Goal: Task Accomplishment & Management: Manage account settings

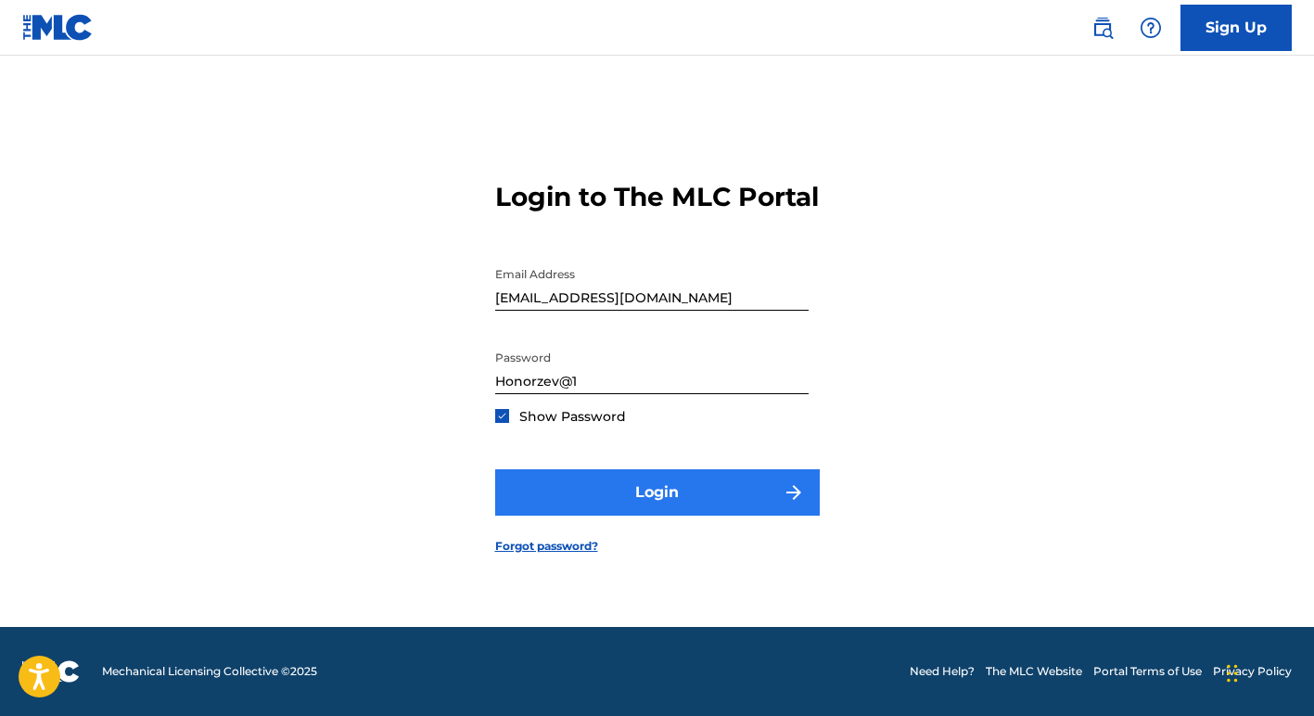
scroll to position [24, 0]
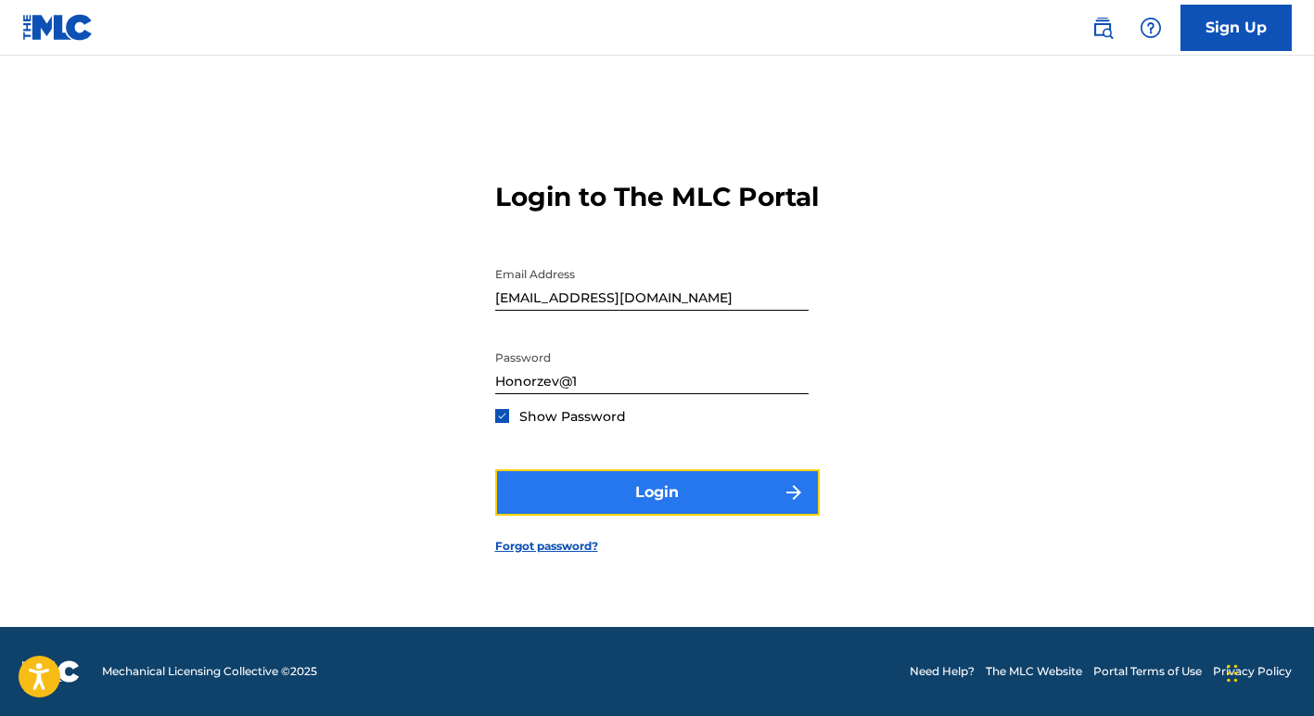
click at [712, 503] on button "Login" at bounding box center [657, 492] width 325 height 46
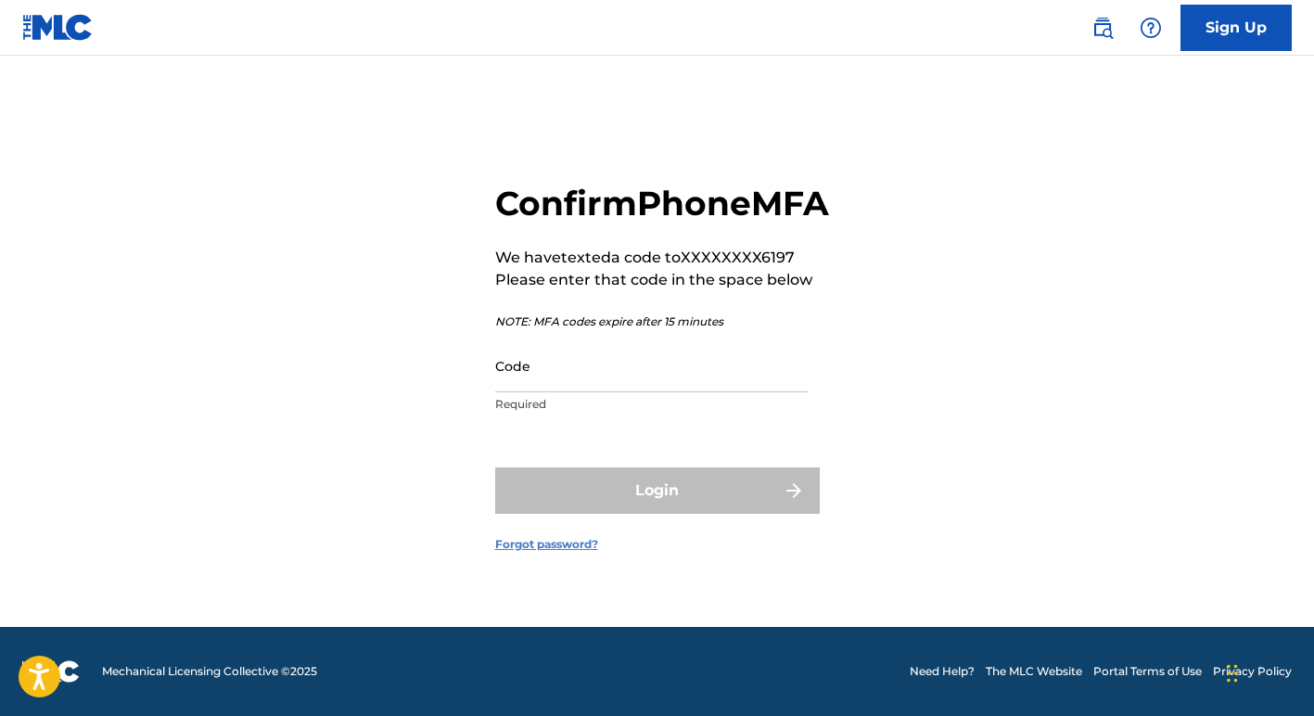
click at [550, 553] on link "Forgot password?" at bounding box center [546, 544] width 103 height 17
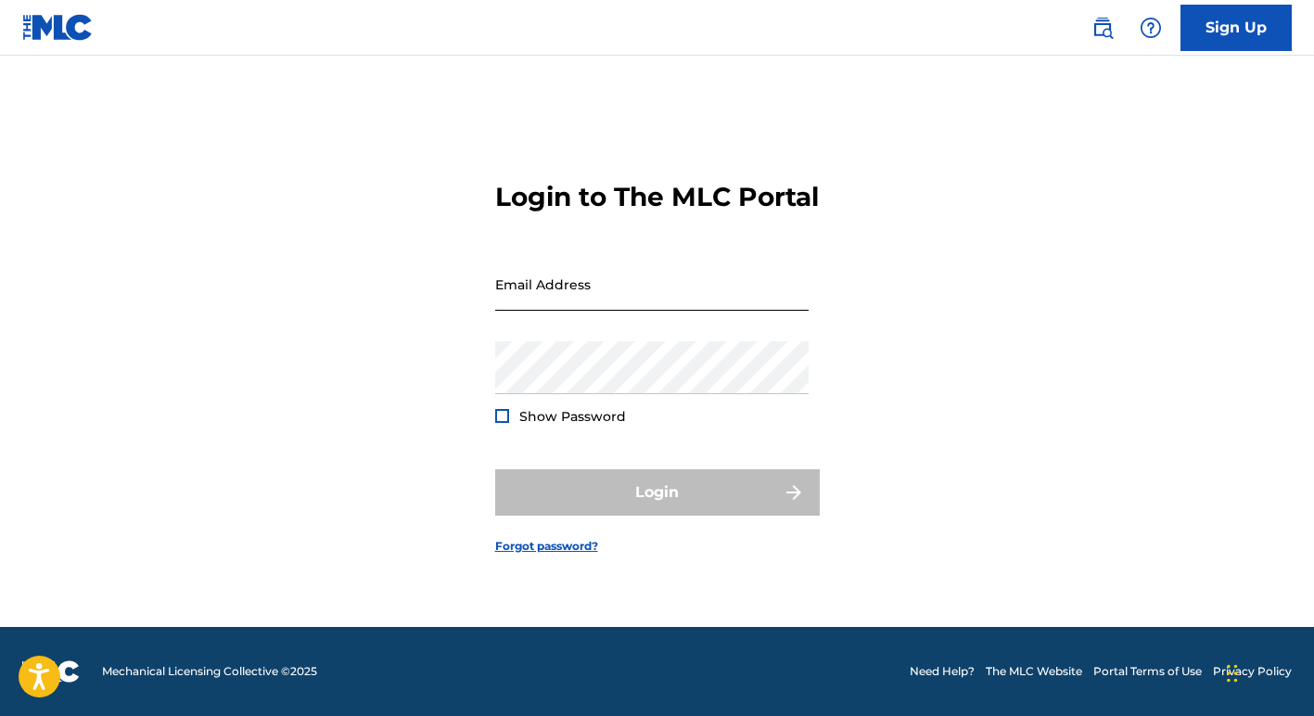
click at [583, 303] on input "Email Address" at bounding box center [652, 284] width 314 height 53
type input "[EMAIL_ADDRESS][DOMAIN_NAME]"
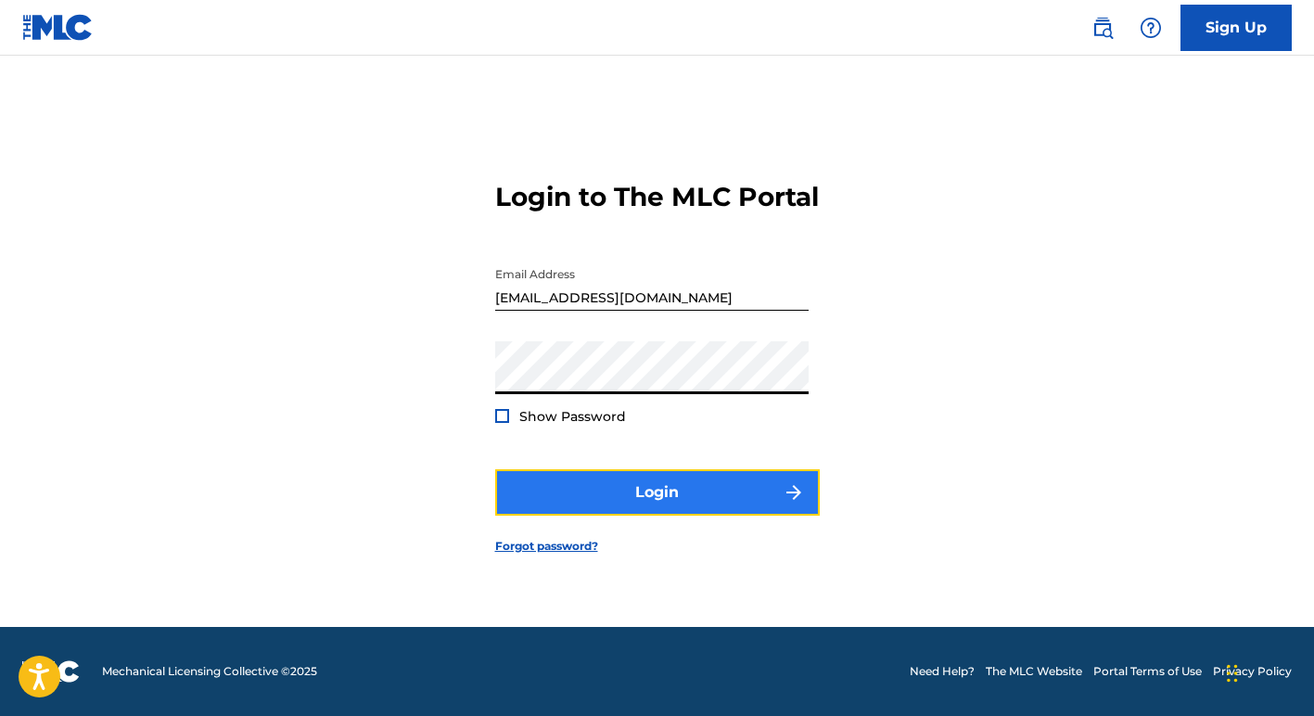
click at [641, 507] on button "Login" at bounding box center [657, 492] width 325 height 46
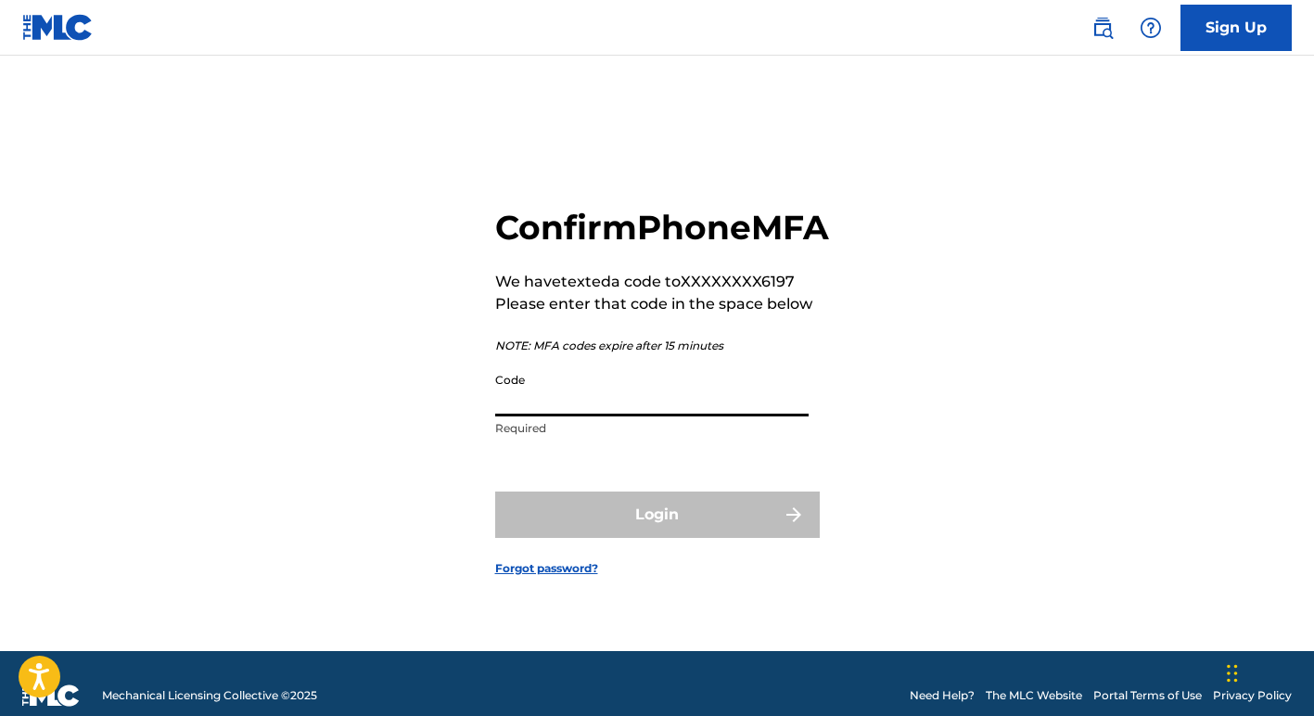
click at [577, 416] on input "Code" at bounding box center [652, 390] width 314 height 53
type input "457333"
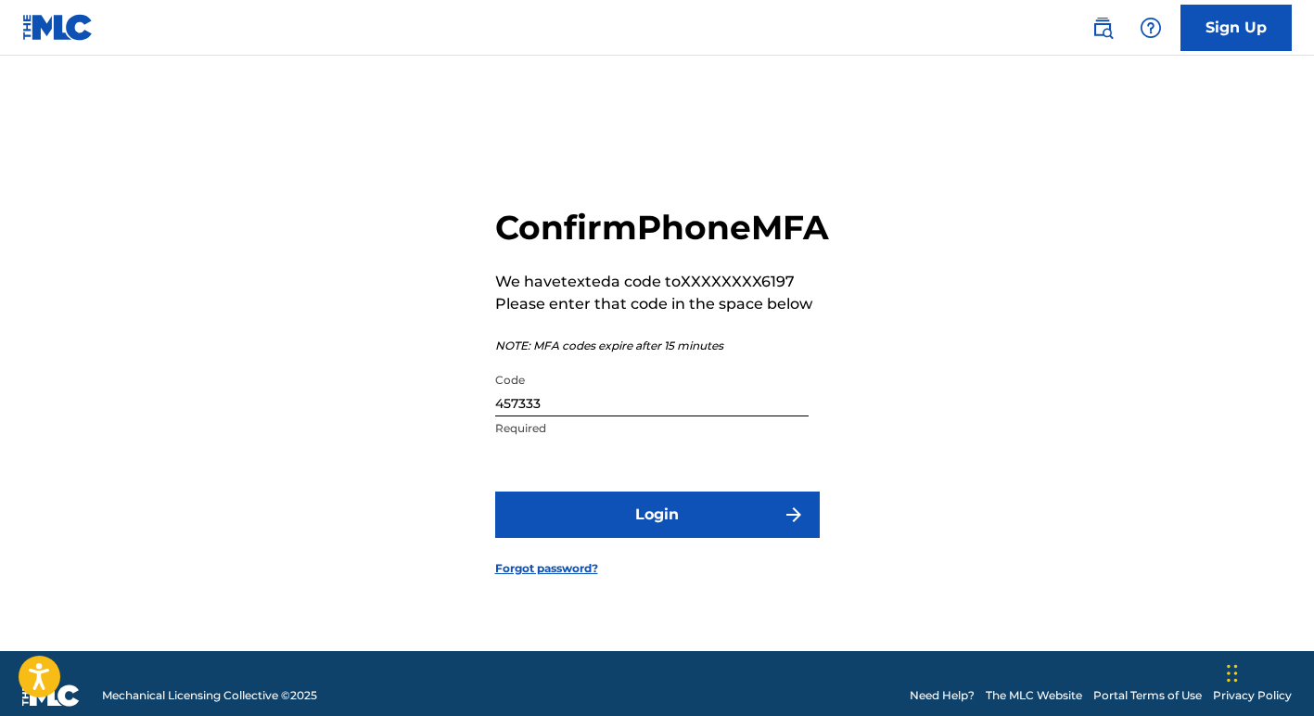
click at [652, 573] on form "Confirm Phone MFA We have texted a code to XXXXXXXX6197 Please enter that code …" at bounding box center [657, 376] width 325 height 549
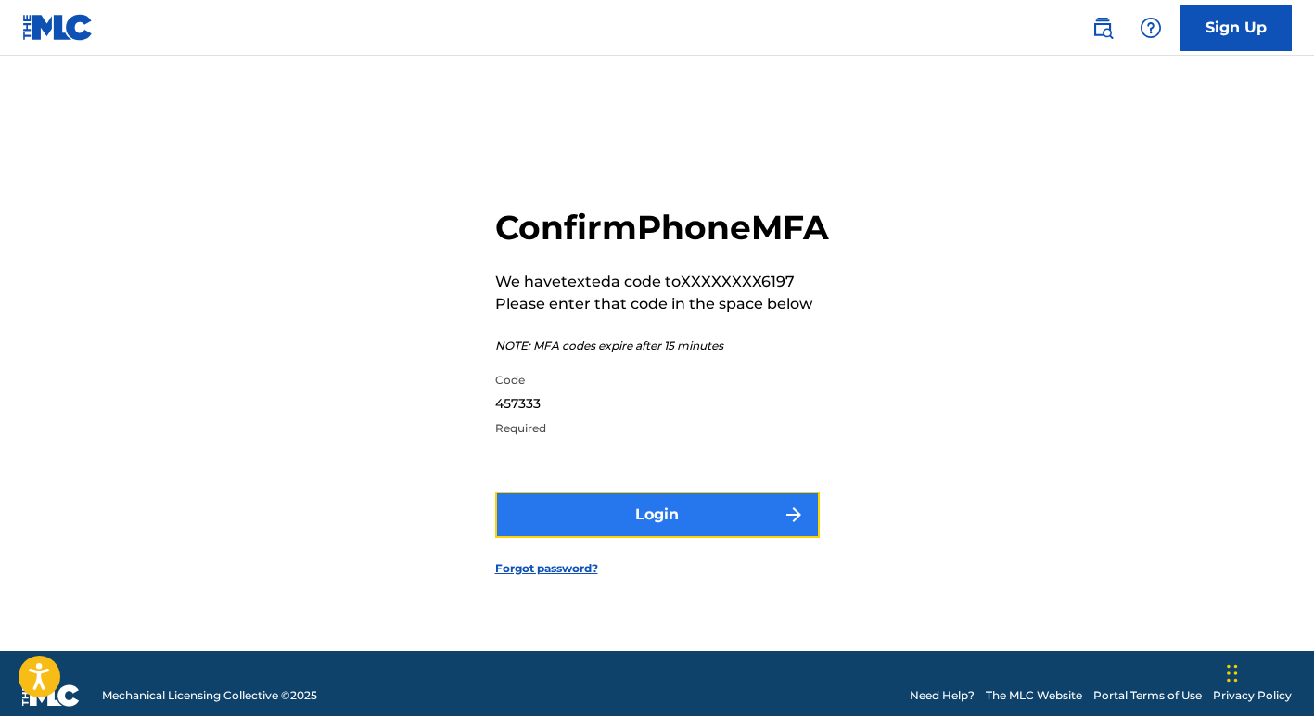
click at [668, 522] on button "Login" at bounding box center [657, 515] width 325 height 46
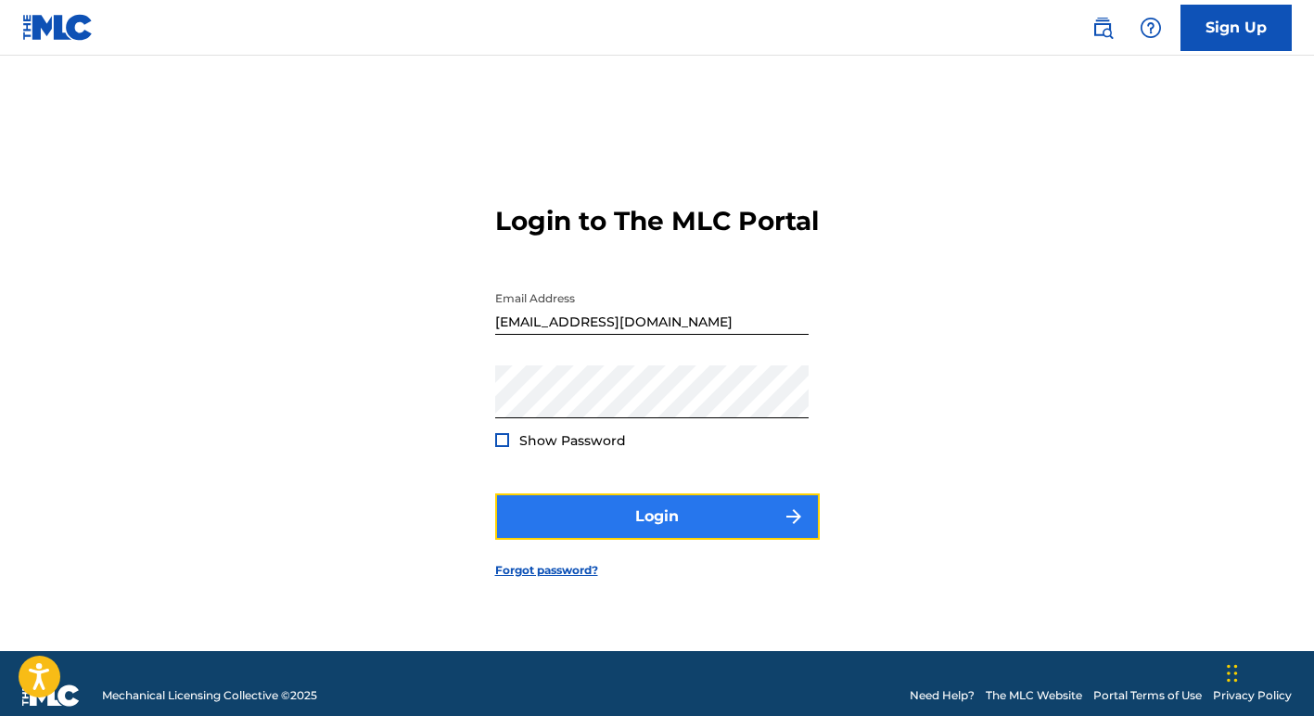
click at [691, 530] on button "Login" at bounding box center [657, 516] width 325 height 46
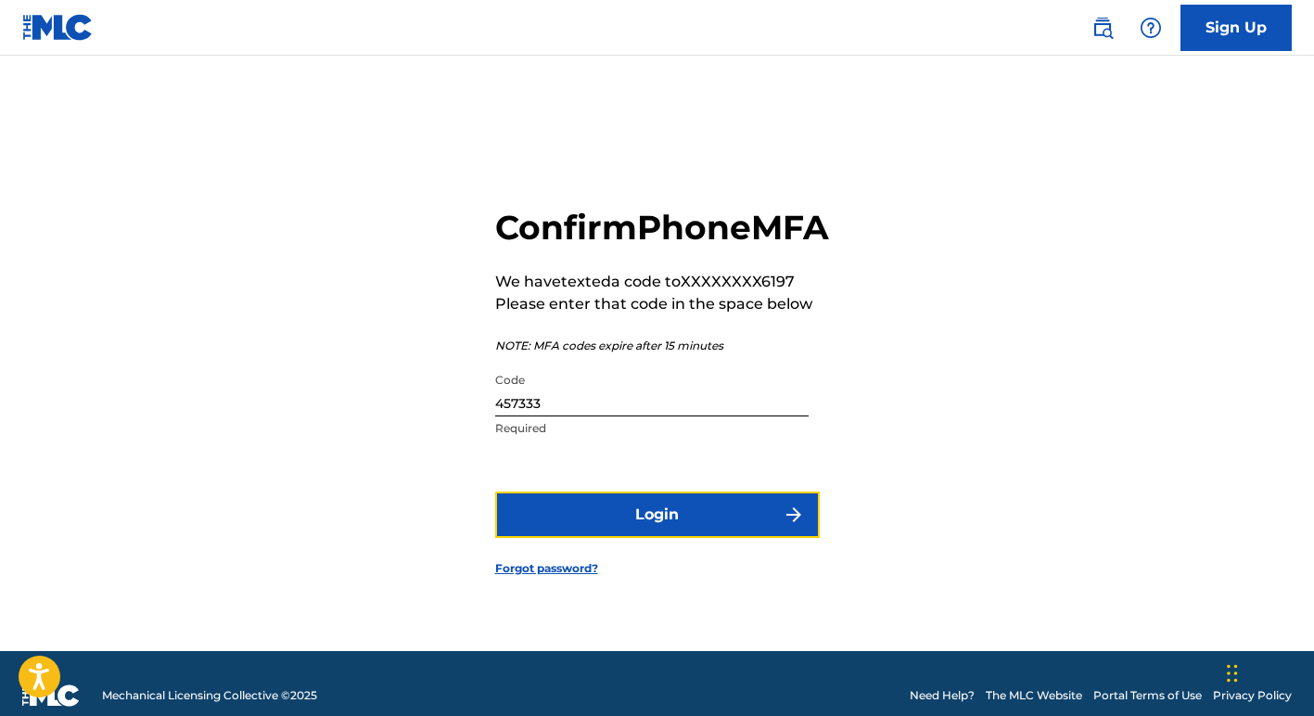
scroll to position [24, 0]
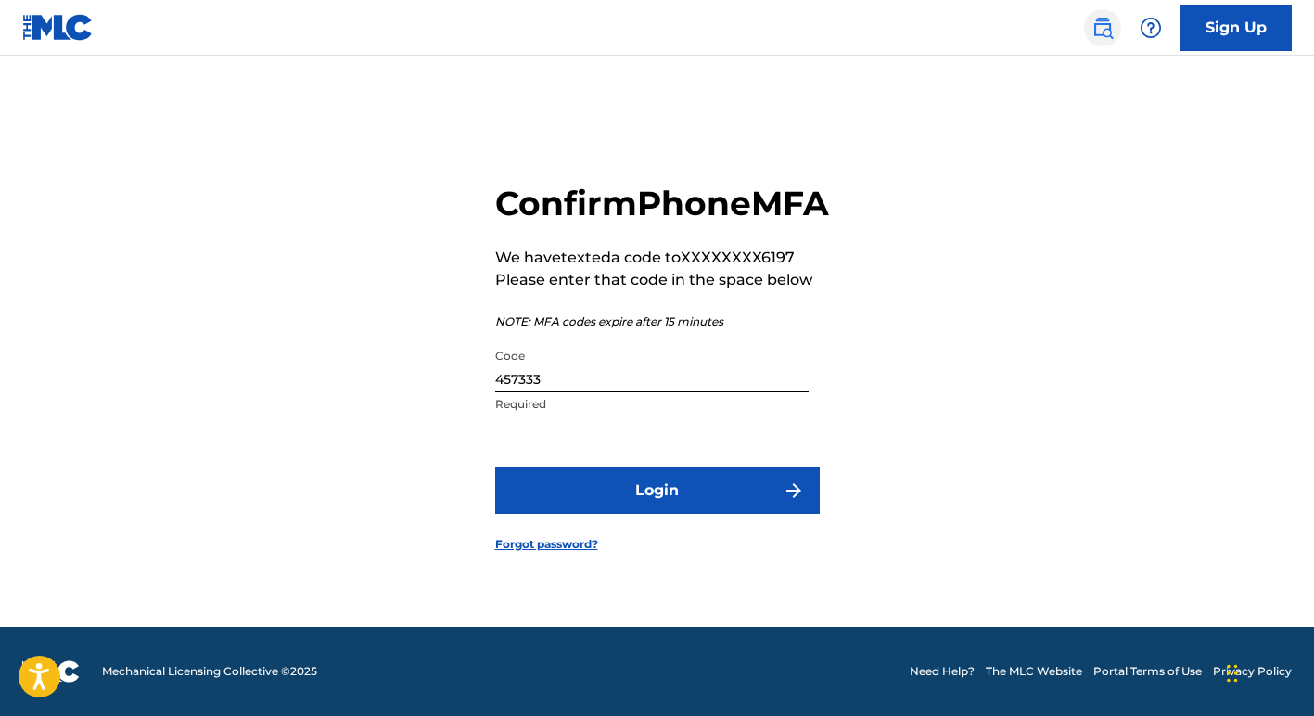
click at [1109, 38] on link at bounding box center [1102, 27] width 37 height 37
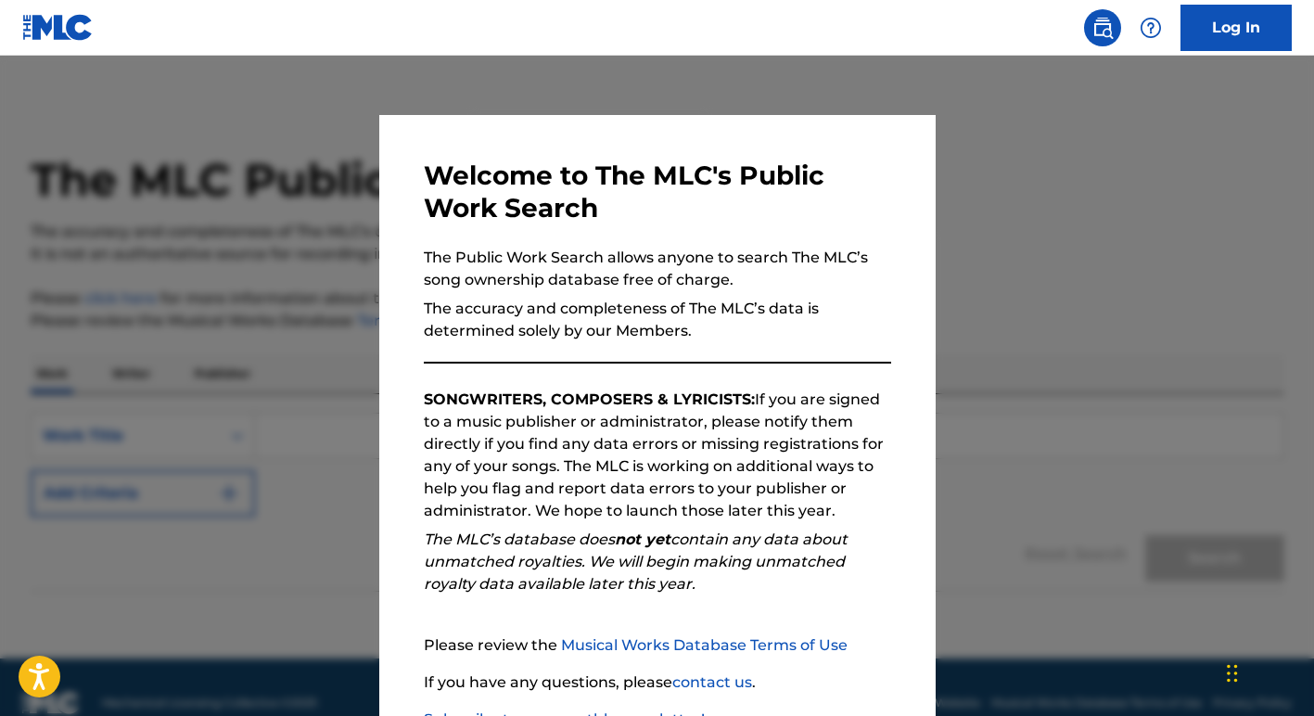
scroll to position [133, 0]
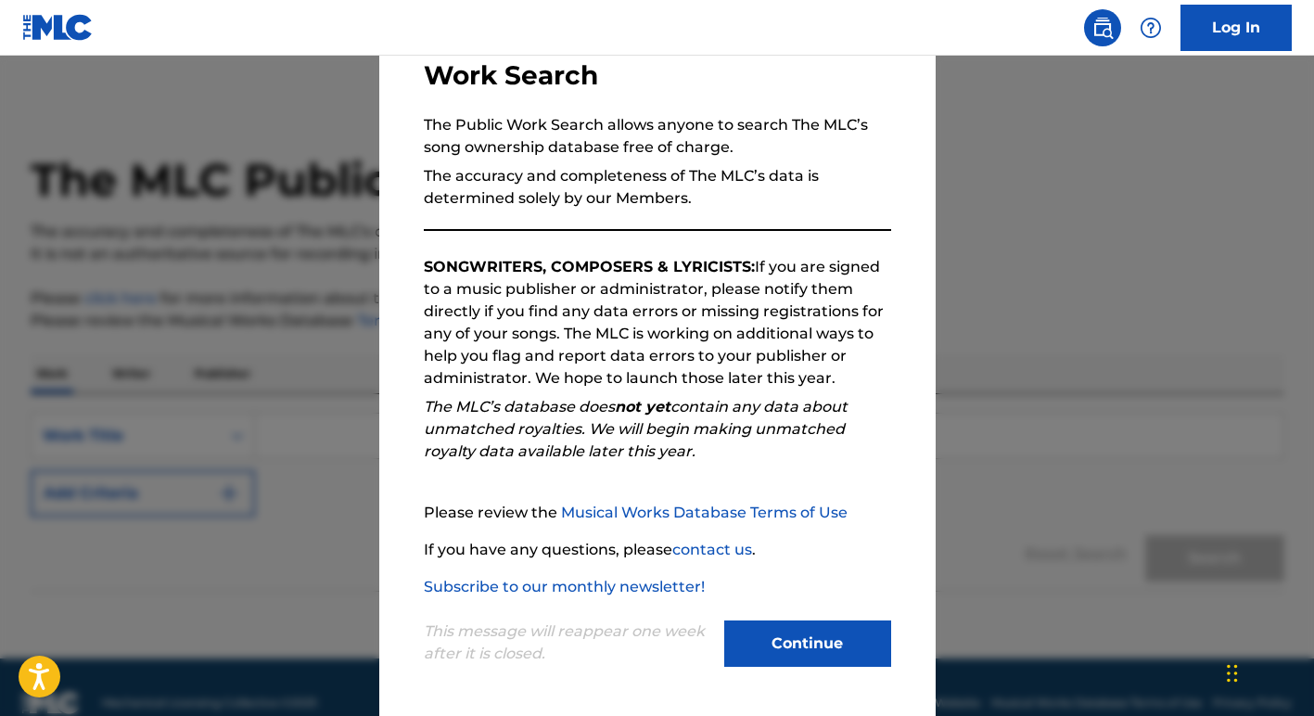
click at [707, 550] on link "contact us" at bounding box center [712, 550] width 80 height 18
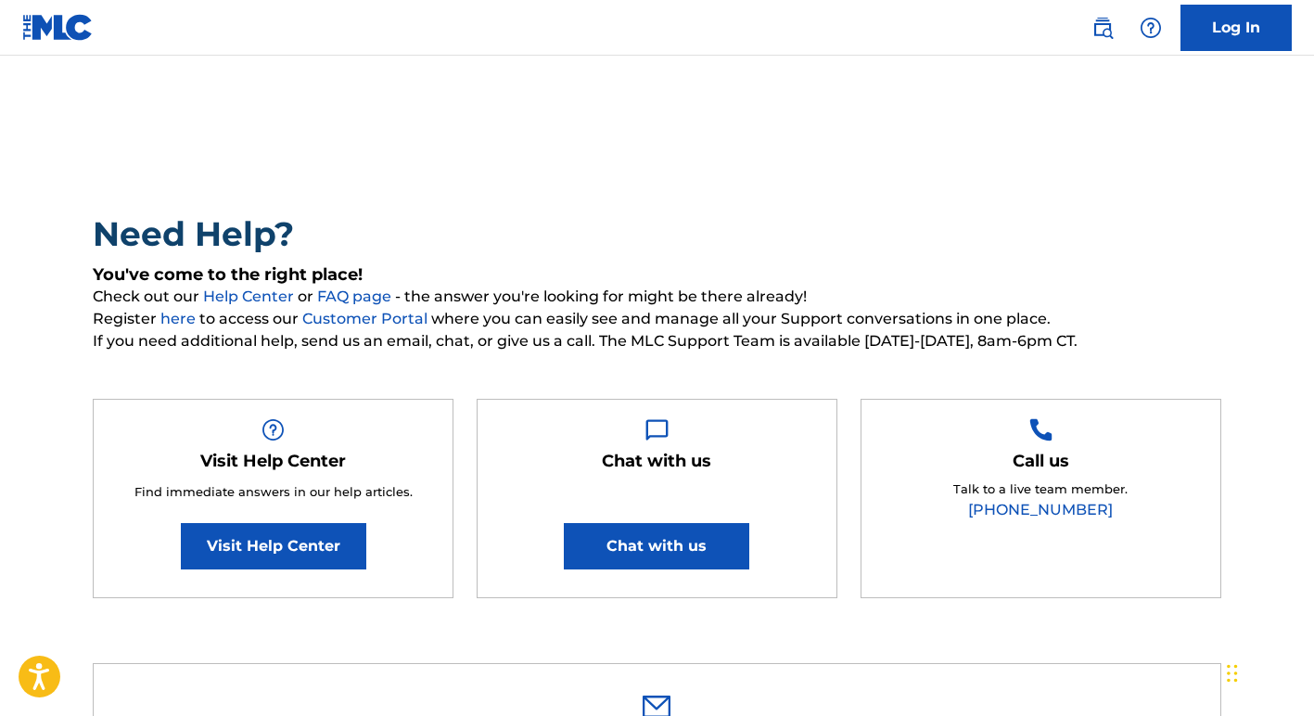
click at [1027, 511] on link "(615) 488-3653" at bounding box center [1040, 510] width 145 height 18
click at [650, 547] on button "Chat with us" at bounding box center [657, 546] width 186 height 46
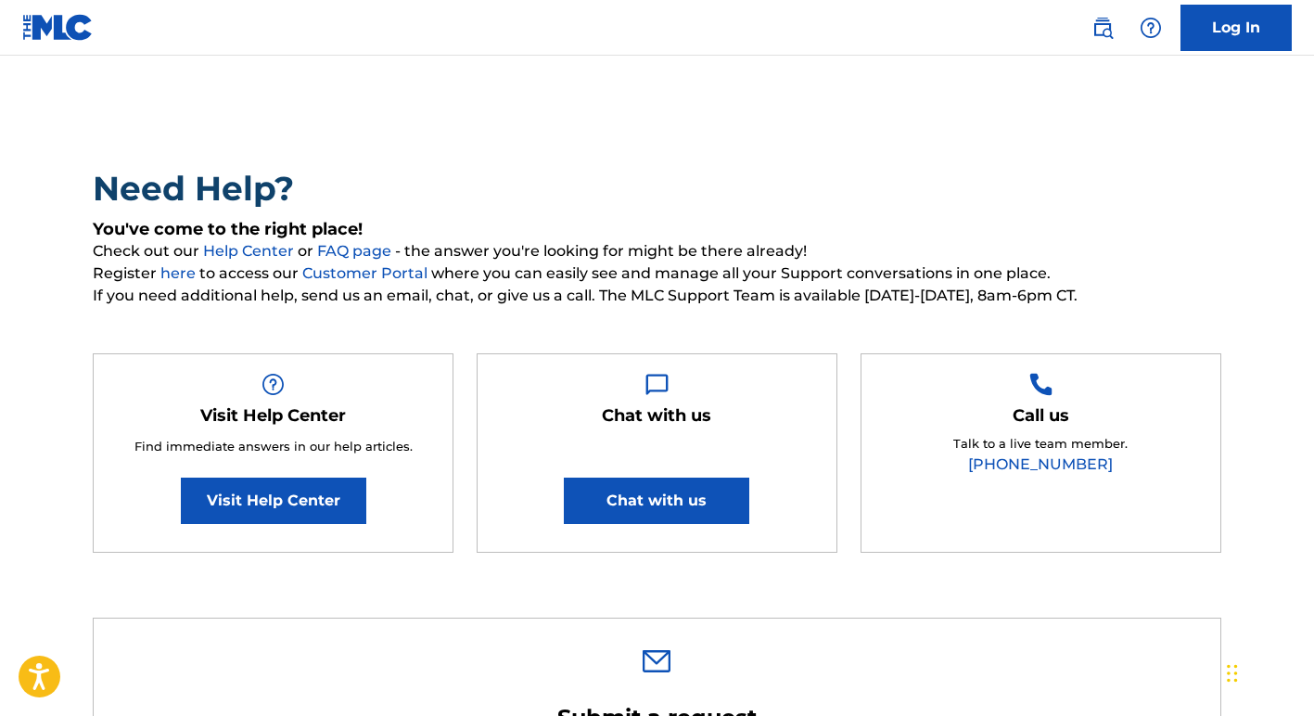
scroll to position [46, 0]
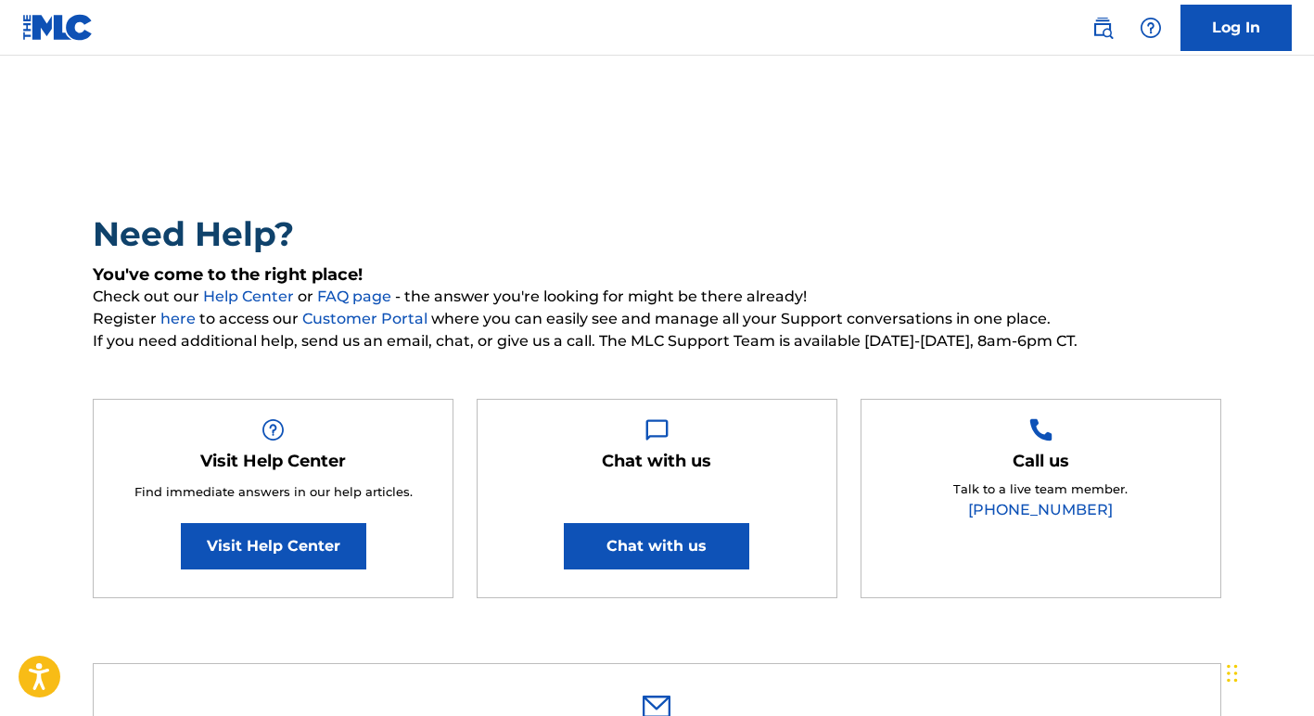
click at [311, 543] on link "Visit Help Center" at bounding box center [274, 546] width 186 height 46
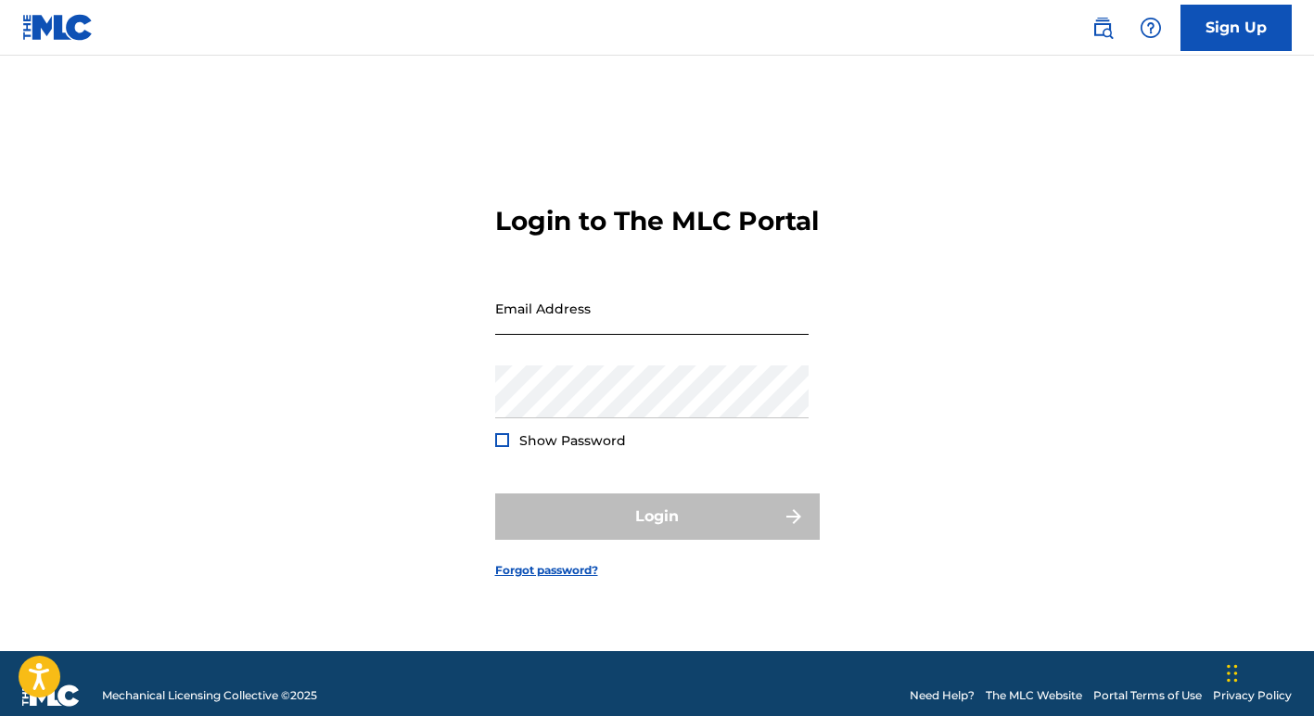
click at [647, 329] on input "Email Address" at bounding box center [652, 308] width 314 height 53
type input "[EMAIL_ADDRESS][DOMAIN_NAME]"
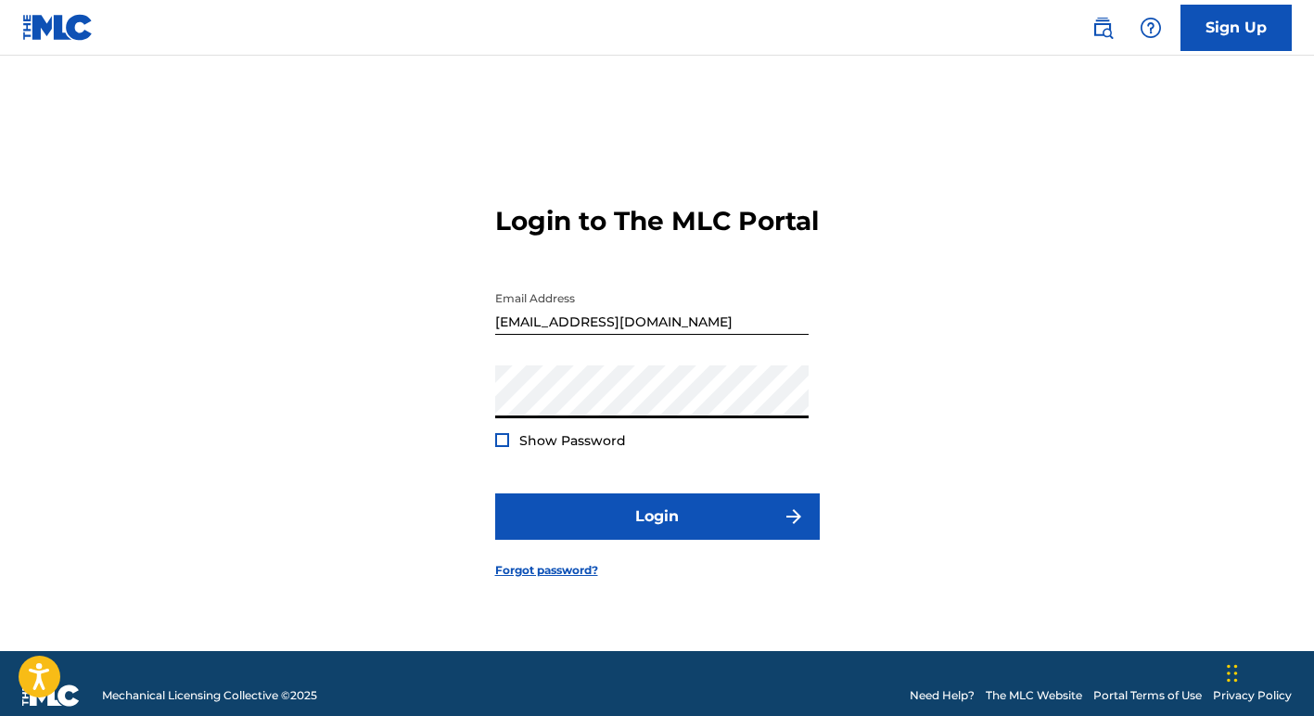
click at [501, 447] on div at bounding box center [502, 440] width 14 height 14
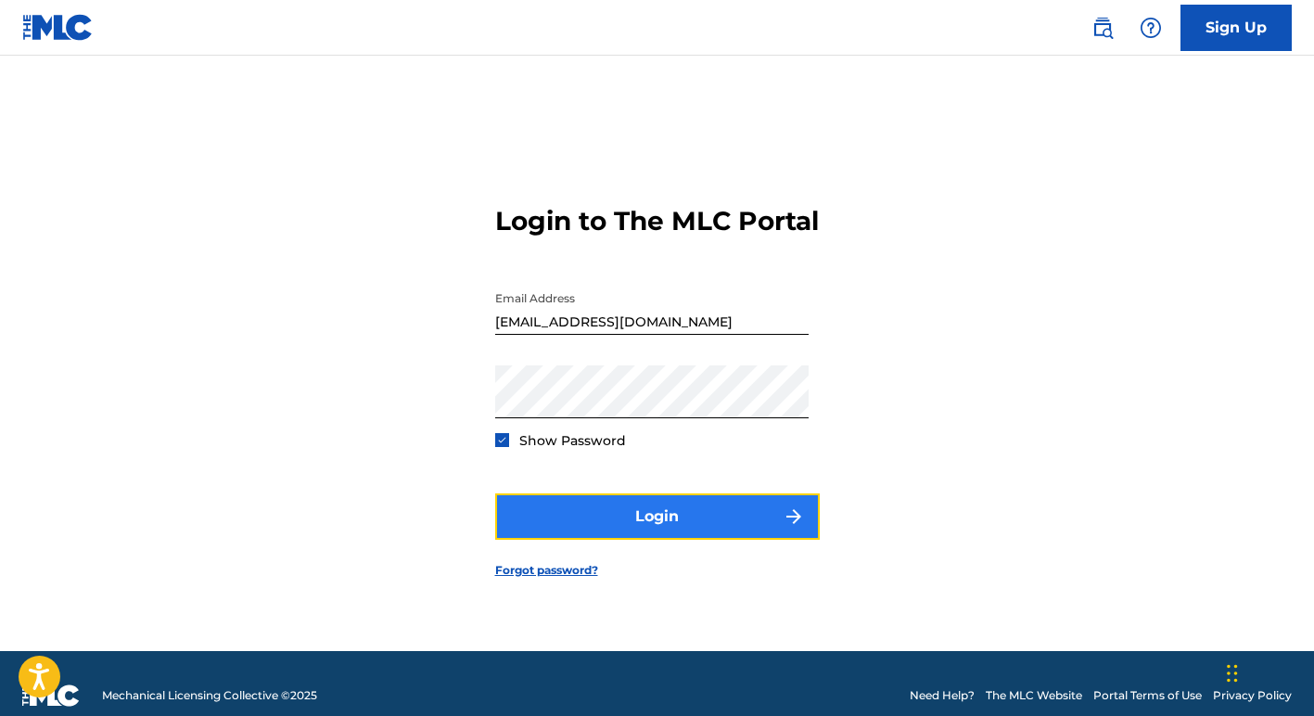
click at [667, 529] on button "Login" at bounding box center [657, 516] width 325 height 46
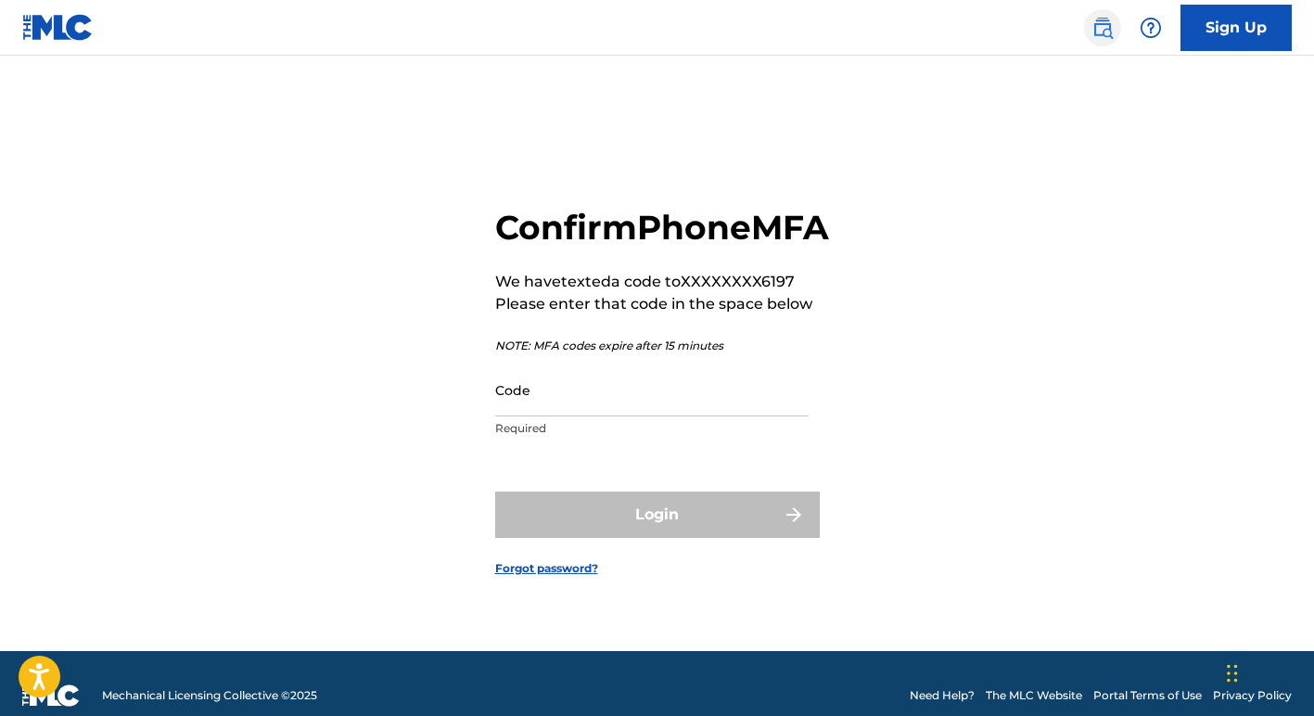
click at [1100, 25] on img at bounding box center [1103, 28] width 22 height 22
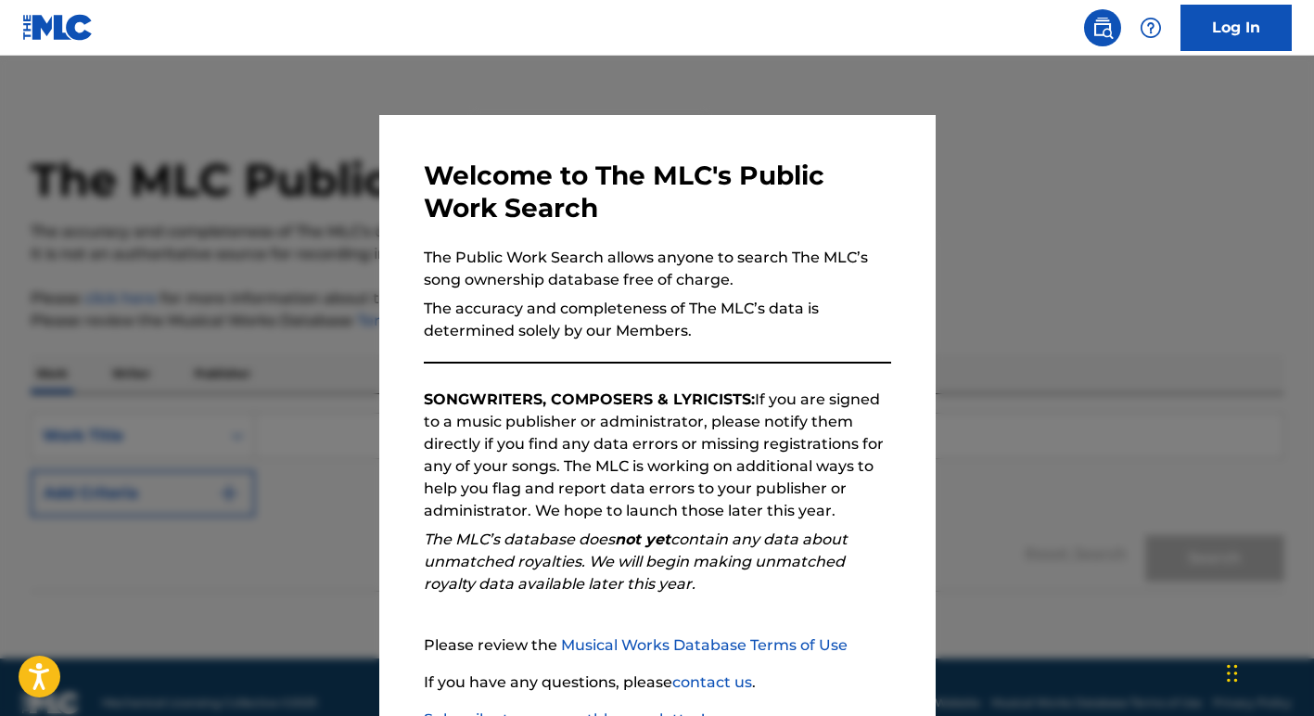
click at [1056, 136] on div at bounding box center [657, 414] width 1314 height 716
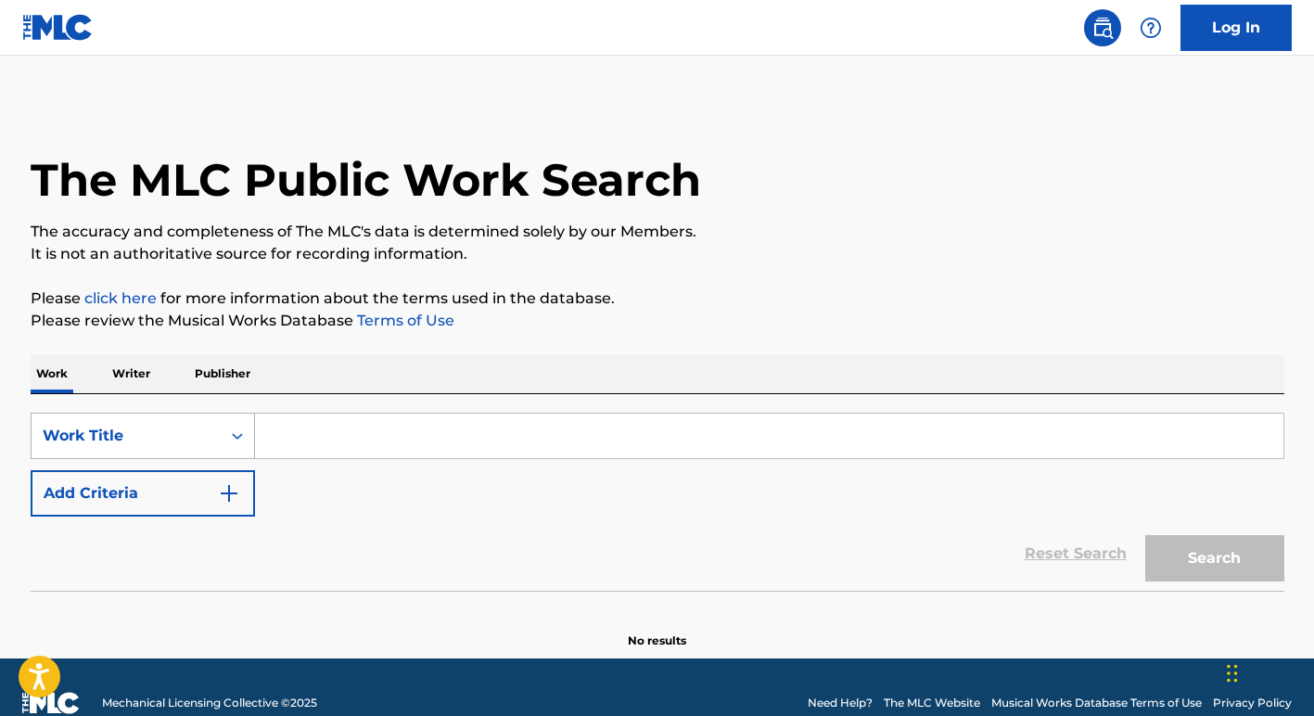
click at [243, 429] on icon "Search Form" at bounding box center [237, 436] width 19 height 19
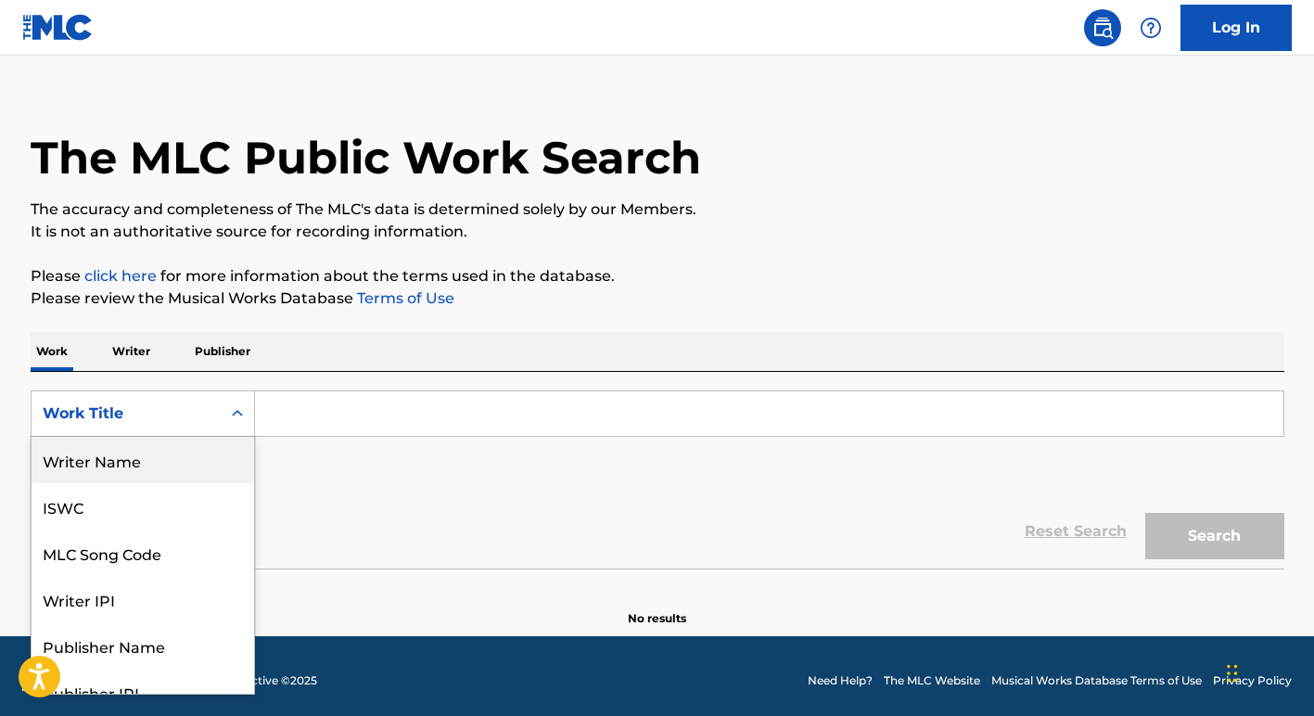
click at [211, 458] on div "Writer Name" at bounding box center [143, 460] width 223 height 46
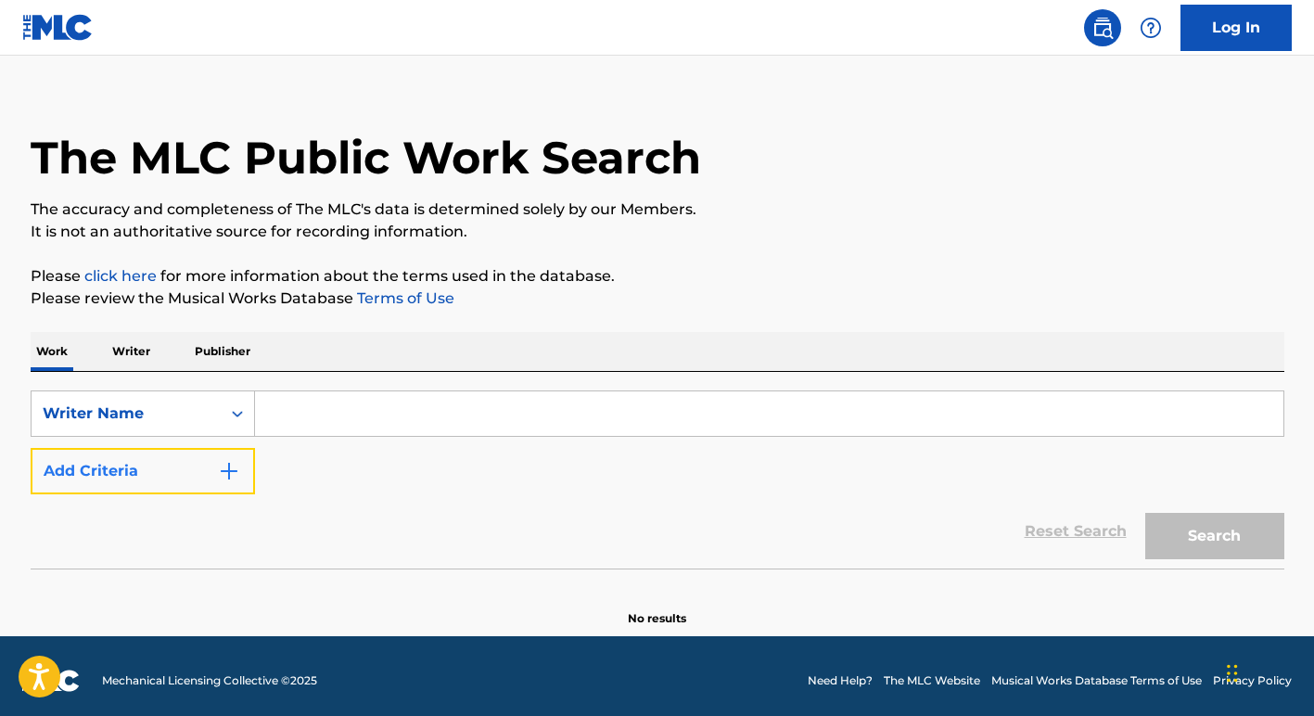
click at [236, 469] on img "Search Form" at bounding box center [229, 471] width 22 height 22
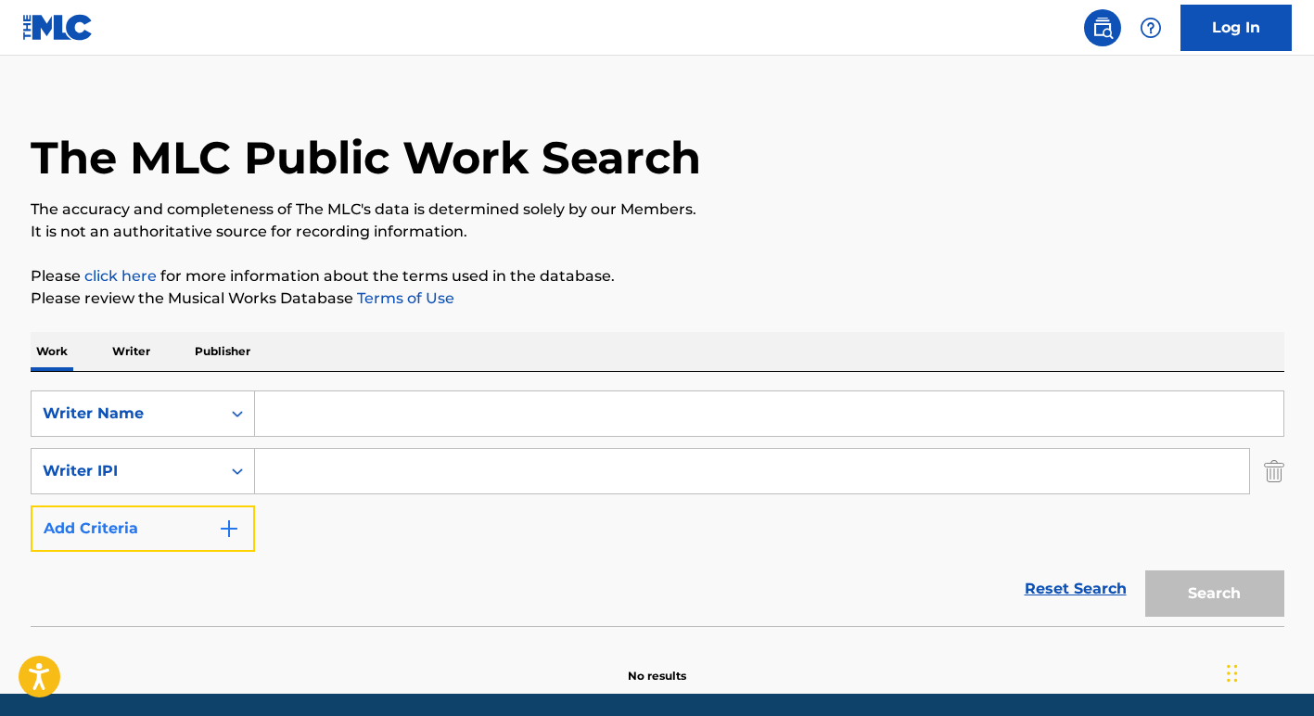
click at [230, 524] on img "Search Form" at bounding box center [229, 529] width 22 height 22
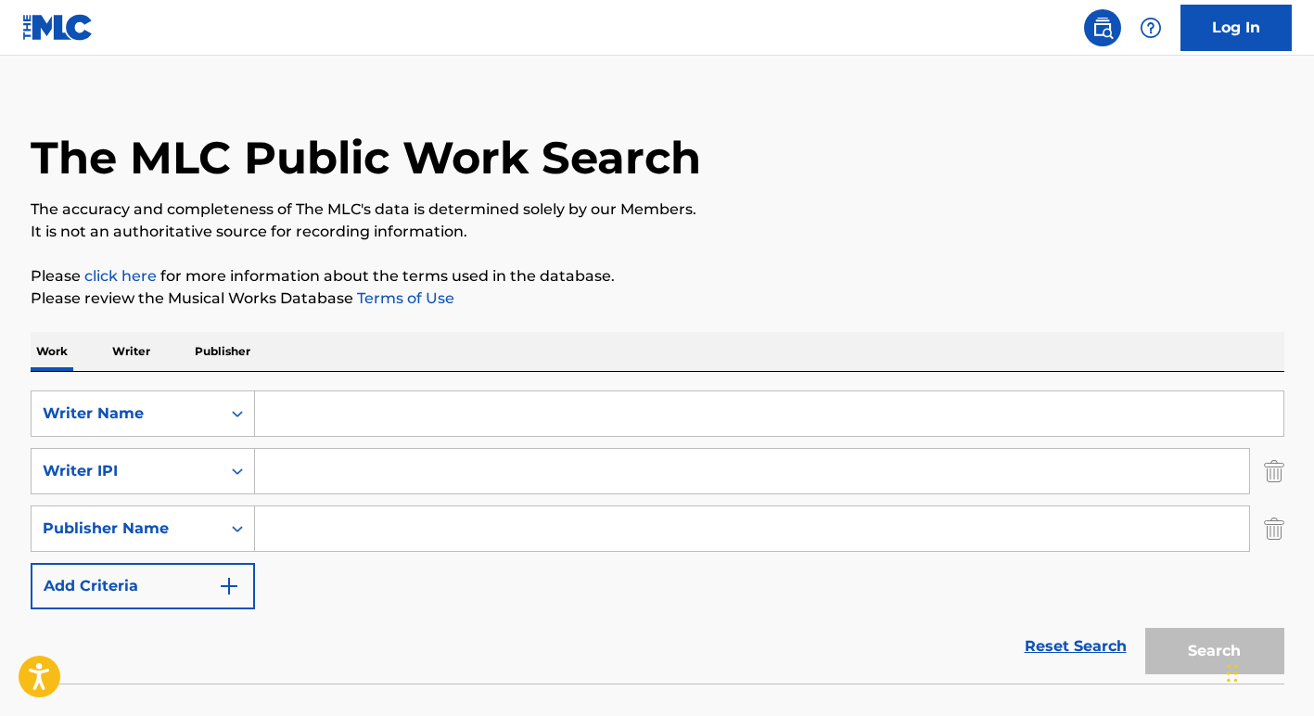
click at [290, 409] on input "Search Form" at bounding box center [769, 413] width 1029 height 45
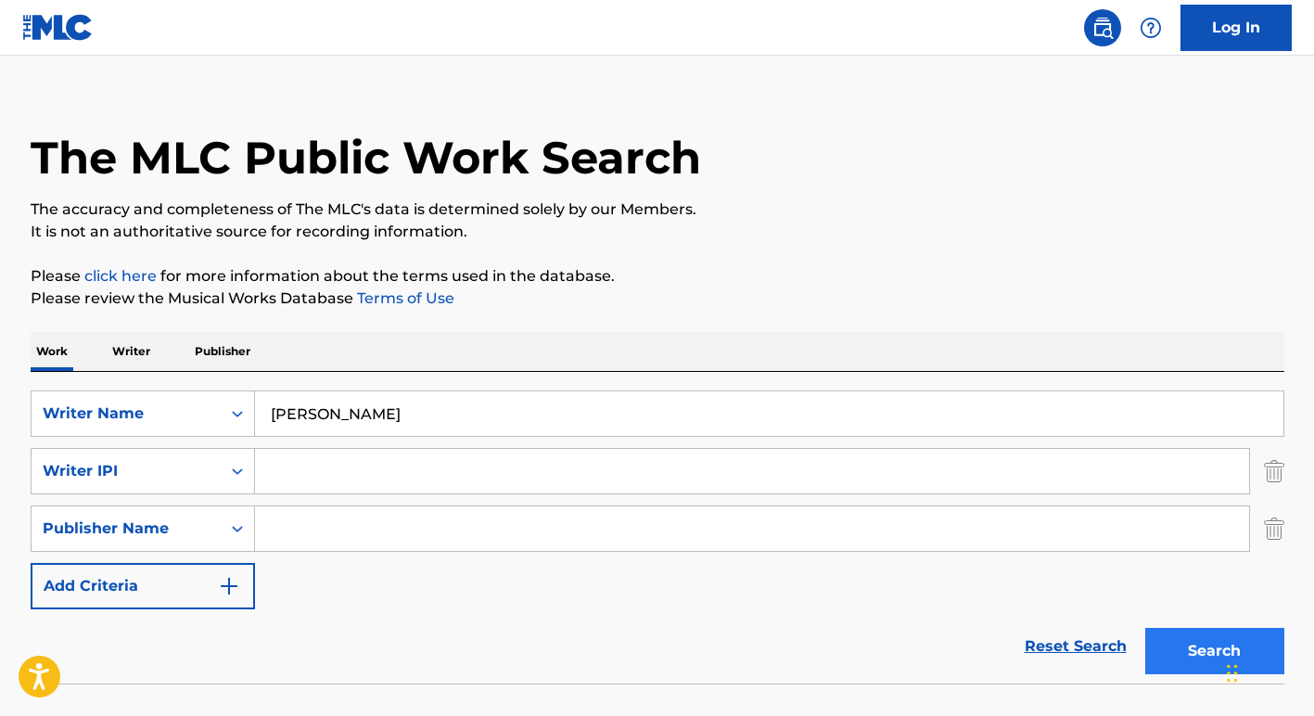
type input "duane holmes"
click at [1200, 657] on button "Search" at bounding box center [1215, 651] width 139 height 46
click at [1278, 522] on img "Search Form" at bounding box center [1274, 529] width 20 height 46
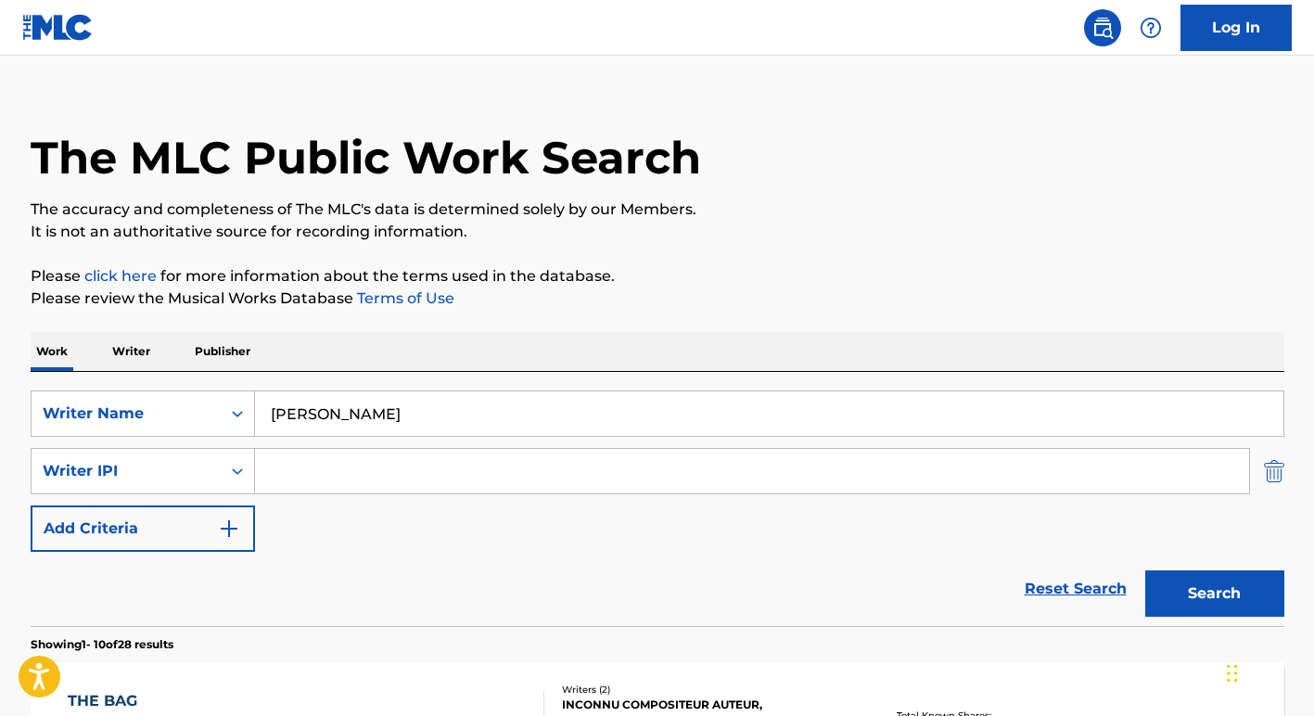
click at [1276, 477] on img "Search Form" at bounding box center [1274, 471] width 20 height 46
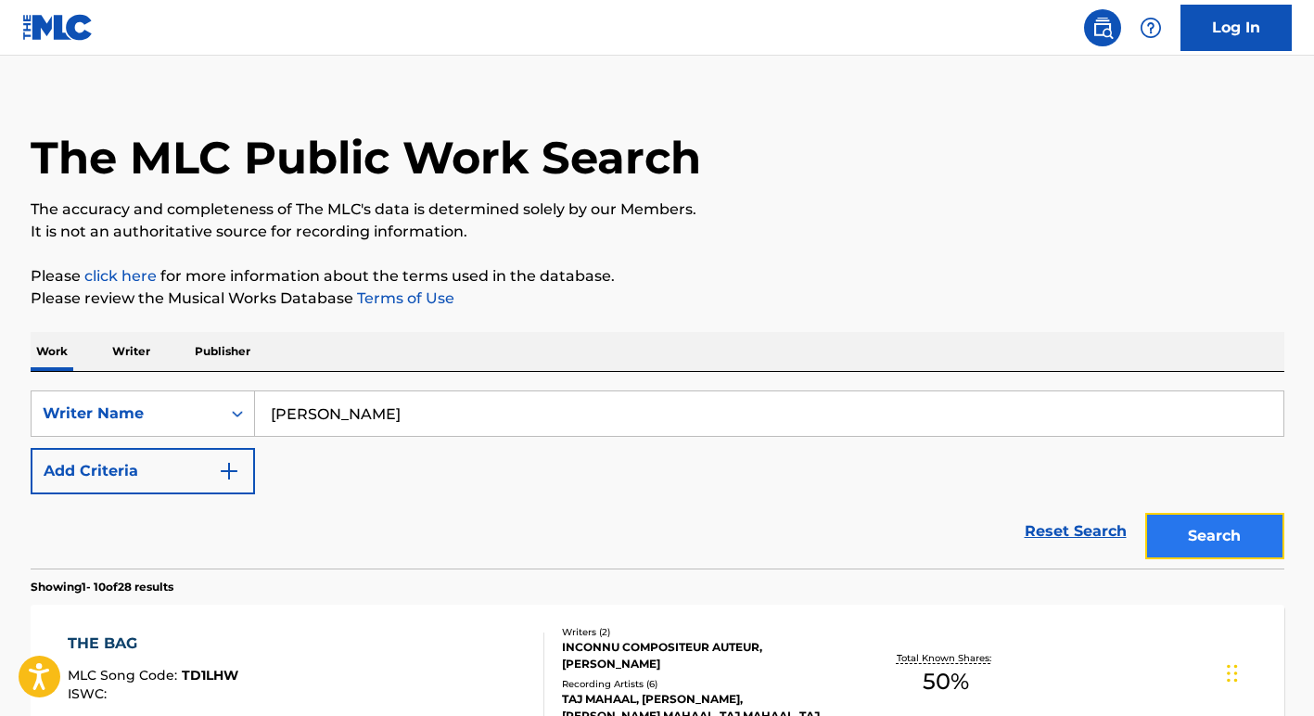
click at [1185, 541] on button "Search" at bounding box center [1215, 536] width 139 height 46
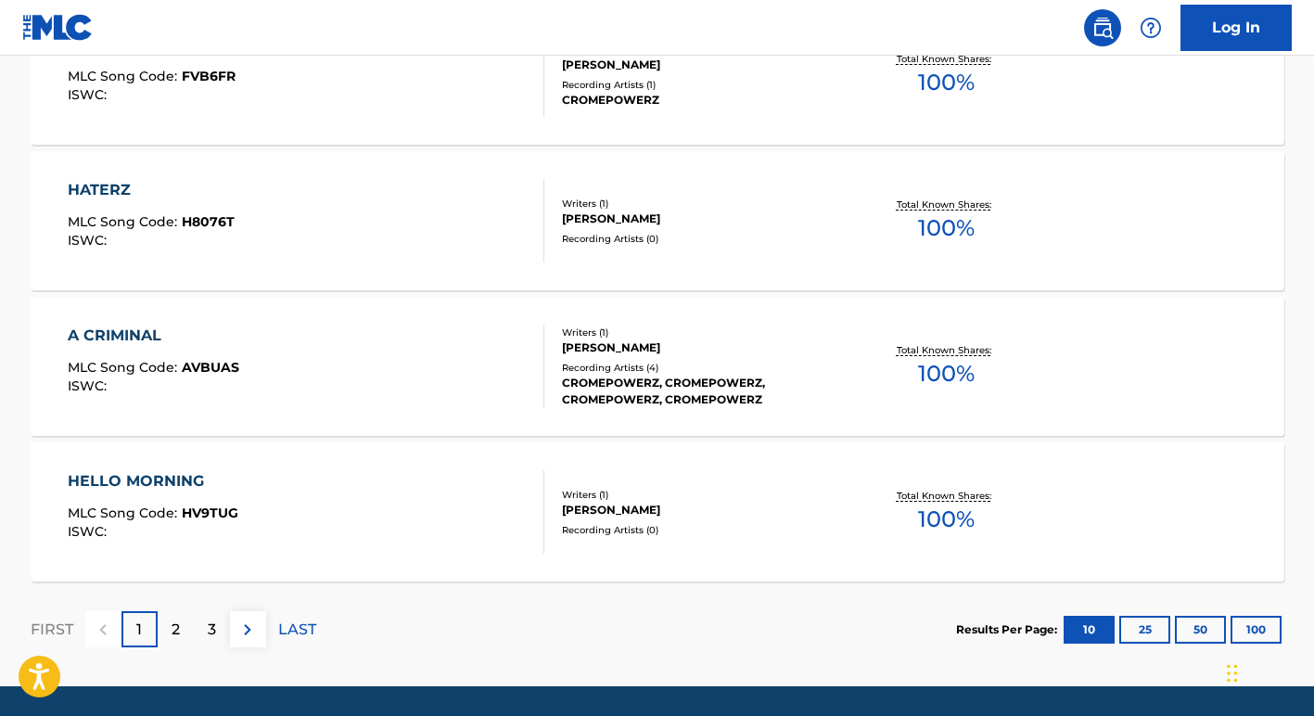
scroll to position [1555, 0]
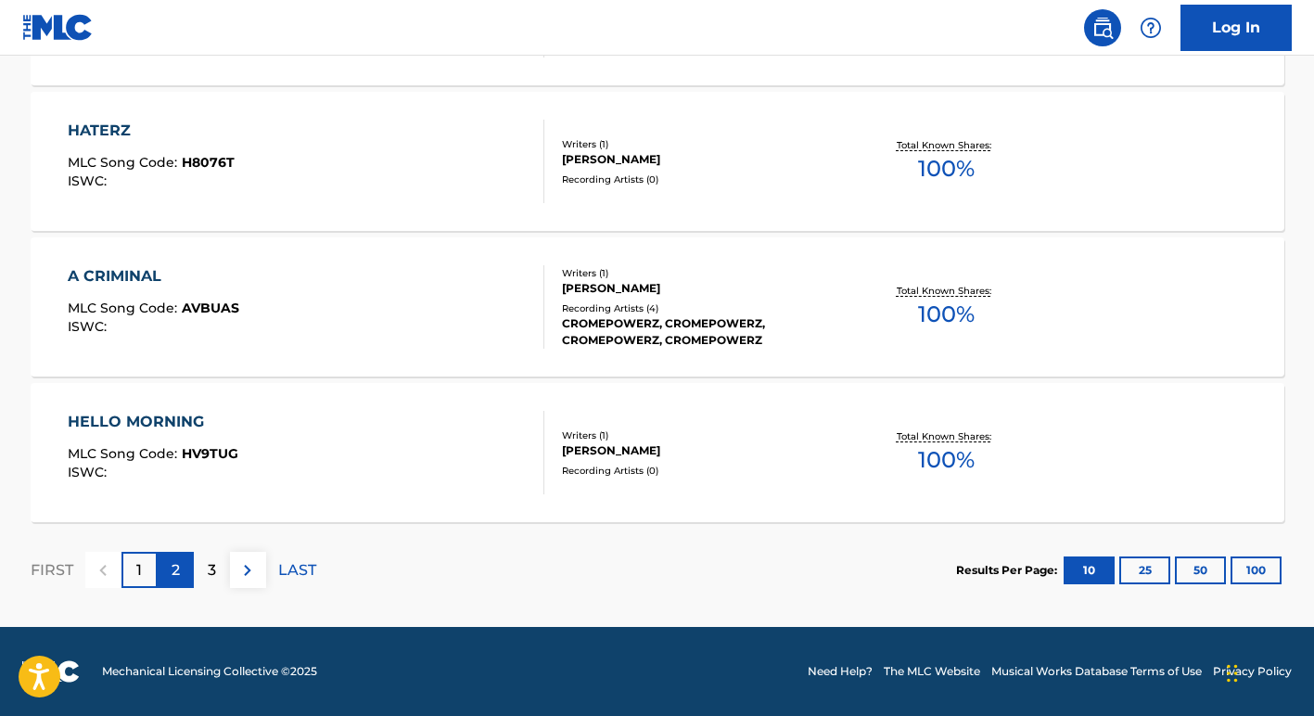
click at [176, 572] on p "2" at bounding box center [176, 570] width 8 height 22
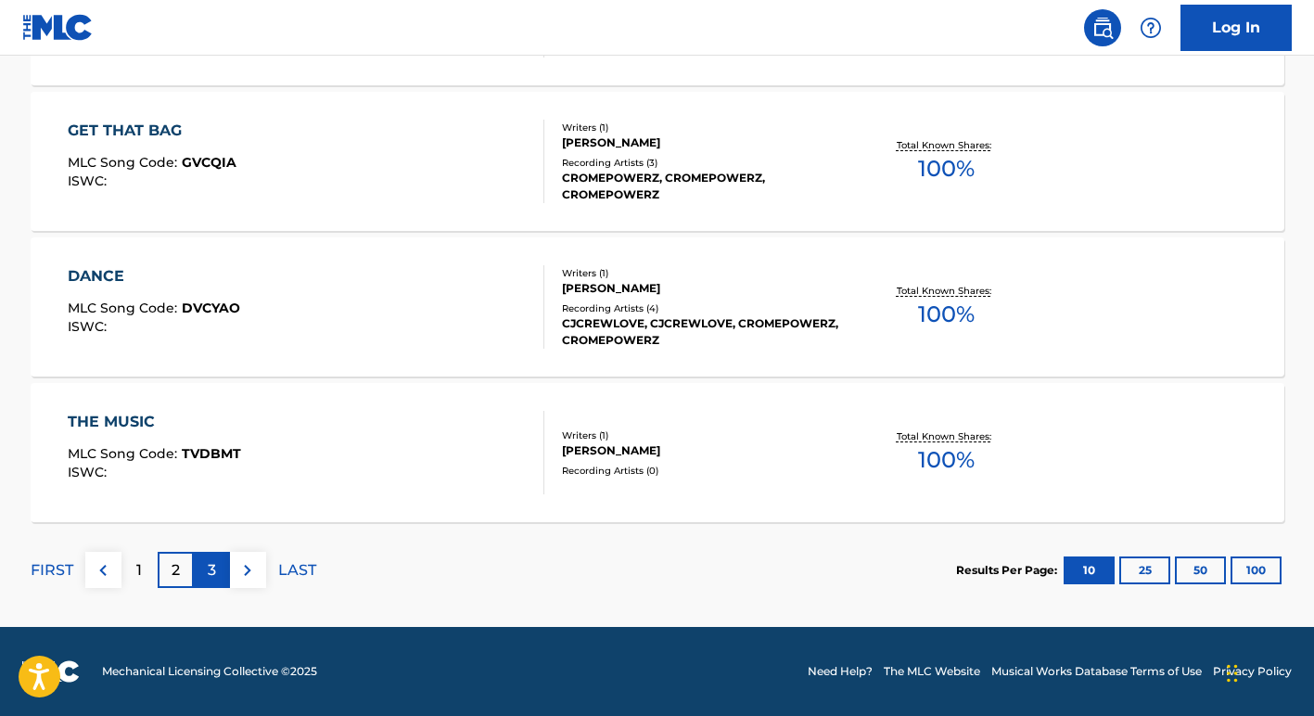
click at [214, 574] on p "3" at bounding box center [212, 570] width 8 height 22
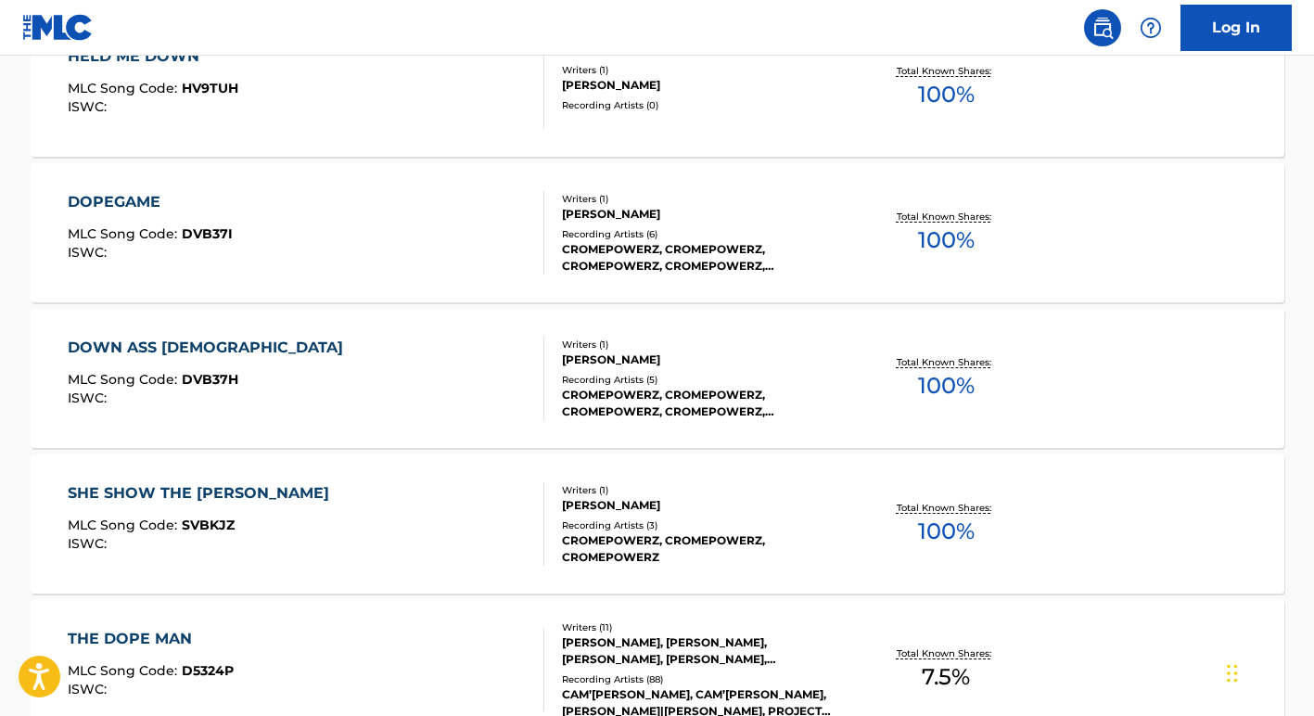
scroll to position [1263, 0]
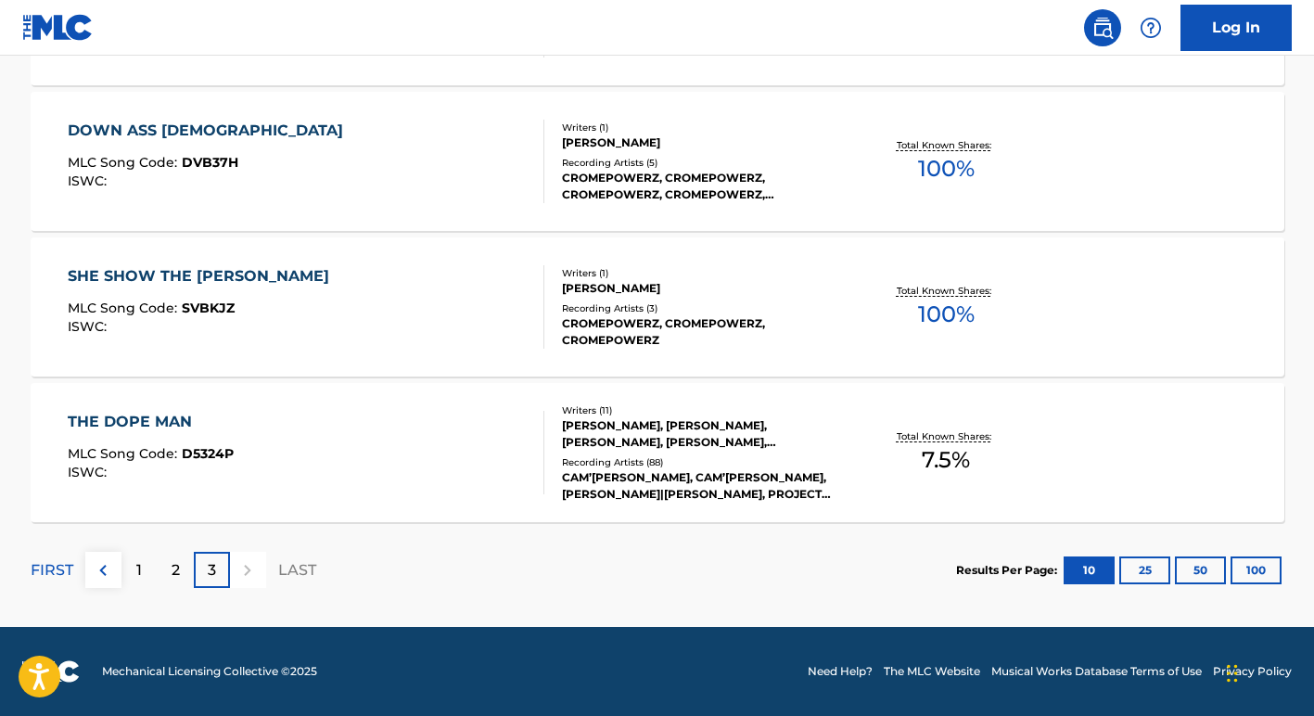
click at [745, 450] on div "Writers ( 11 ) RALPH MIDDLEBROOKS, NORMAN BRUCE NAPIER, WALTER MORRISON, CAMERO…" at bounding box center [693, 452] width 298 height 99
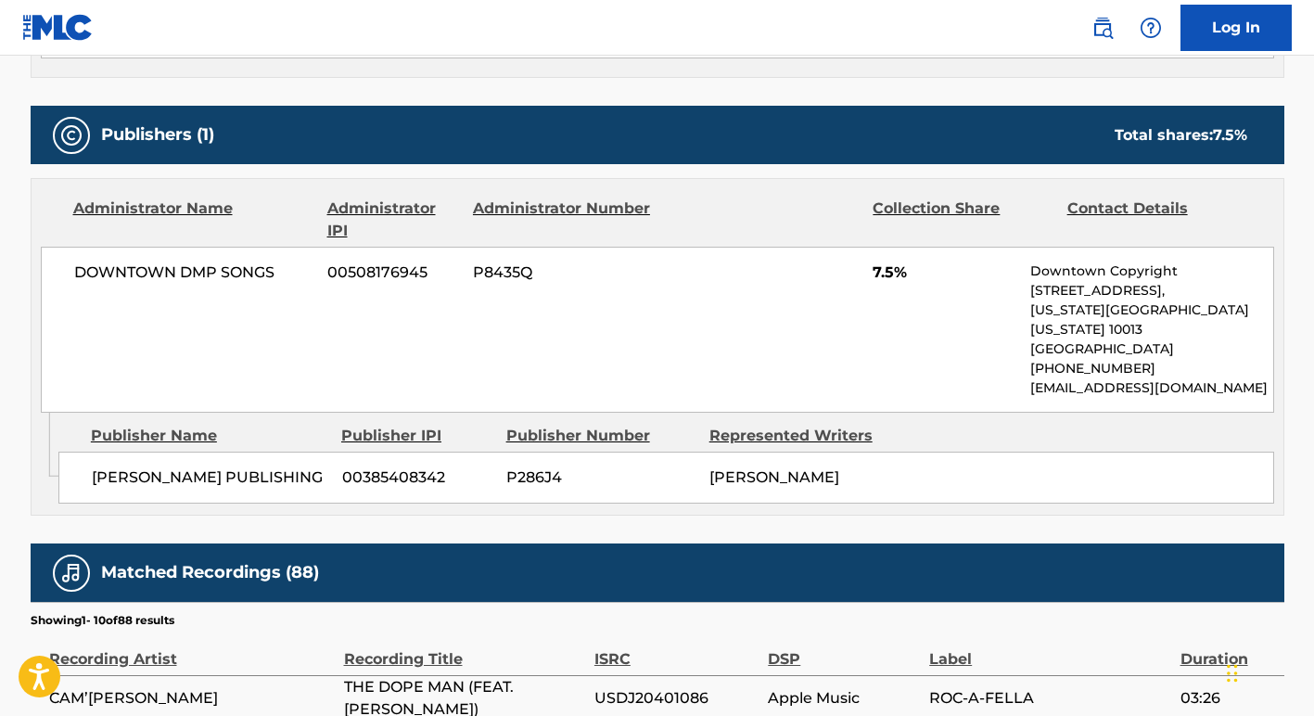
scroll to position [1015, 0]
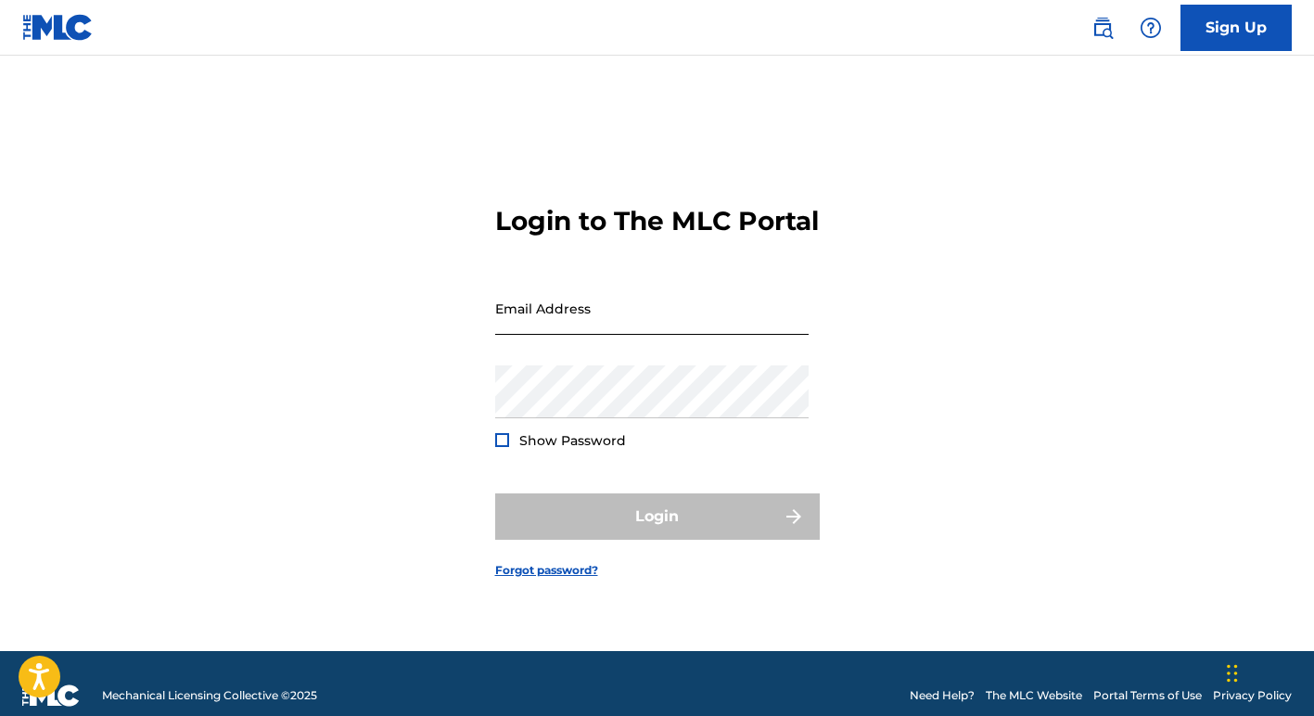
click at [616, 335] on input "Email Address" at bounding box center [652, 308] width 314 height 53
type input "[EMAIL_ADDRESS][DOMAIN_NAME]"
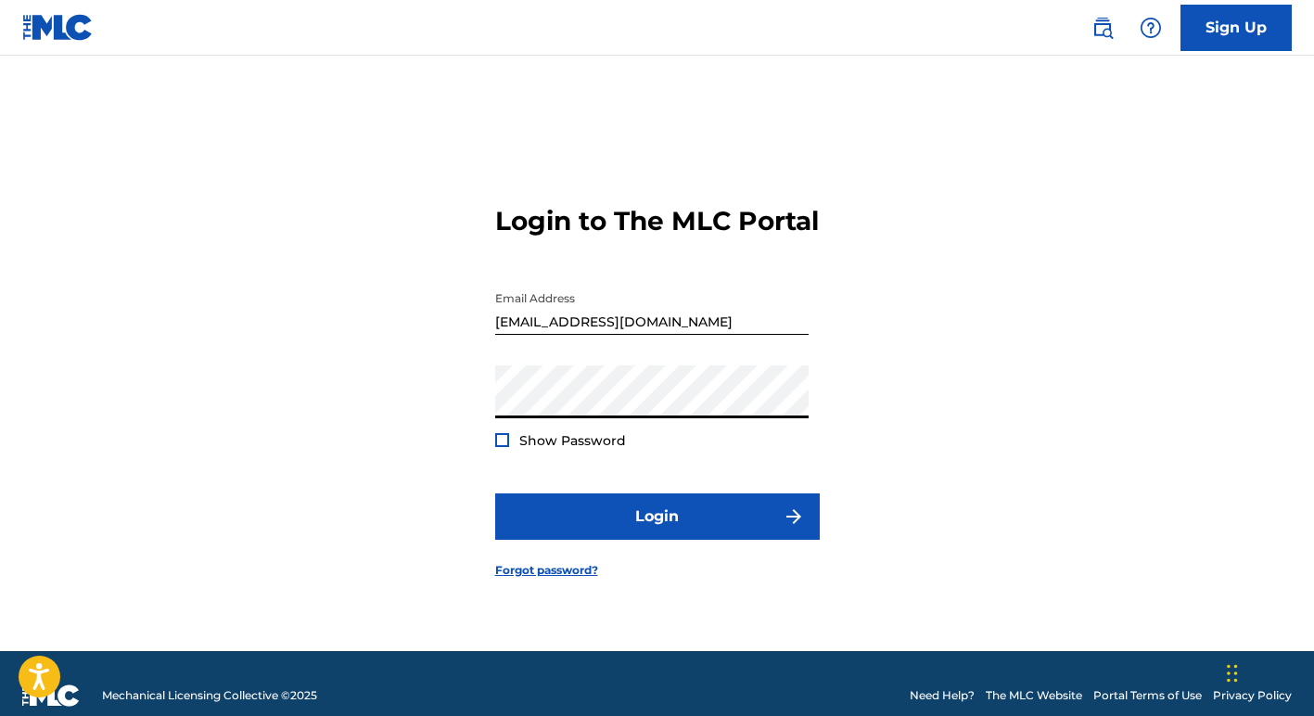
click at [501, 447] on div at bounding box center [502, 440] width 14 height 14
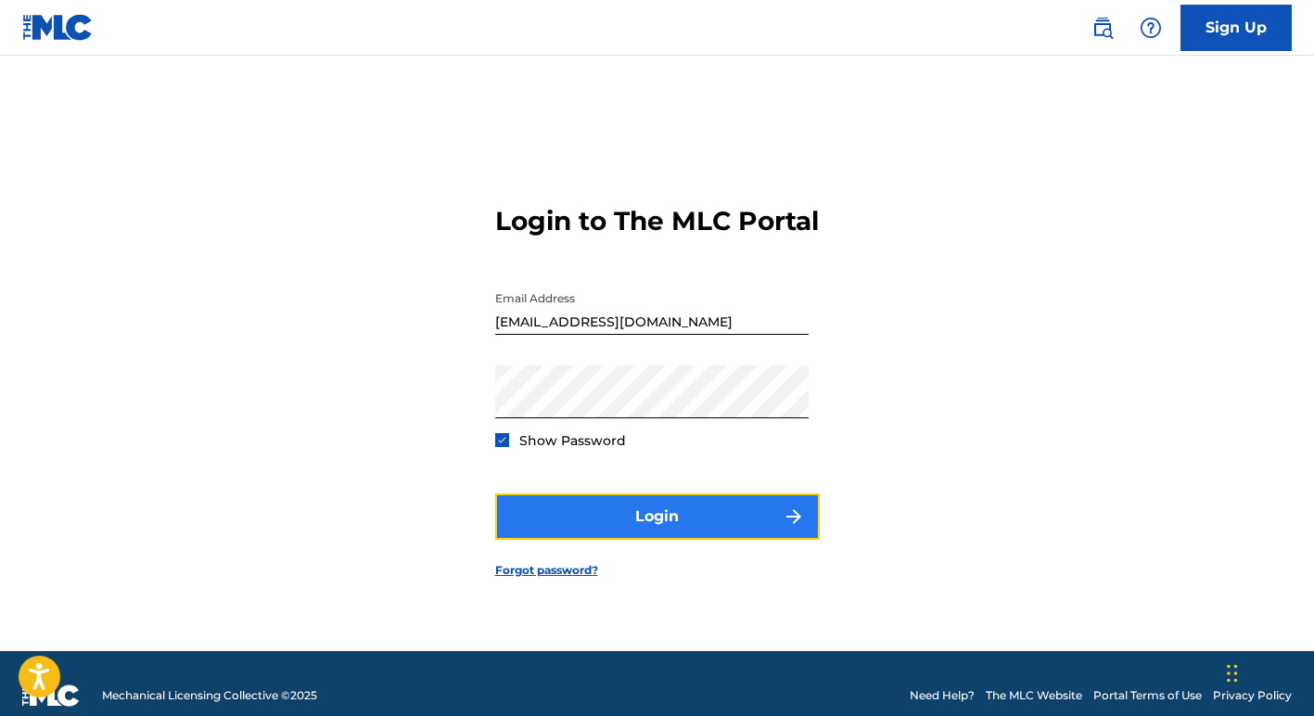
click at [602, 520] on button "Login" at bounding box center [657, 516] width 325 height 46
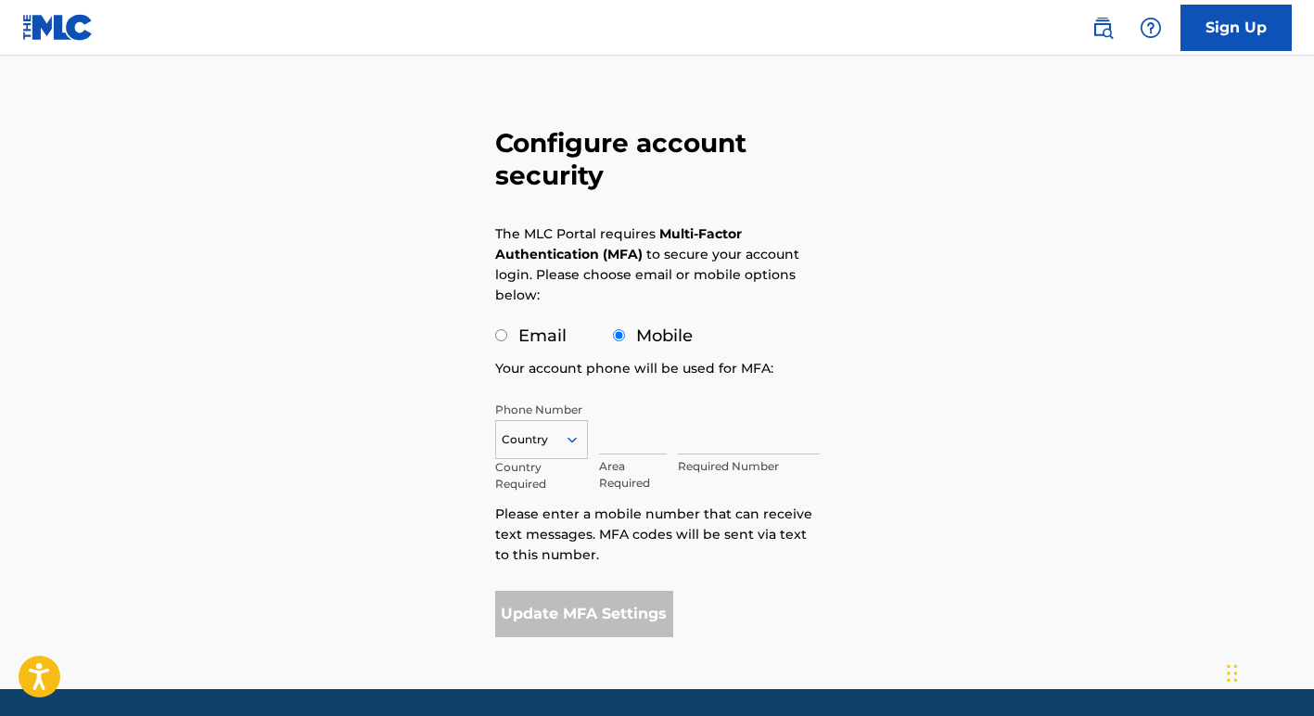
scroll to position [59, 0]
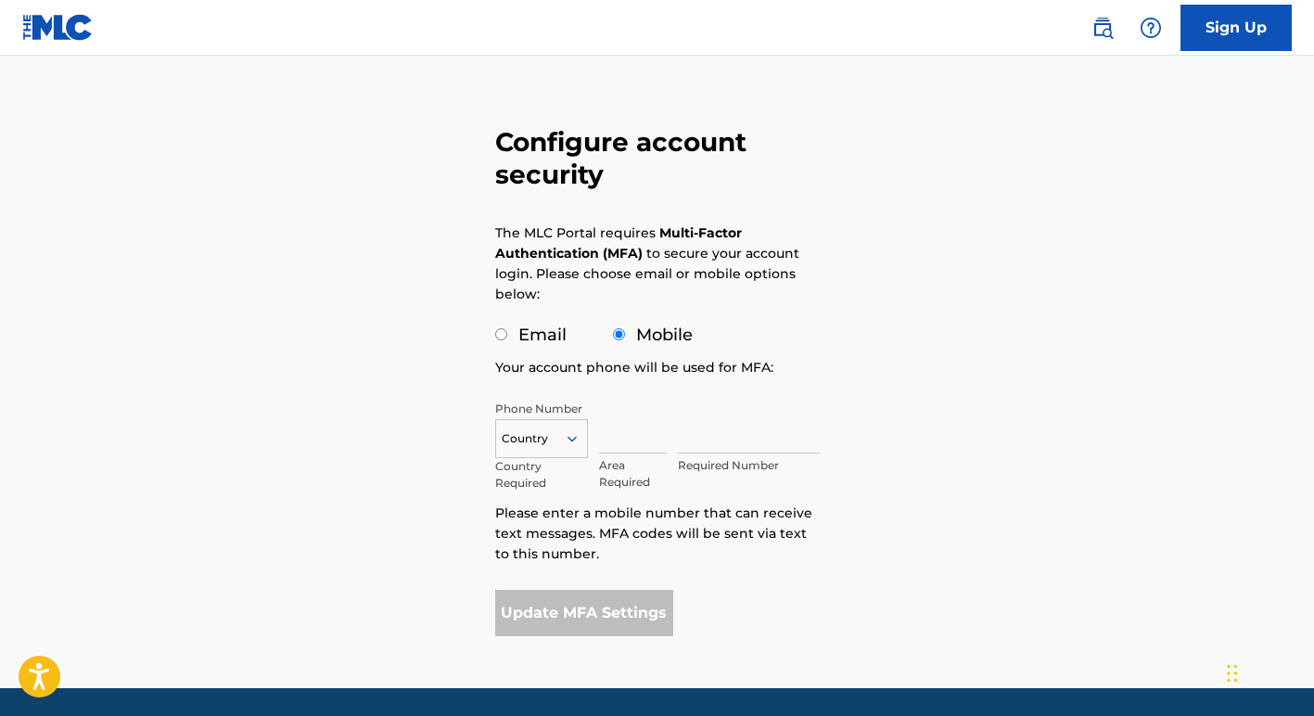
click at [497, 338] on input "Email" at bounding box center [501, 334] width 12 height 12
radio input "true"
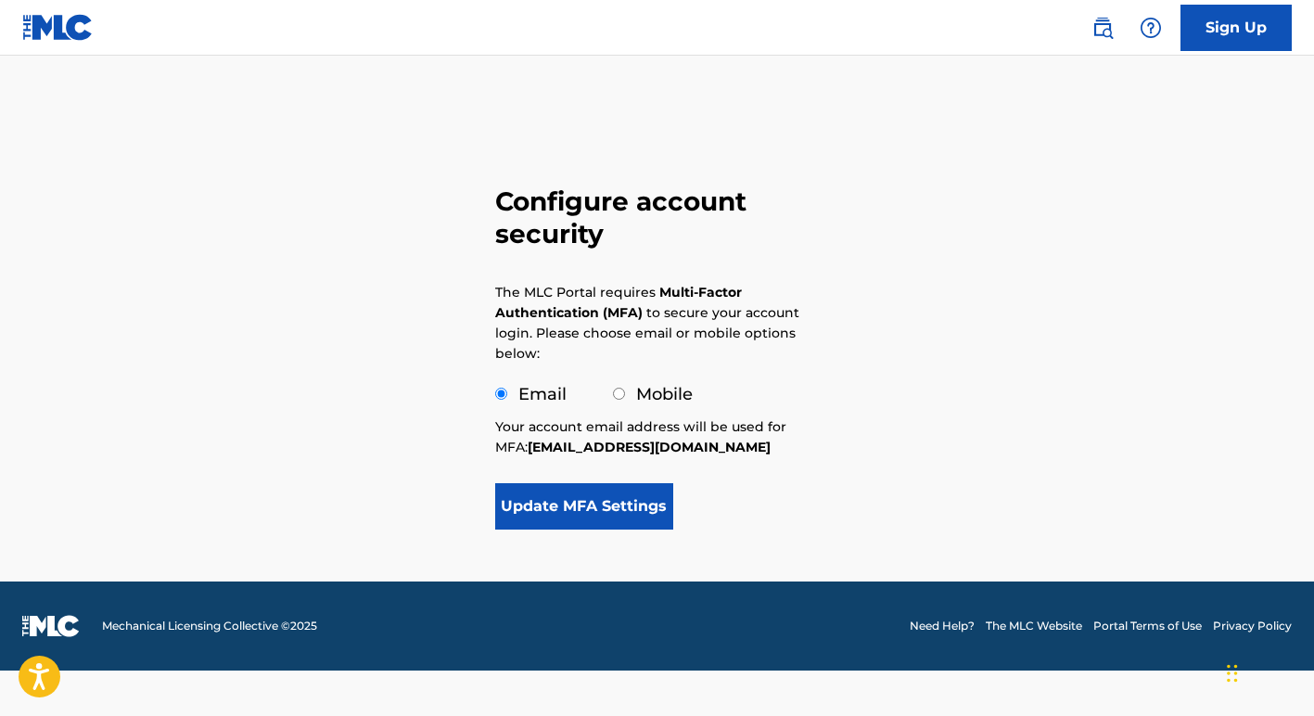
scroll to position [0, 0]
click at [639, 504] on button "Update MFA Settings" at bounding box center [584, 506] width 179 height 46
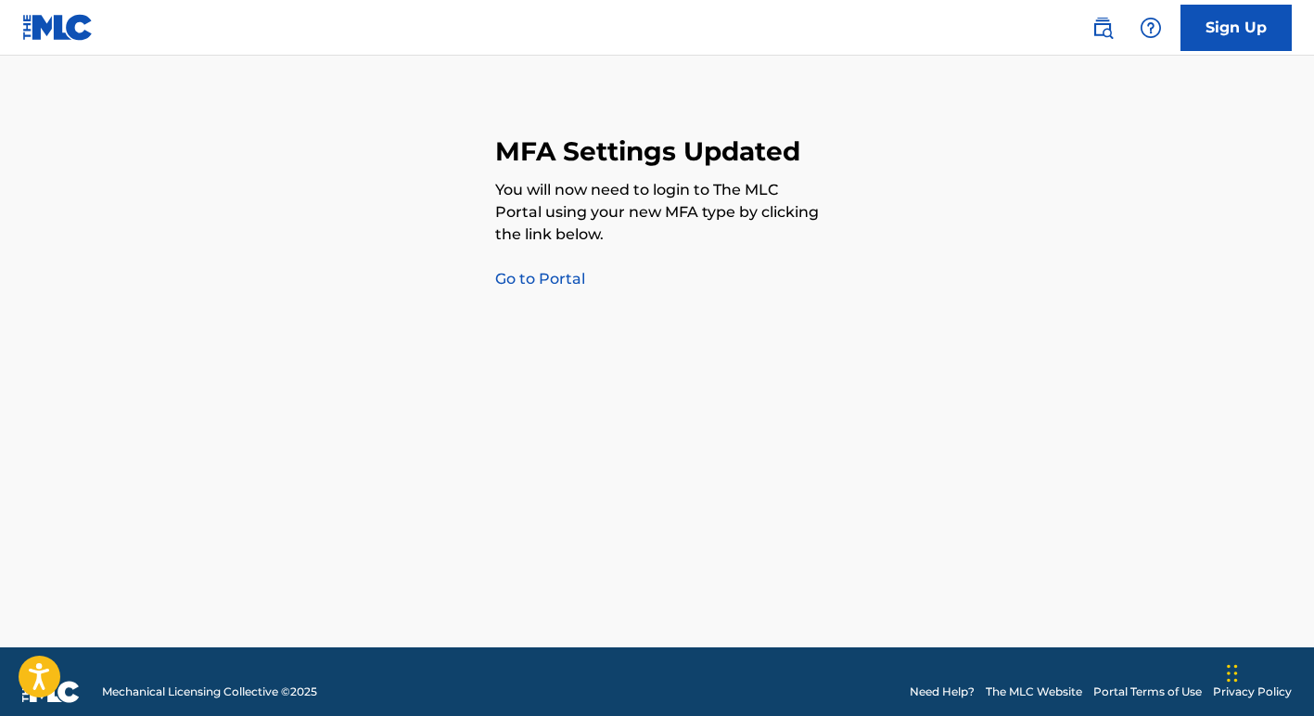
click at [570, 281] on link "Go to Portal" at bounding box center [540, 279] width 90 height 18
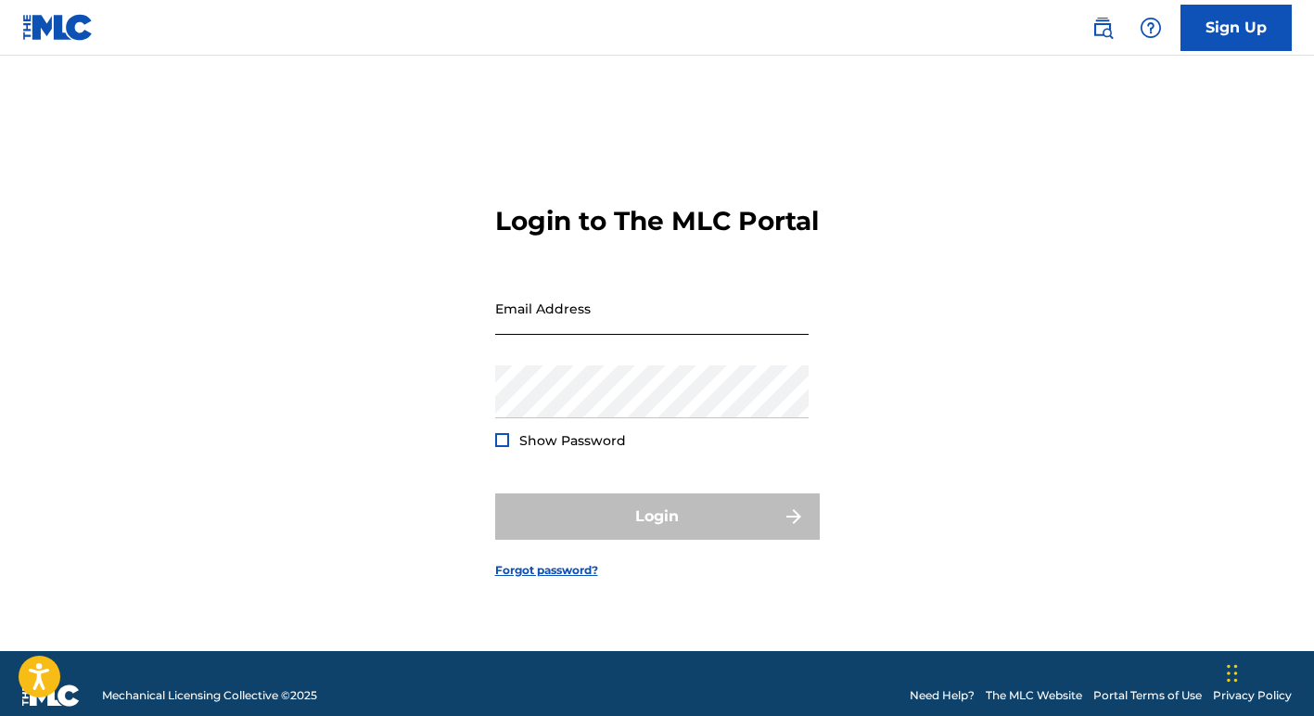
click at [548, 316] on input "Email Address" at bounding box center [652, 308] width 314 height 53
type input "Chicagomoney71@gmail.com"
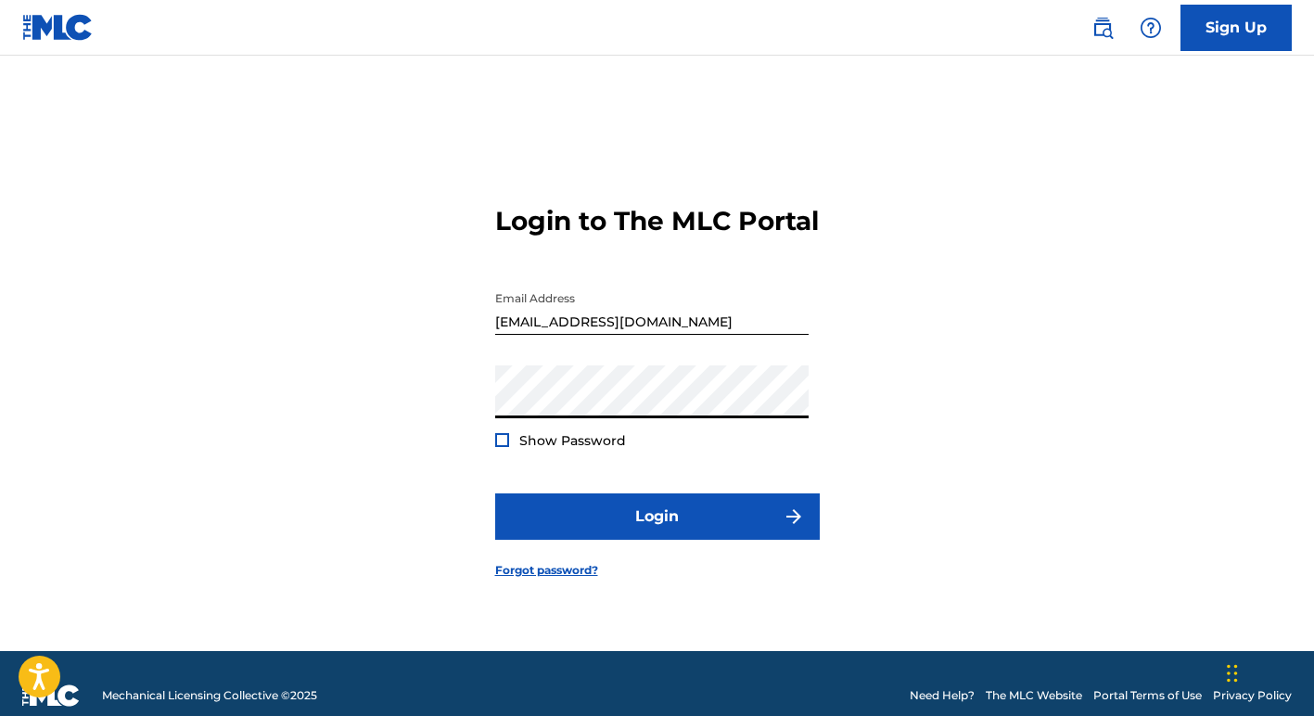
click at [521, 487] on form "Login to The MLC Portal Email Address Chicagomoney71@gmail.com Password Show Pa…" at bounding box center [657, 376] width 325 height 549
click at [505, 447] on div at bounding box center [502, 440] width 14 height 14
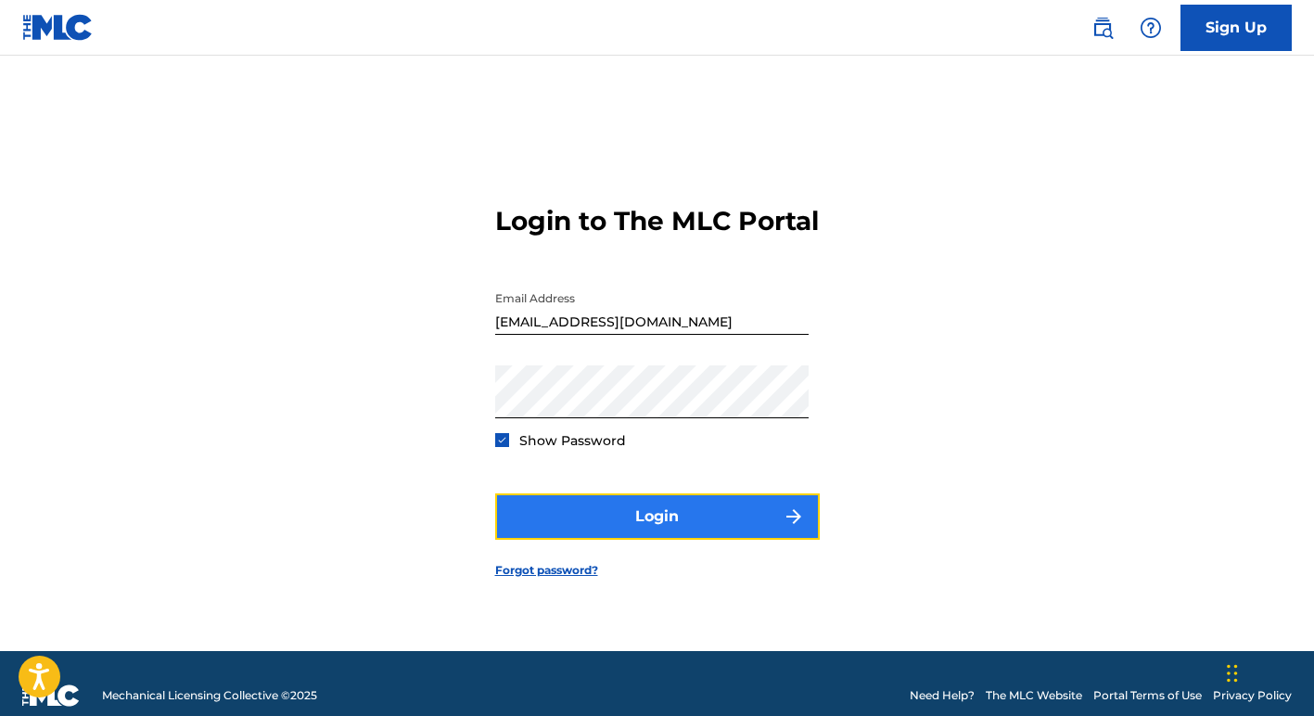
click at [569, 534] on button "Login" at bounding box center [657, 516] width 325 height 46
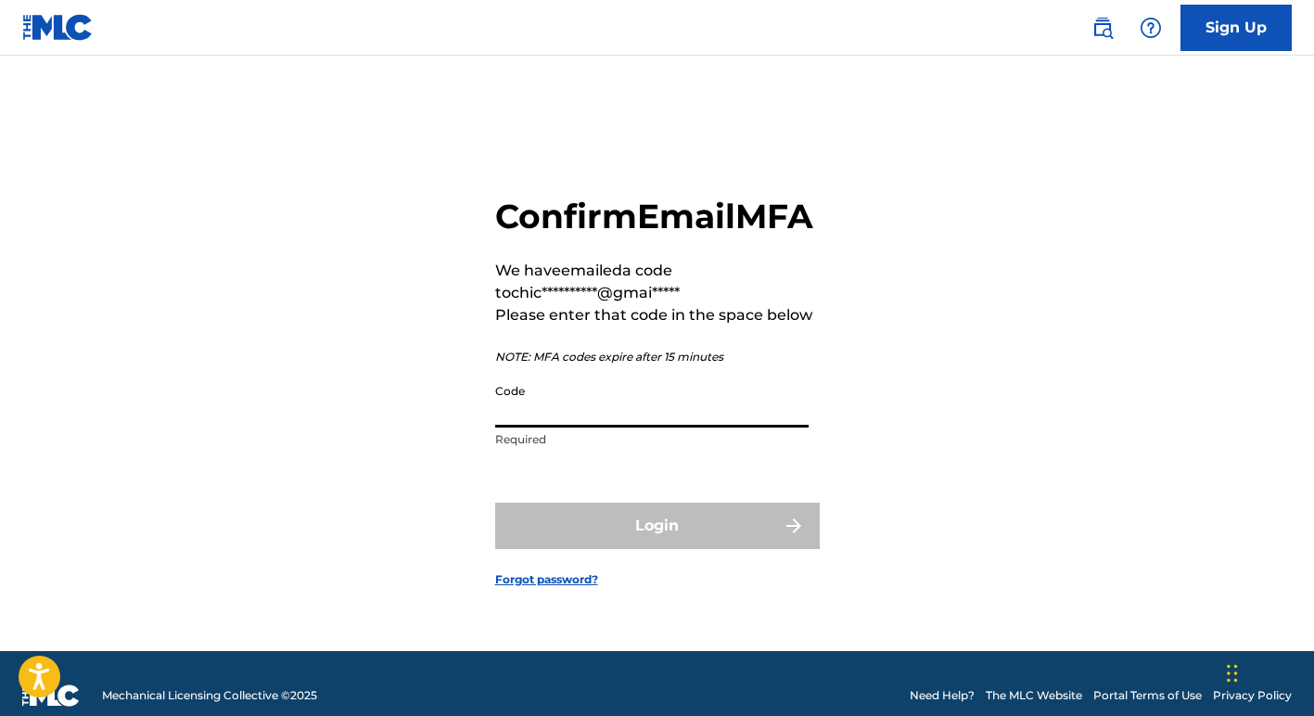
click at [589, 412] on input "Code" at bounding box center [652, 401] width 314 height 53
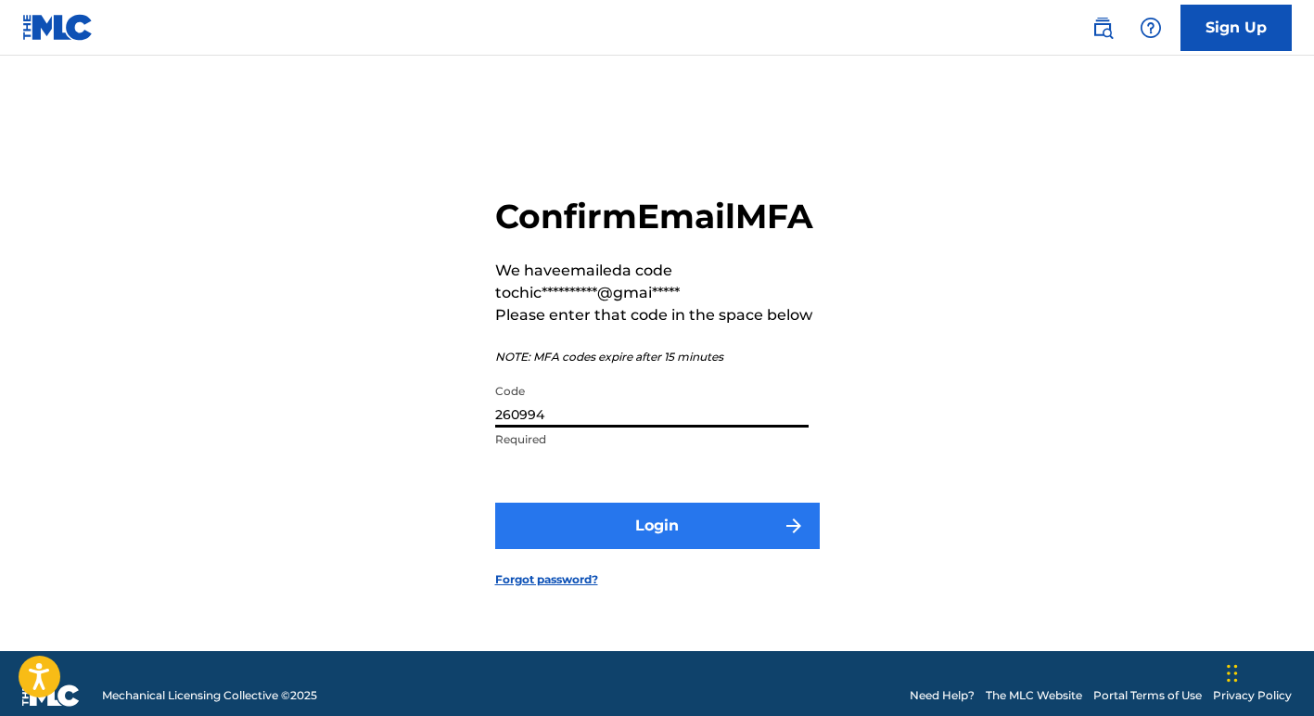
type input "260994"
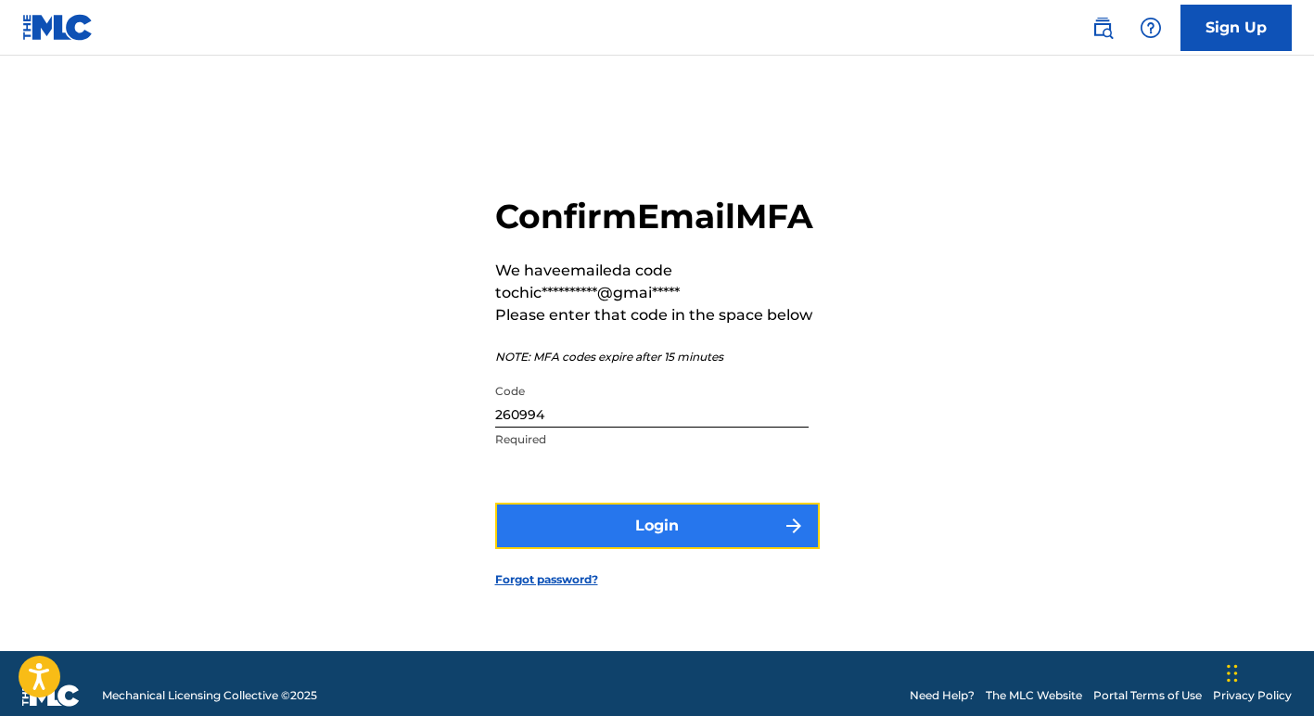
click at [584, 529] on button "Login" at bounding box center [657, 526] width 325 height 46
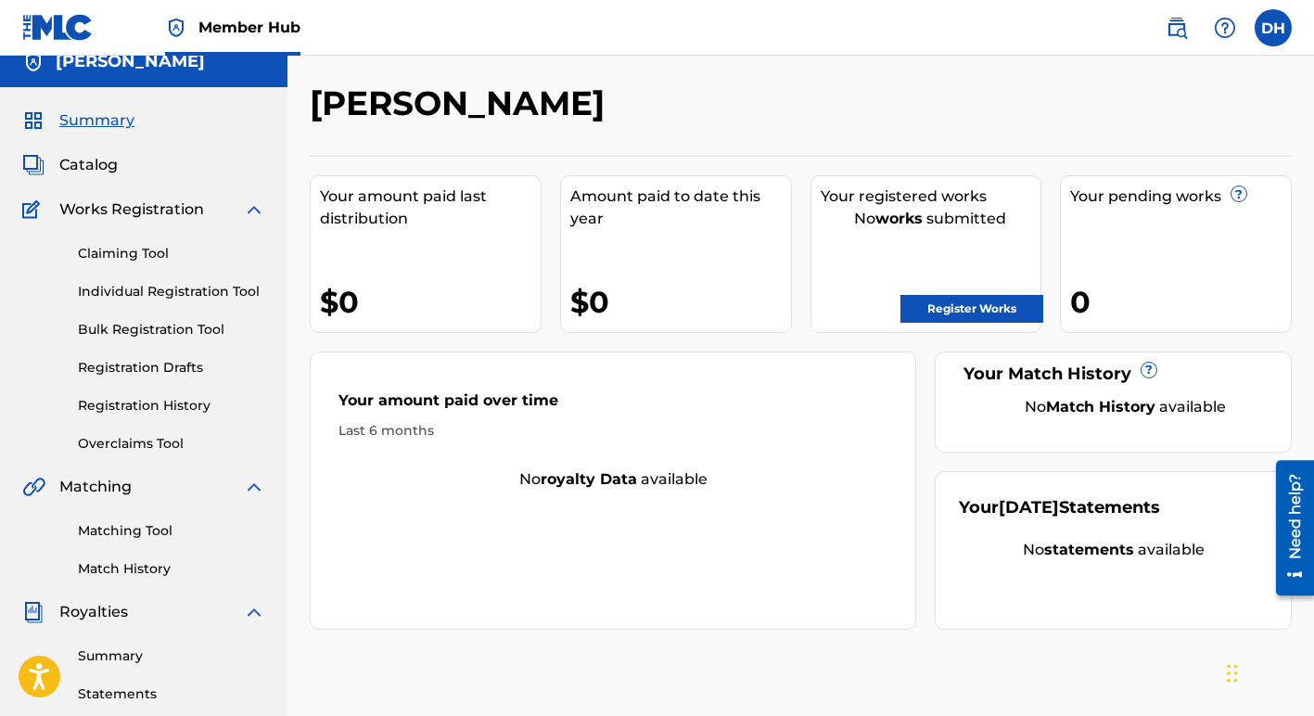
scroll to position [17, 0]
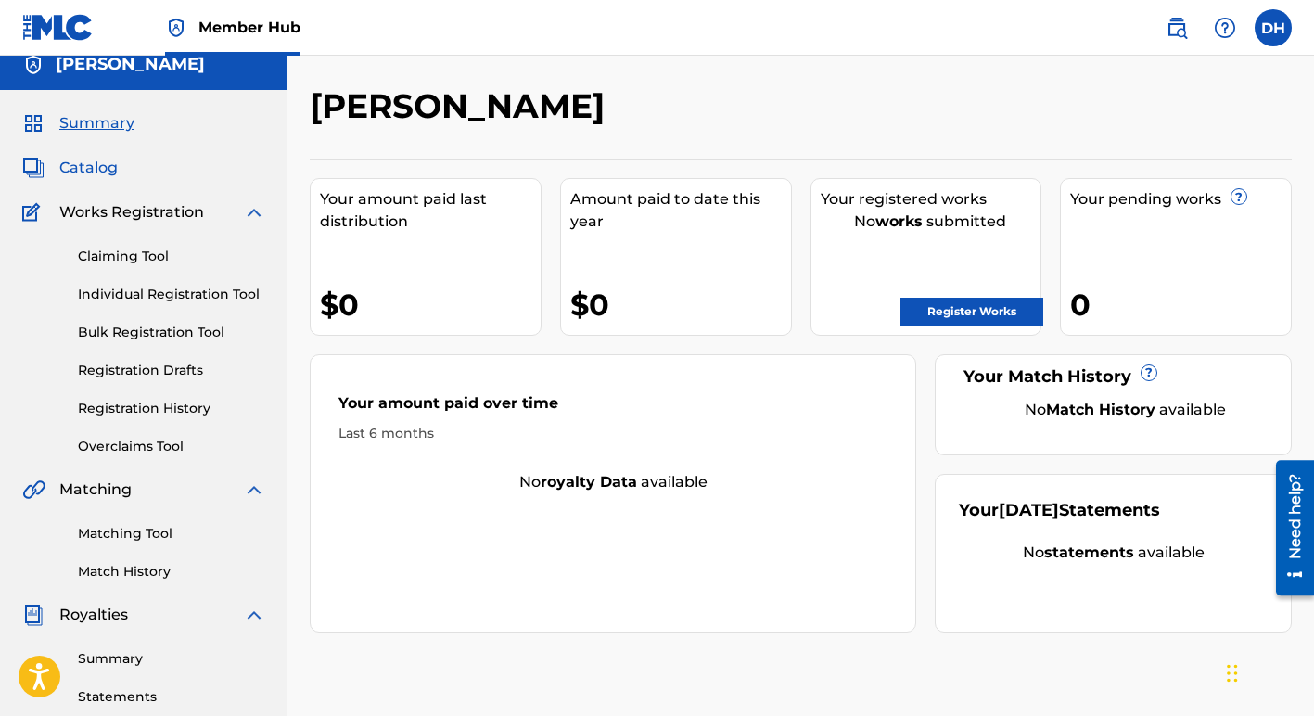
click at [103, 166] on span "Catalog" at bounding box center [88, 168] width 58 height 22
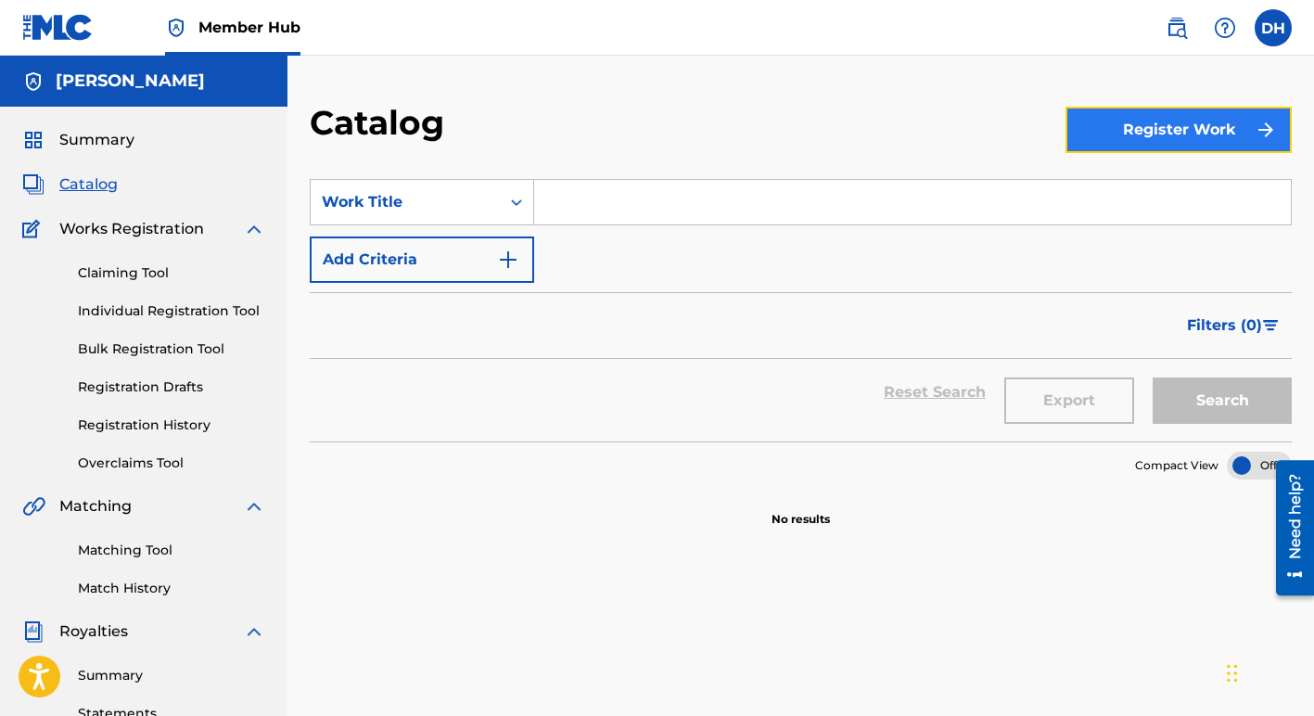
click at [1076, 123] on button "Register Work" at bounding box center [1179, 130] width 226 height 46
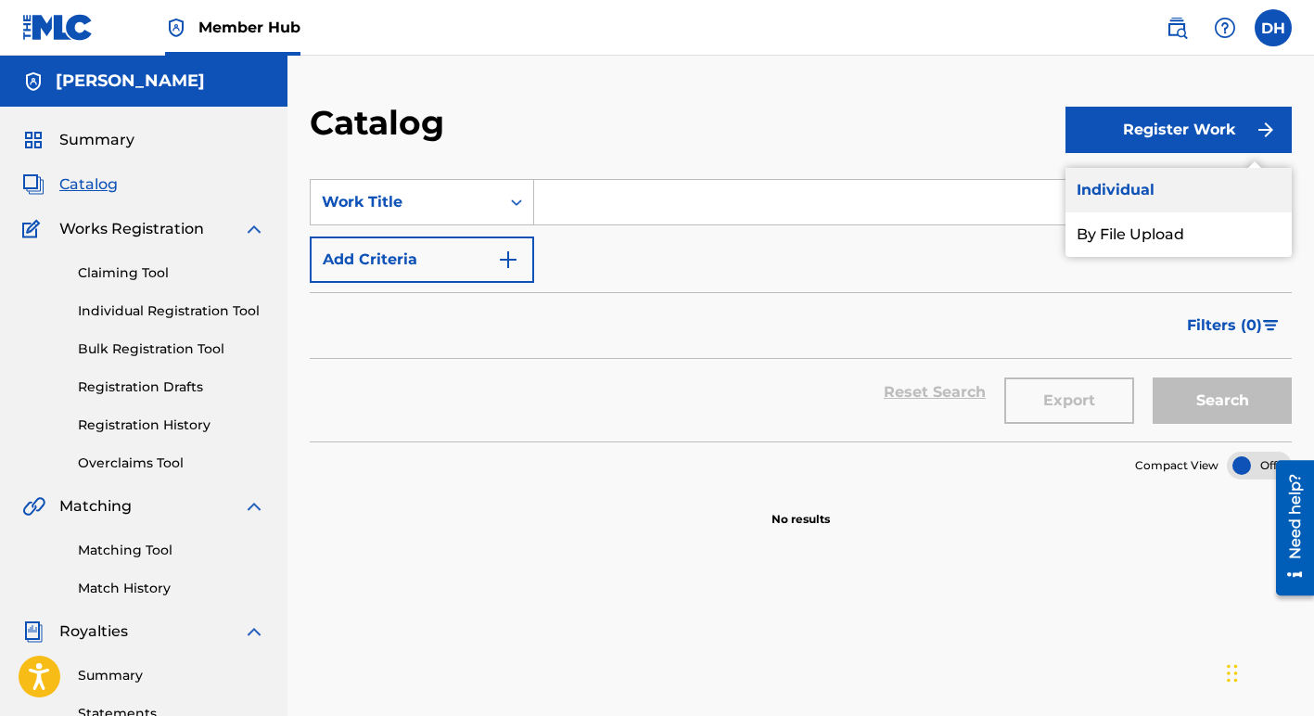
click at [1119, 190] on link "Individual" at bounding box center [1179, 190] width 226 height 45
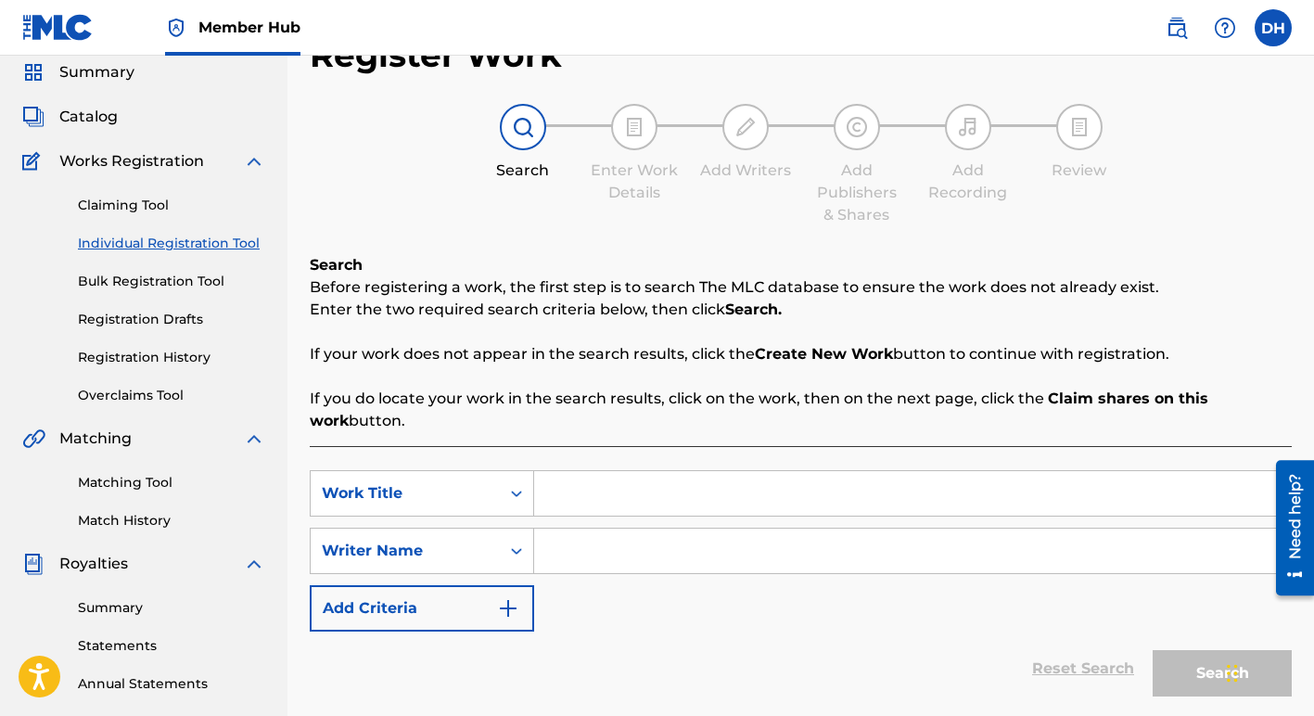
scroll to position [133, 0]
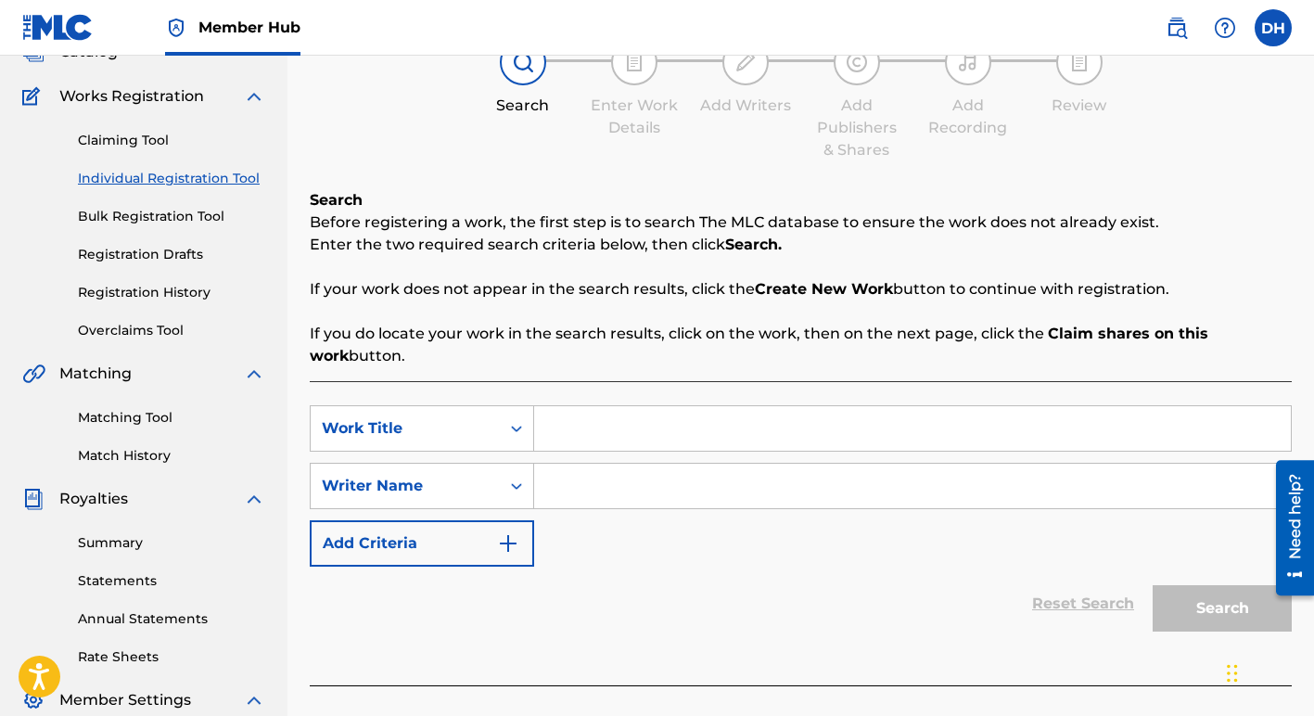
click at [430, 134] on div "Search Enter Work Details Add Writers Add Publishers & Shares Add Recording Rev…" at bounding box center [801, 100] width 982 height 122
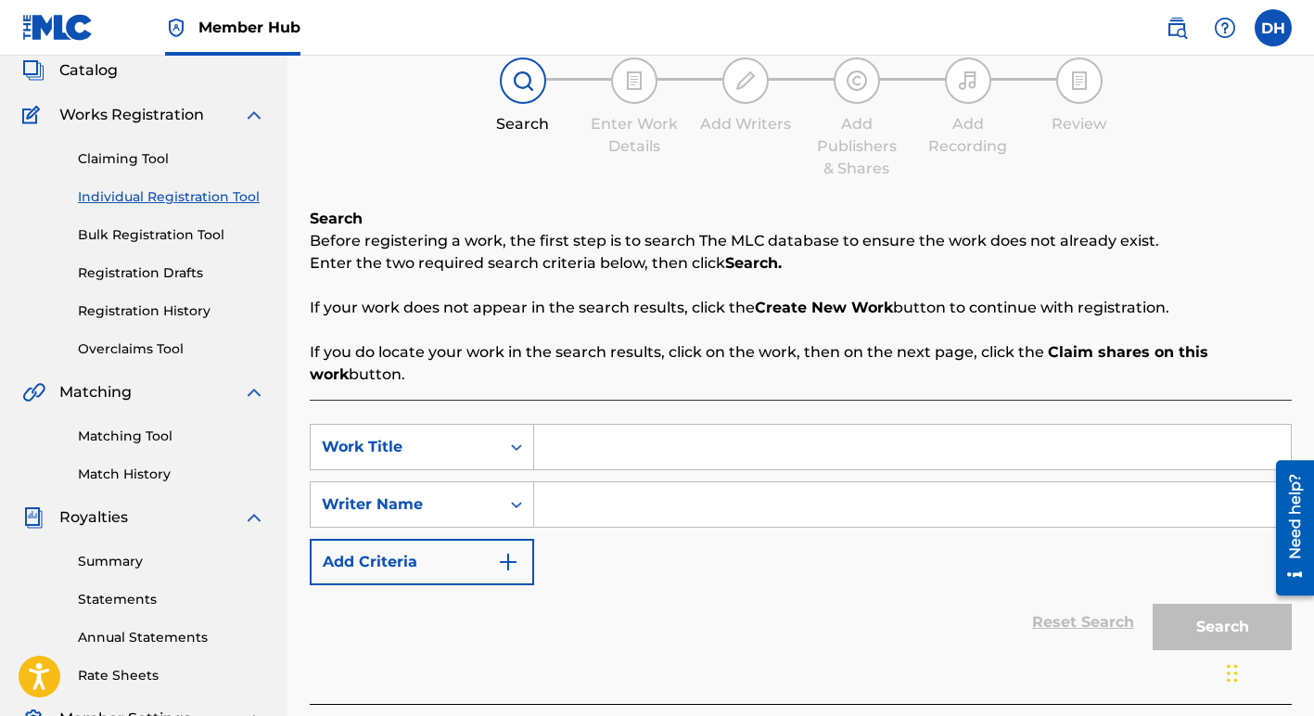
scroll to position [123, 0]
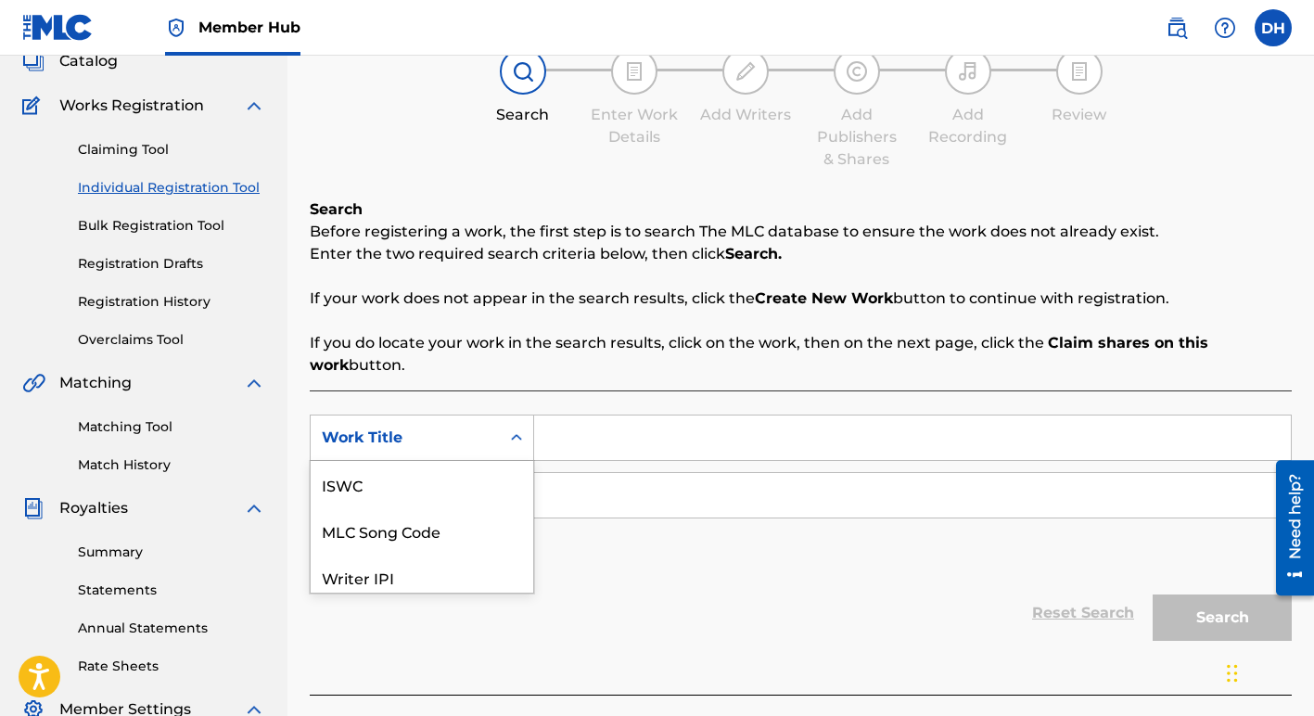
click at [523, 439] on div "Search Form" at bounding box center [516, 437] width 33 height 33
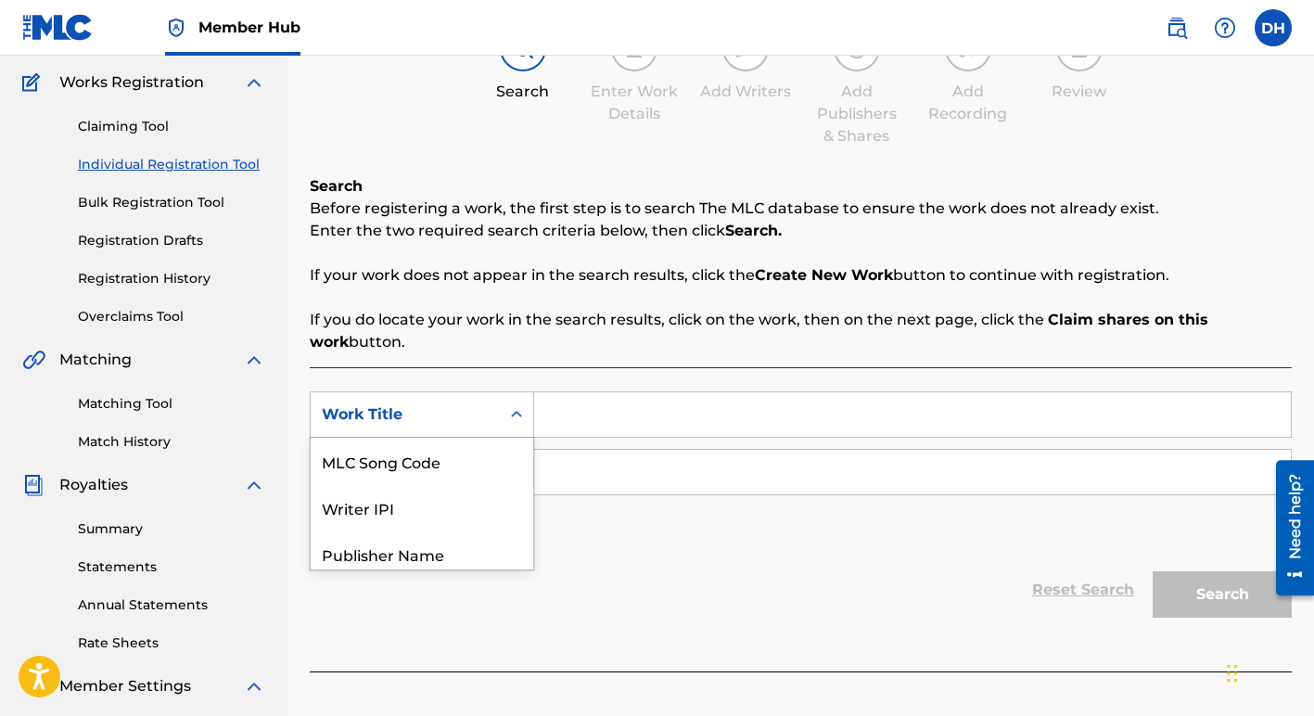
scroll to position [147, 0]
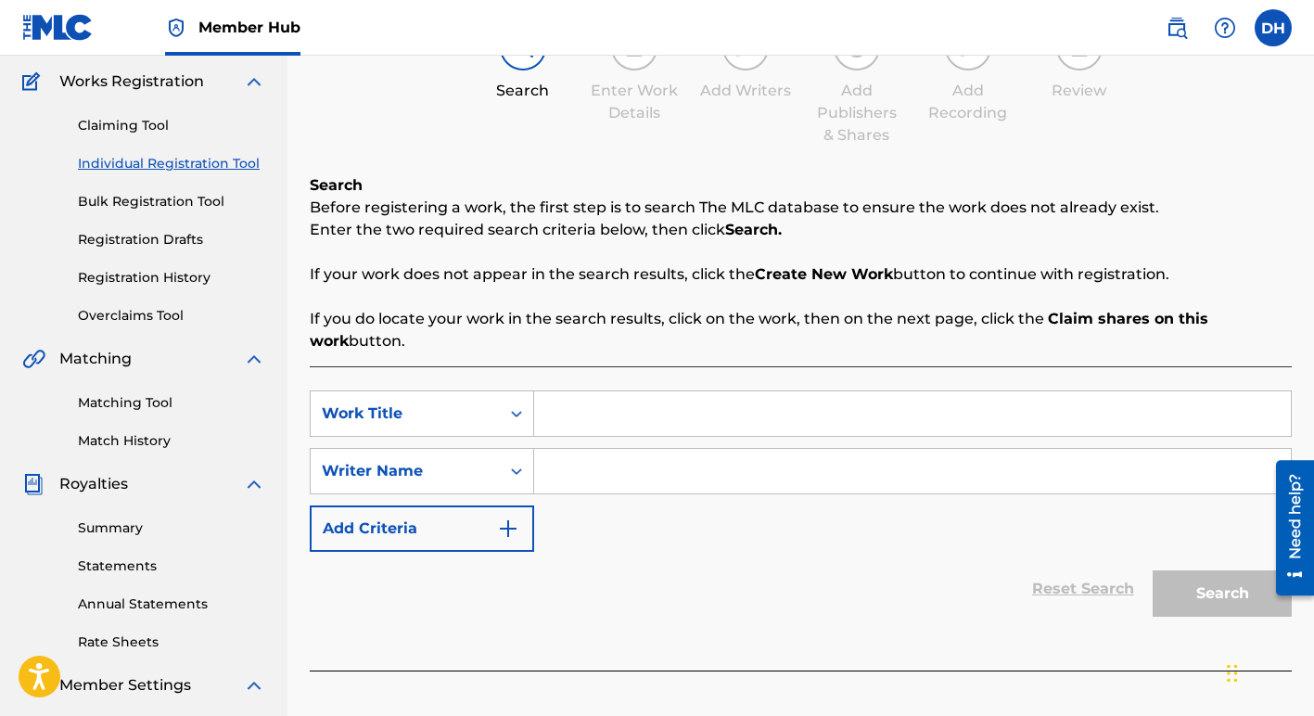
click at [598, 513] on div "SearchWithCriteria85cc38e9-4235-4328-b21e-a8565ce41760 Work Title SearchWithCri…" at bounding box center [801, 471] width 982 height 161
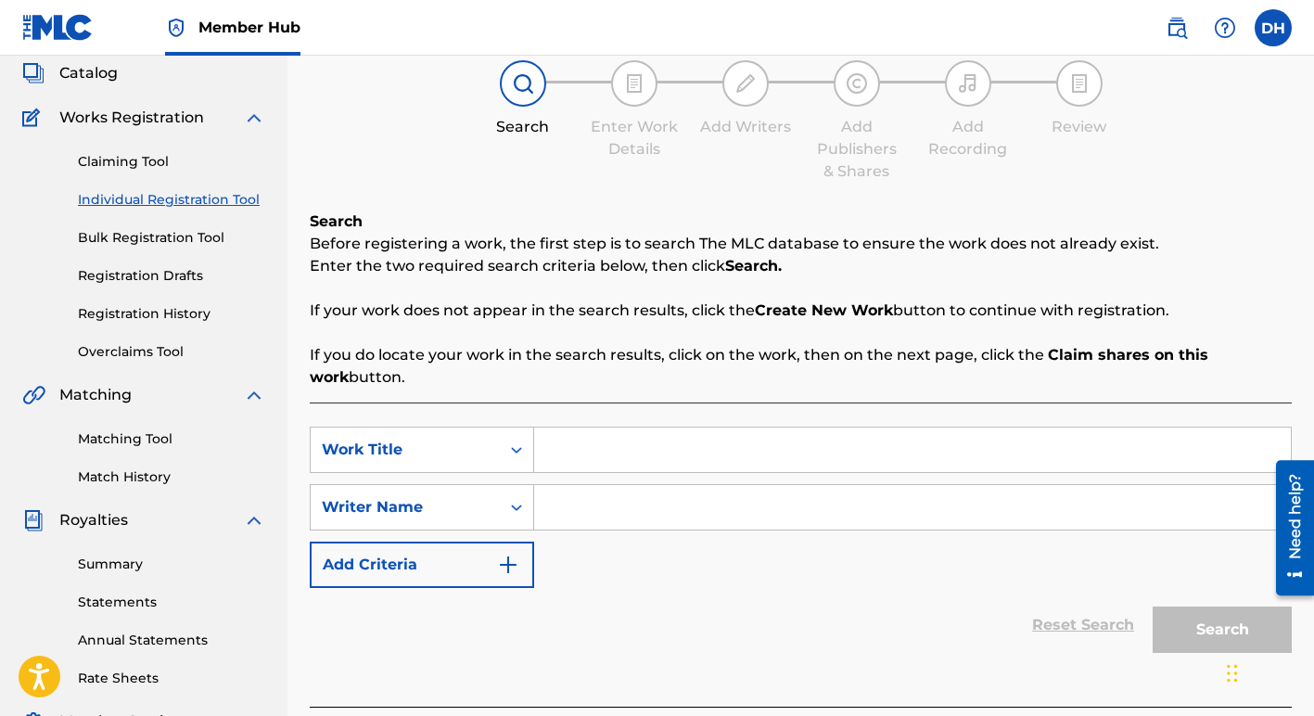
scroll to position [105, 0]
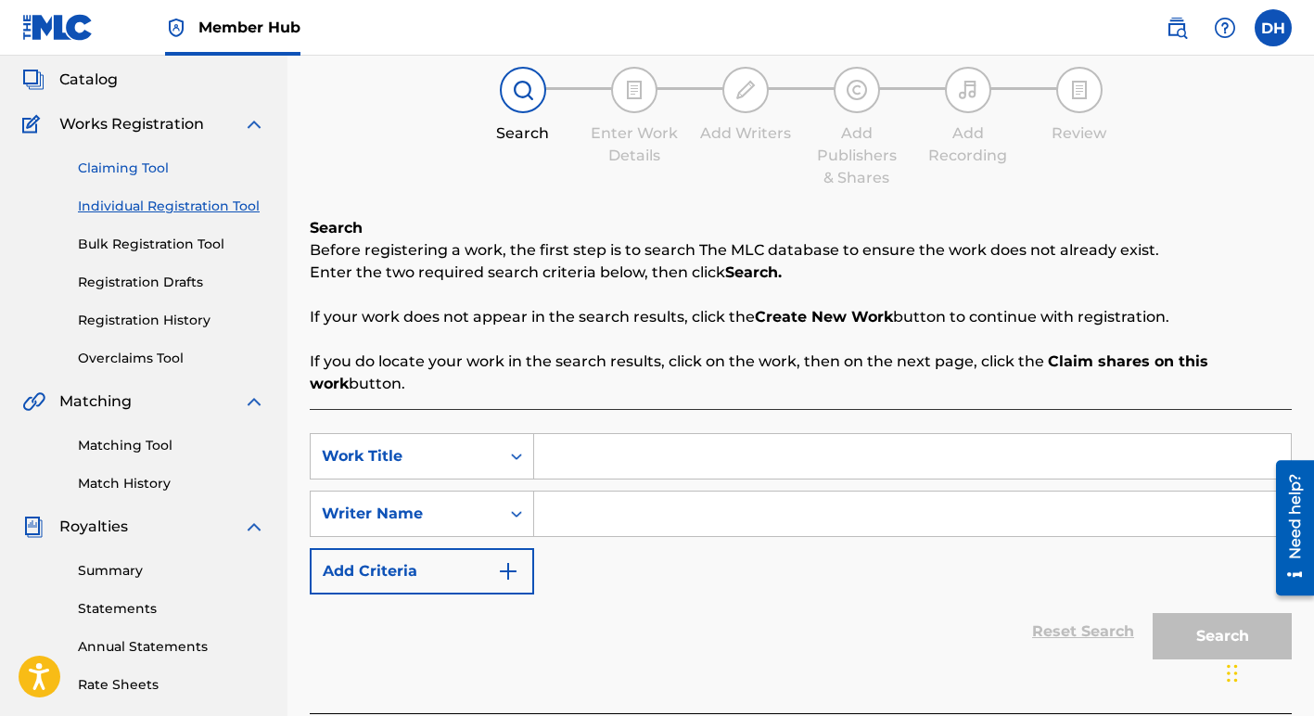
click at [146, 164] on link "Claiming Tool" at bounding box center [171, 168] width 187 height 19
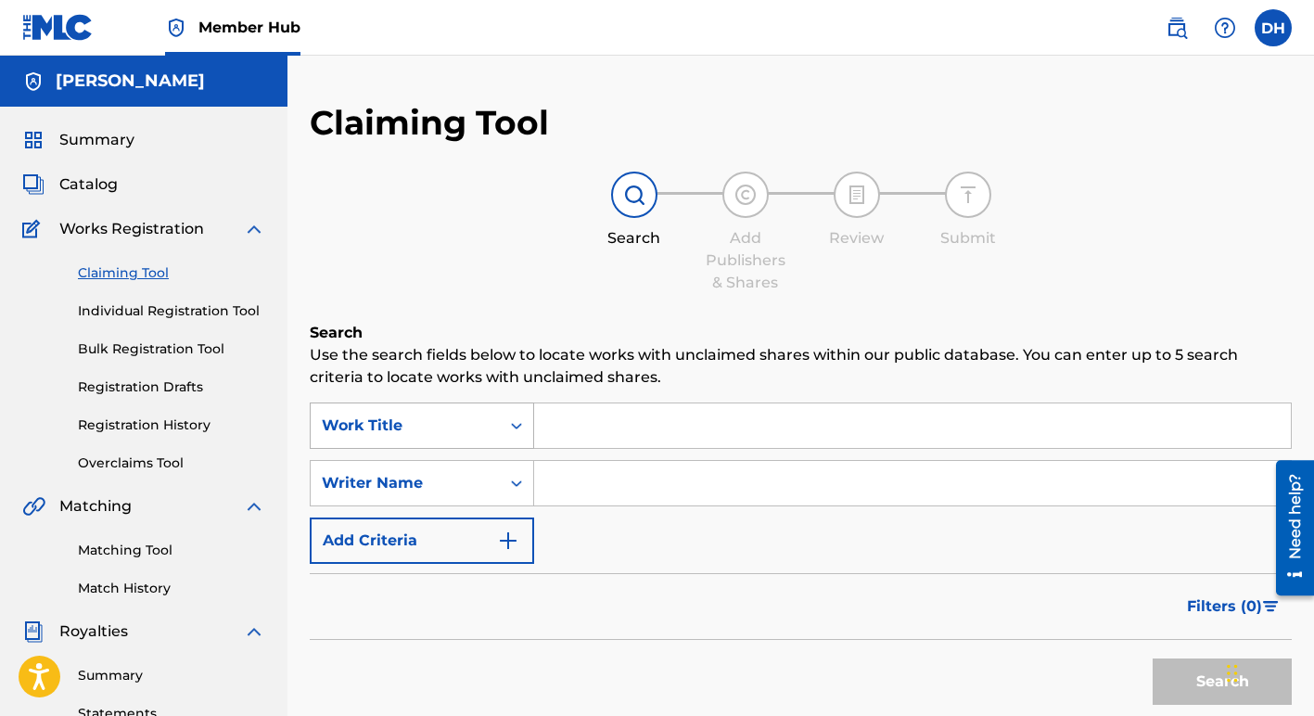
click at [518, 427] on icon "Search Form" at bounding box center [516, 425] width 19 height 19
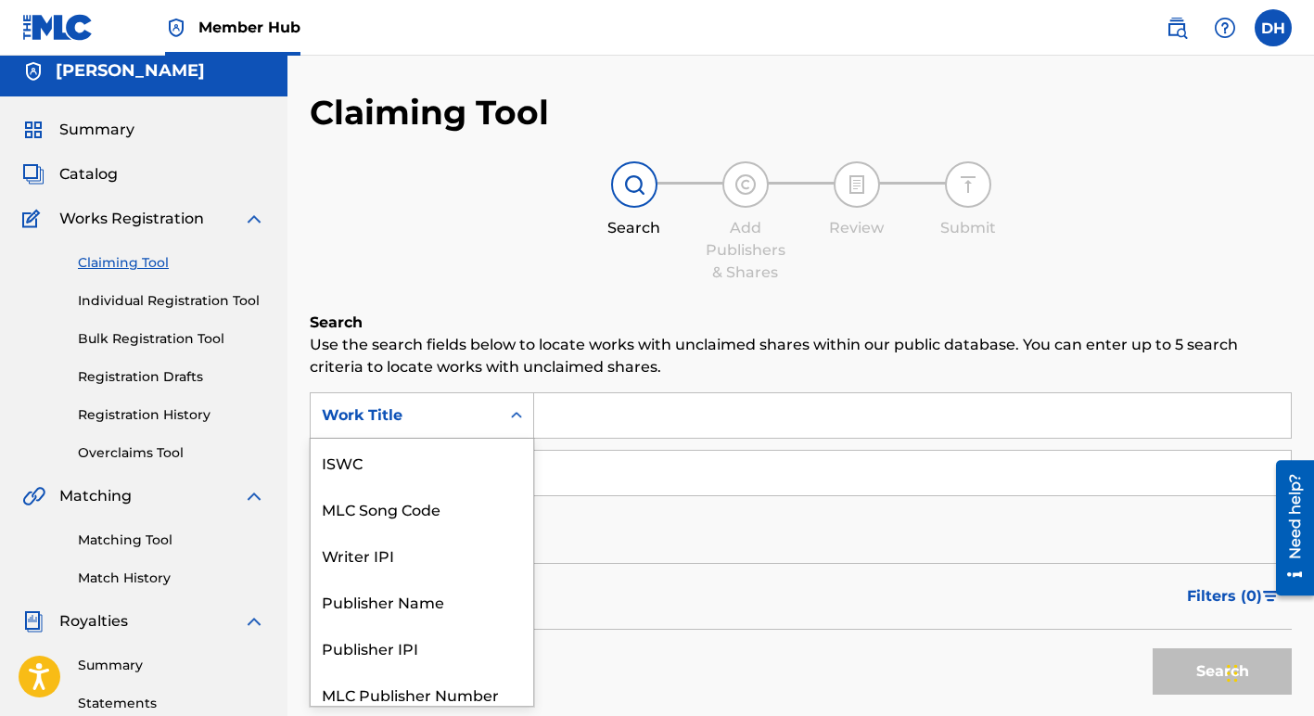
scroll to position [12, 0]
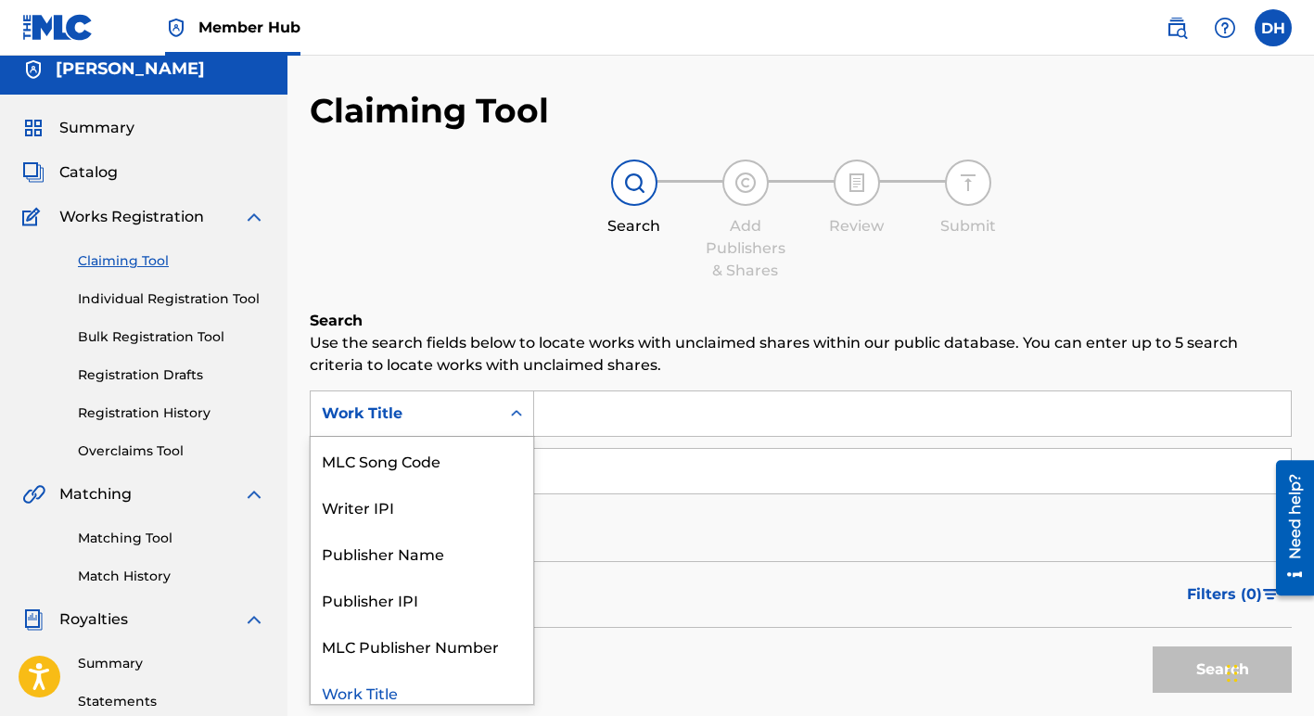
click at [481, 267] on div "Search Add Publishers & Shares Review Submit" at bounding box center [801, 221] width 982 height 122
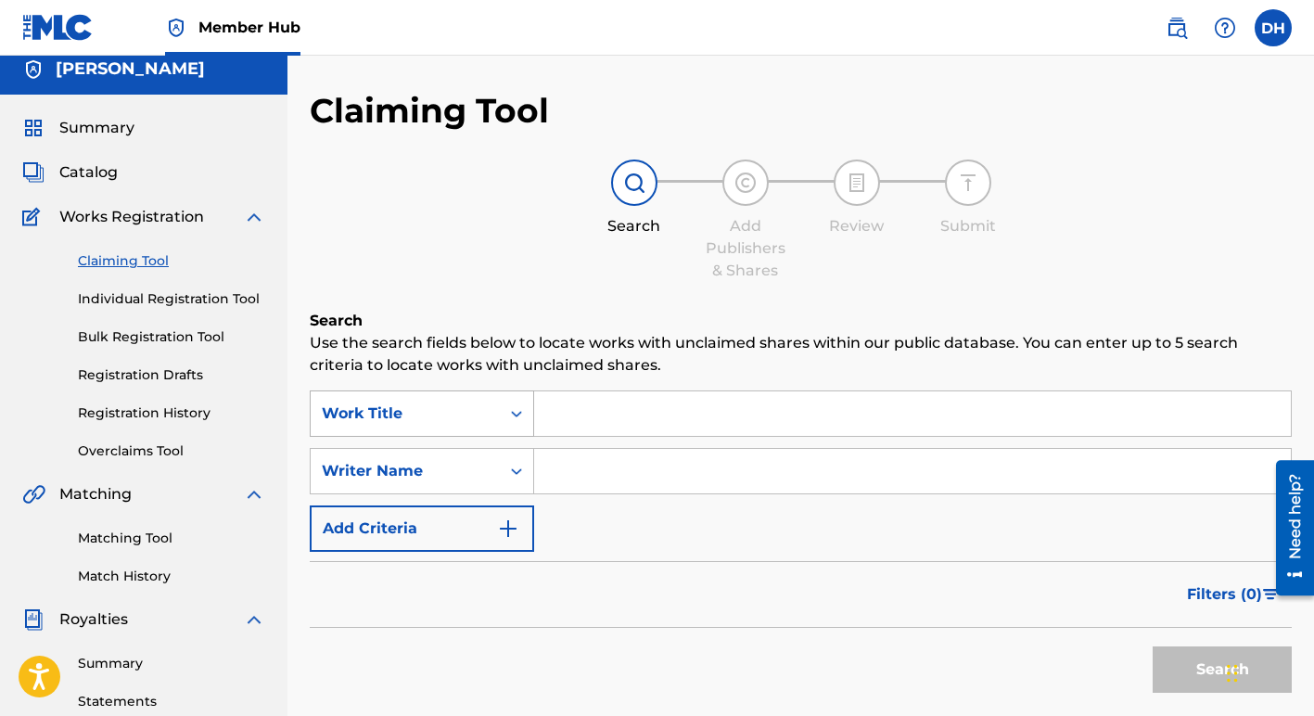
click at [515, 414] on icon "Search Form" at bounding box center [516, 413] width 19 height 19
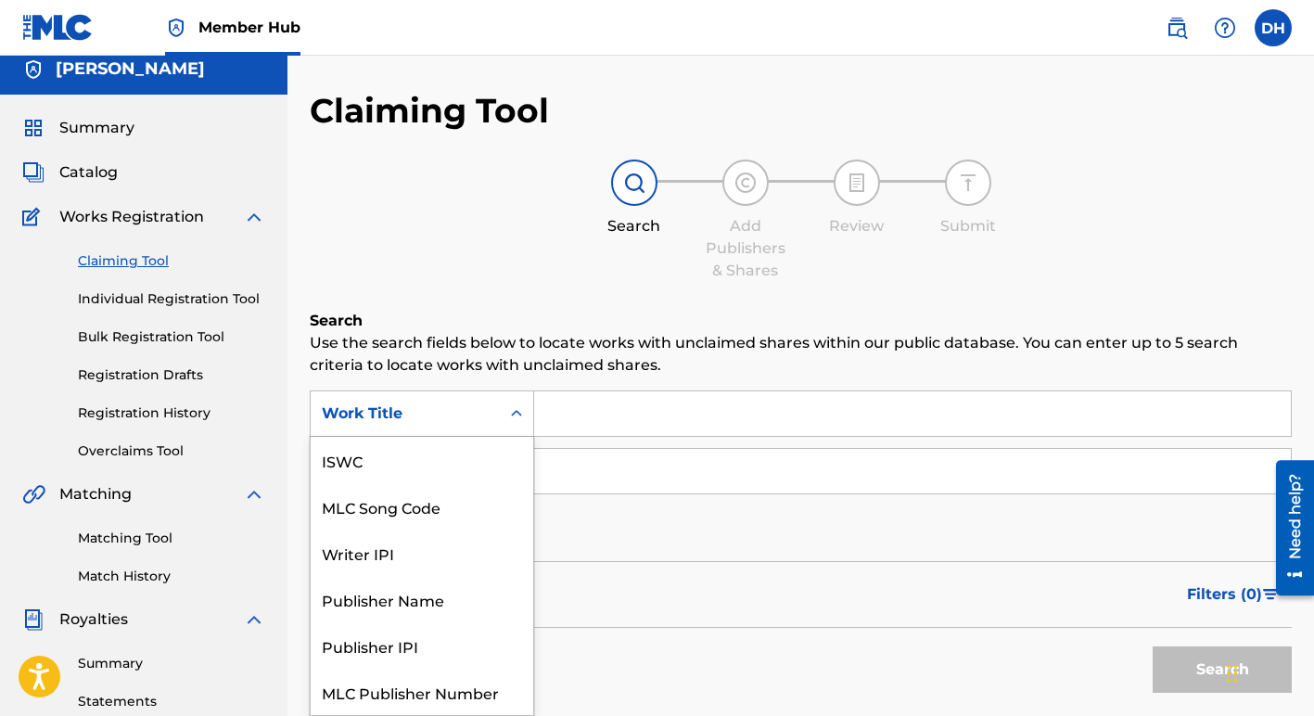
scroll to position [46, 0]
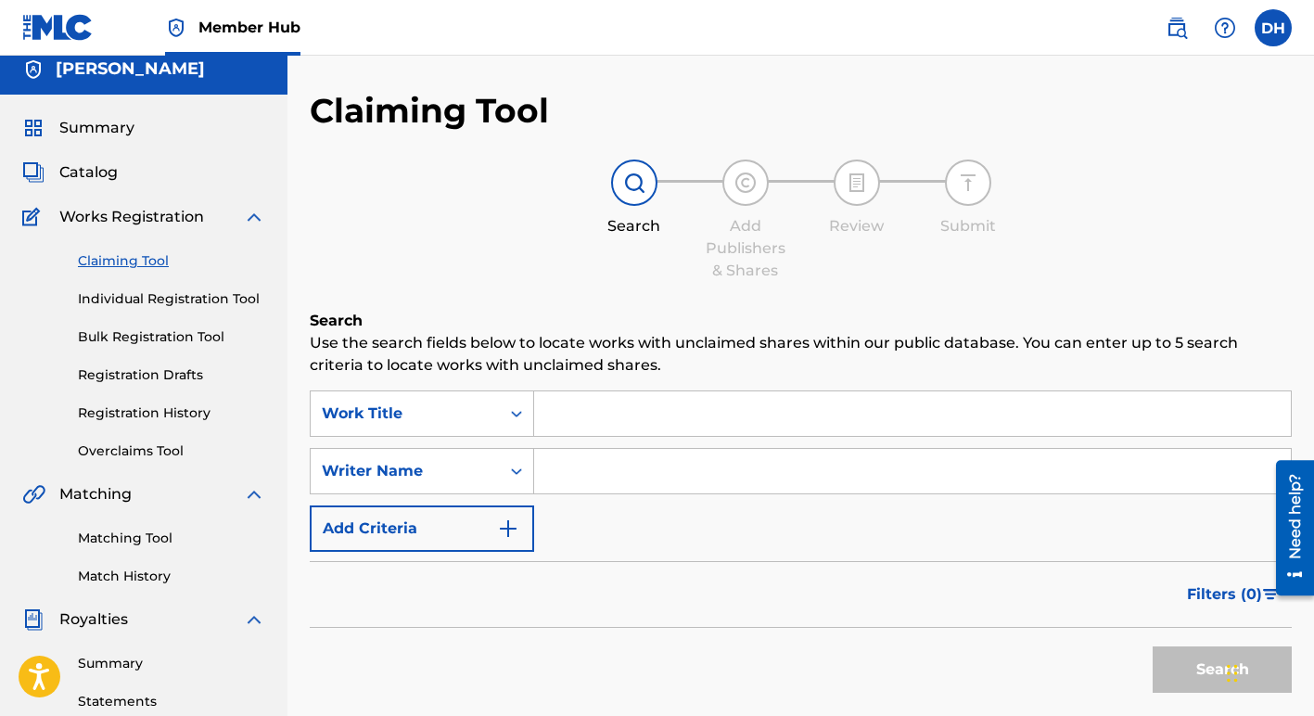
click at [567, 420] on input "Search Form" at bounding box center [912, 413] width 757 height 45
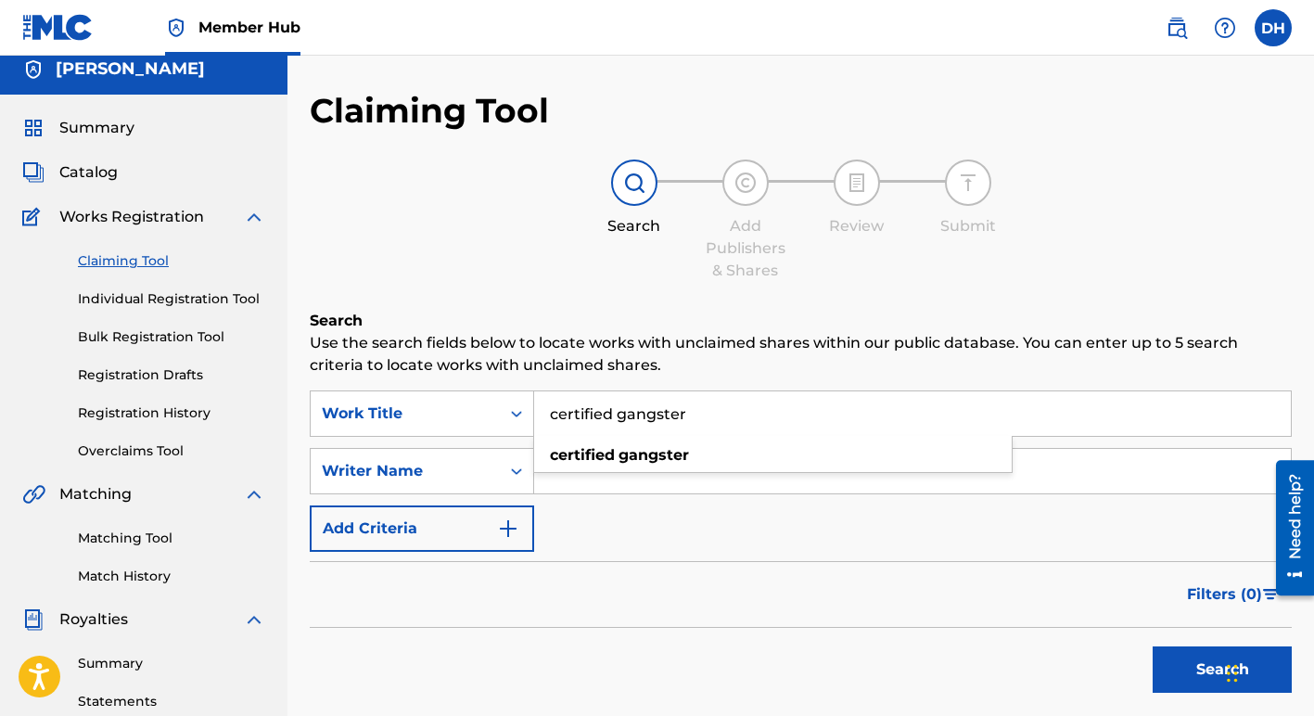
type input "certified gangster"
click at [1153, 647] on button "Search" at bounding box center [1222, 670] width 139 height 46
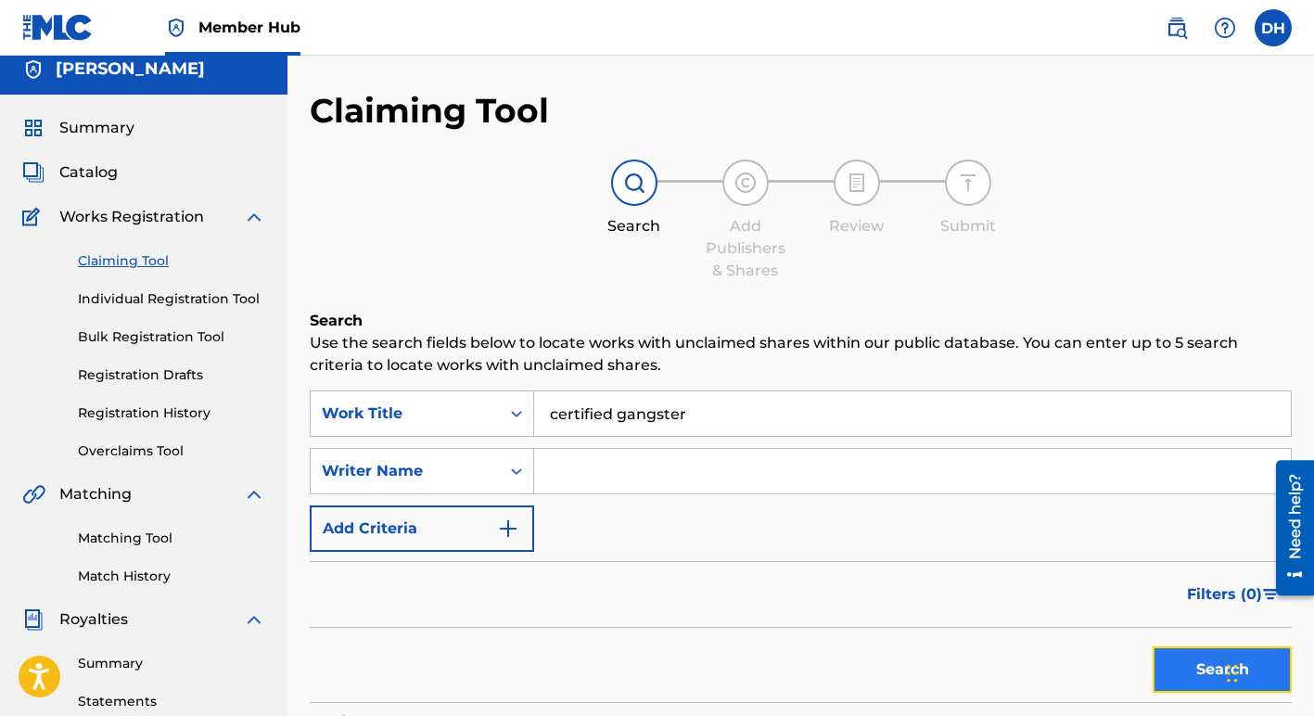
click at [1172, 673] on button "Search" at bounding box center [1222, 670] width 139 height 46
click at [553, 467] on input "Search Form" at bounding box center [912, 471] width 757 height 45
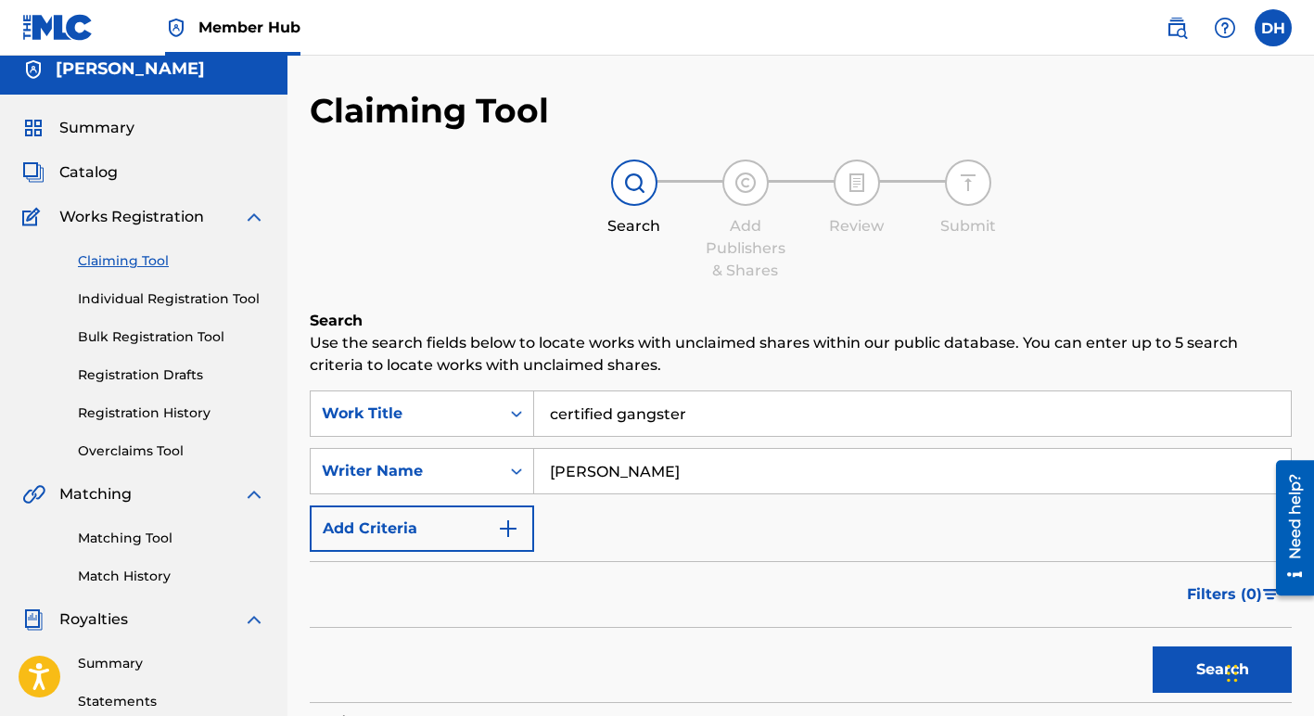
click at [655, 473] on input "Duane Marcel Holmes" at bounding box center [912, 471] width 757 height 45
type input "[PERSON_NAME]"
click at [1190, 663] on button "Search" at bounding box center [1222, 670] width 139 height 46
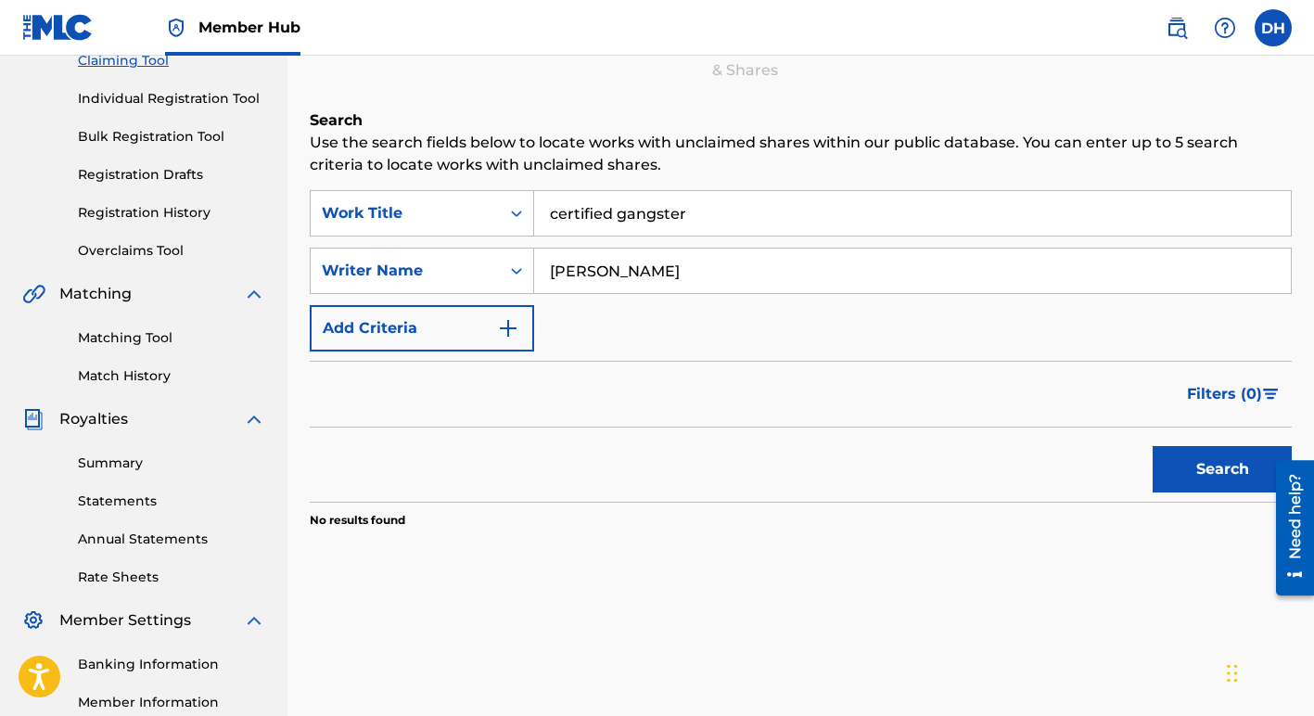
scroll to position [210, 0]
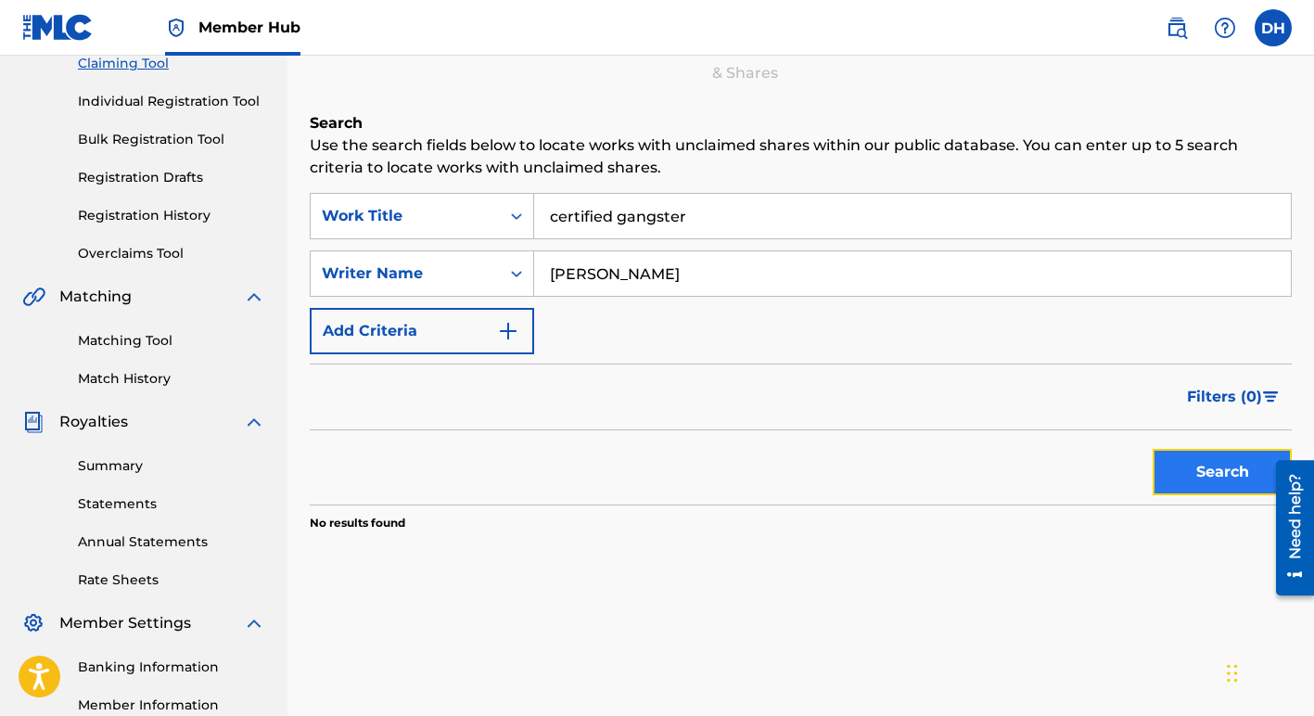
click at [1194, 484] on button "Search" at bounding box center [1222, 472] width 139 height 46
drag, startPoint x: 685, startPoint y: 217, endPoint x: 672, endPoint y: 218, distance: 13.9
click at [672, 218] on input "certified gangster" at bounding box center [912, 216] width 757 height 45
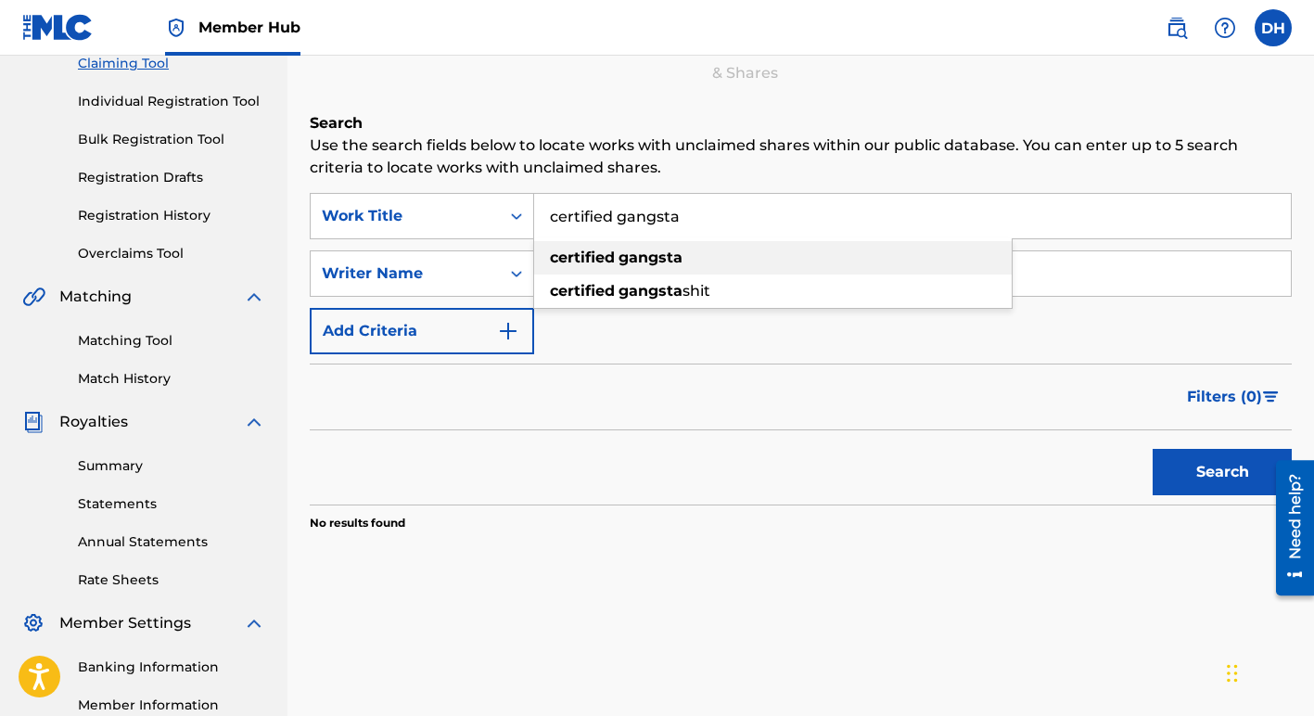
type input "certified gangsta"
click at [679, 255] on strong "gangsta" at bounding box center [651, 258] width 64 height 18
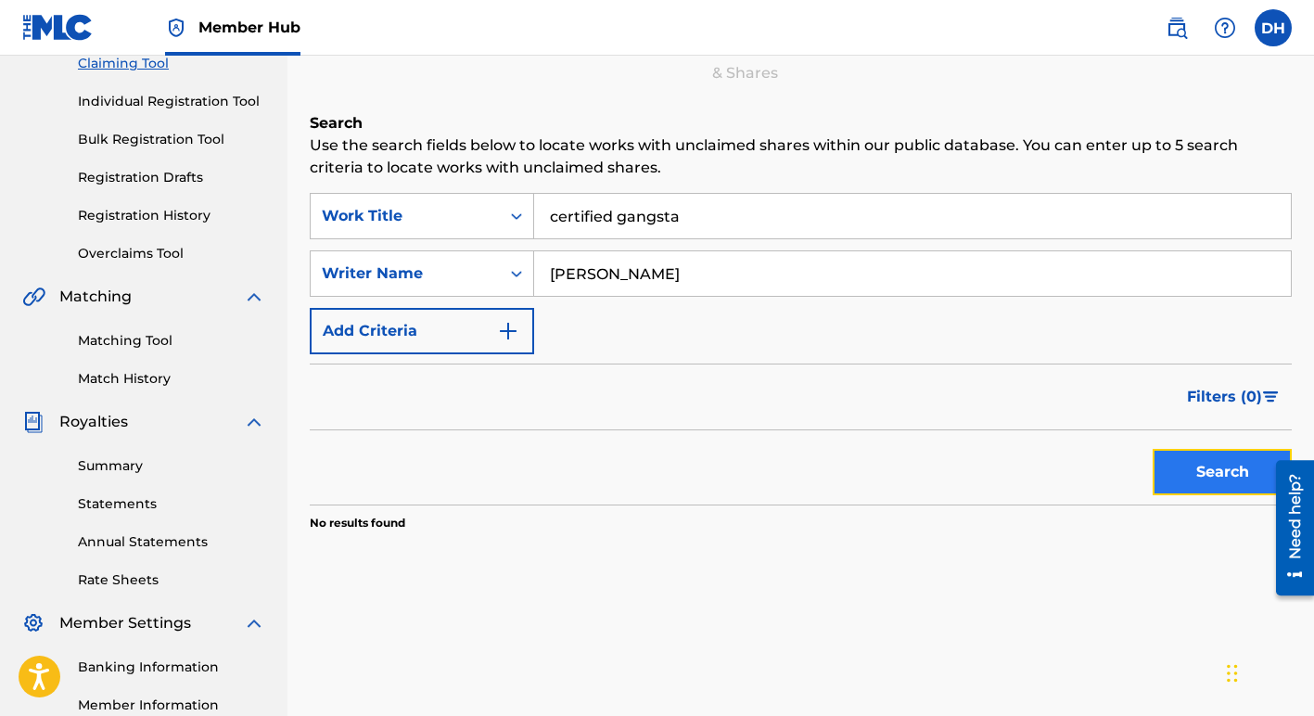
click at [1184, 468] on button "Search" at bounding box center [1222, 472] width 139 height 46
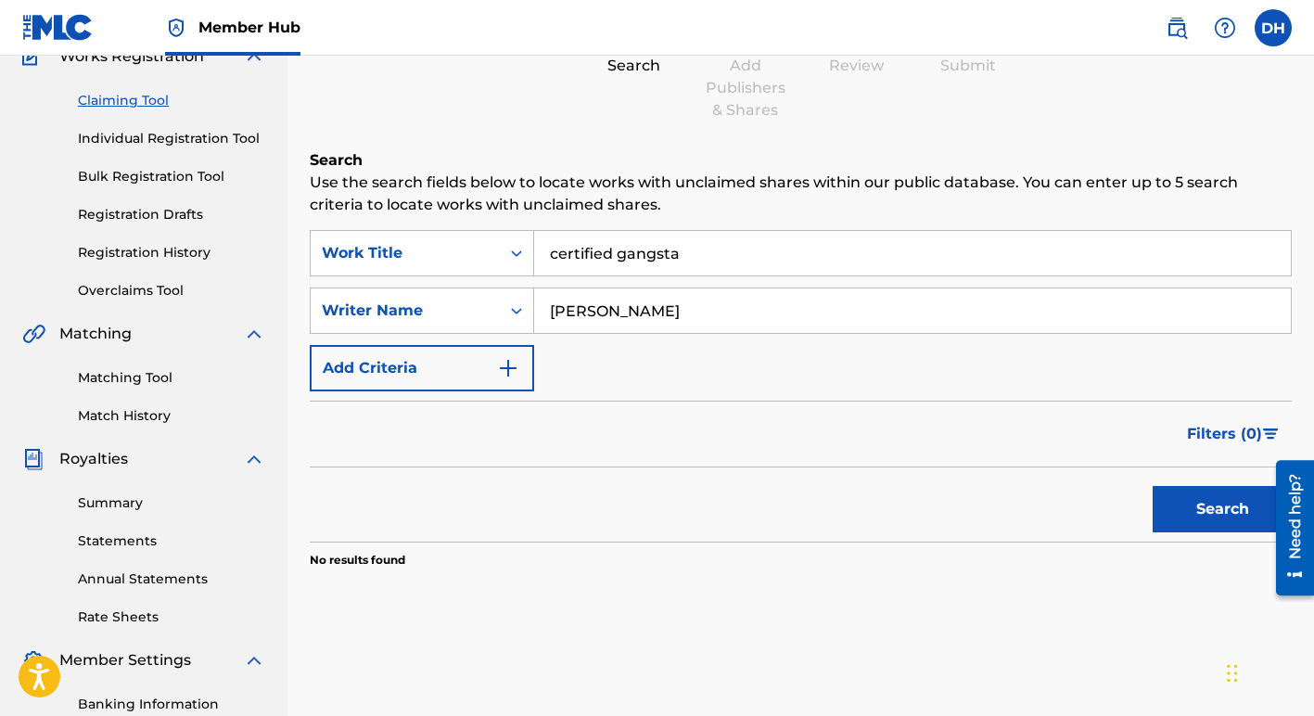
scroll to position [160, 0]
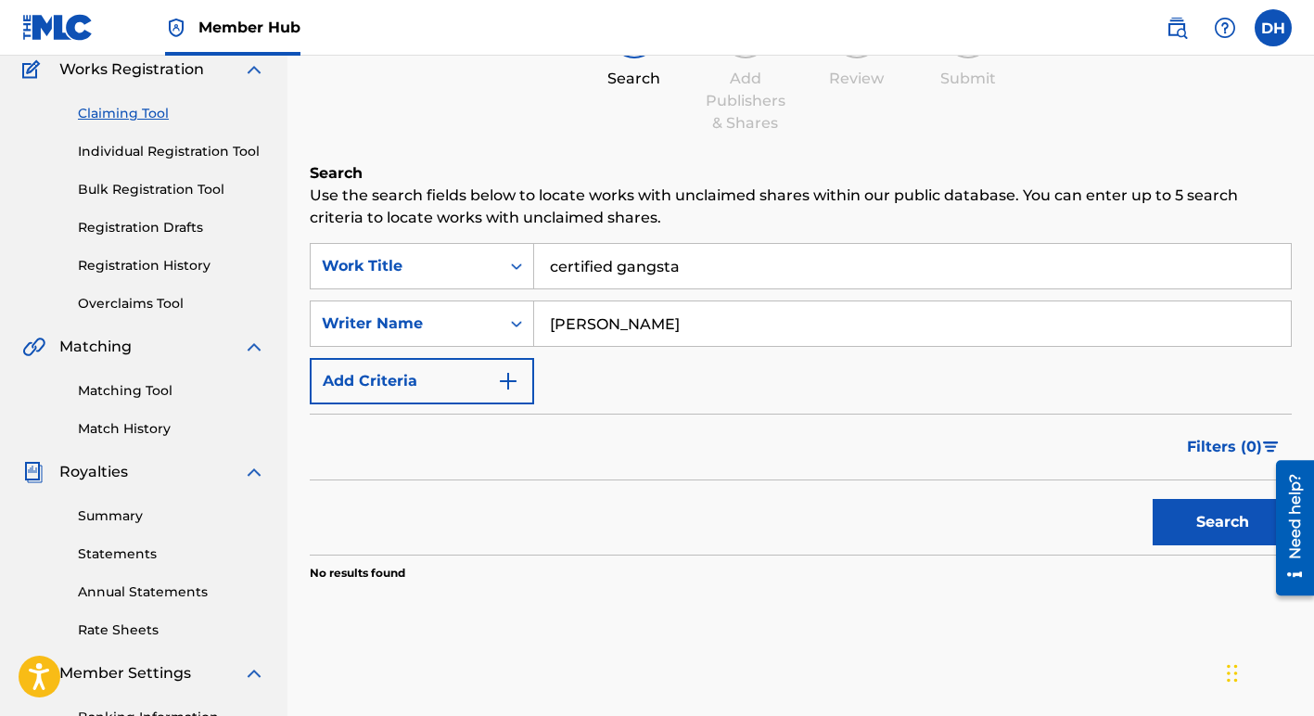
click at [607, 325] on input "[PERSON_NAME]" at bounding box center [912, 323] width 757 height 45
type input "[PERSON_NAME]"
drag, startPoint x: 678, startPoint y: 267, endPoint x: 527, endPoint y: 273, distance: 151.3
click at [527, 273] on div "SearchWithCriteria53a1376b-c973-460b-8421-e4bee3a5cf11 Work Title certified gan…" at bounding box center [801, 266] width 982 height 46
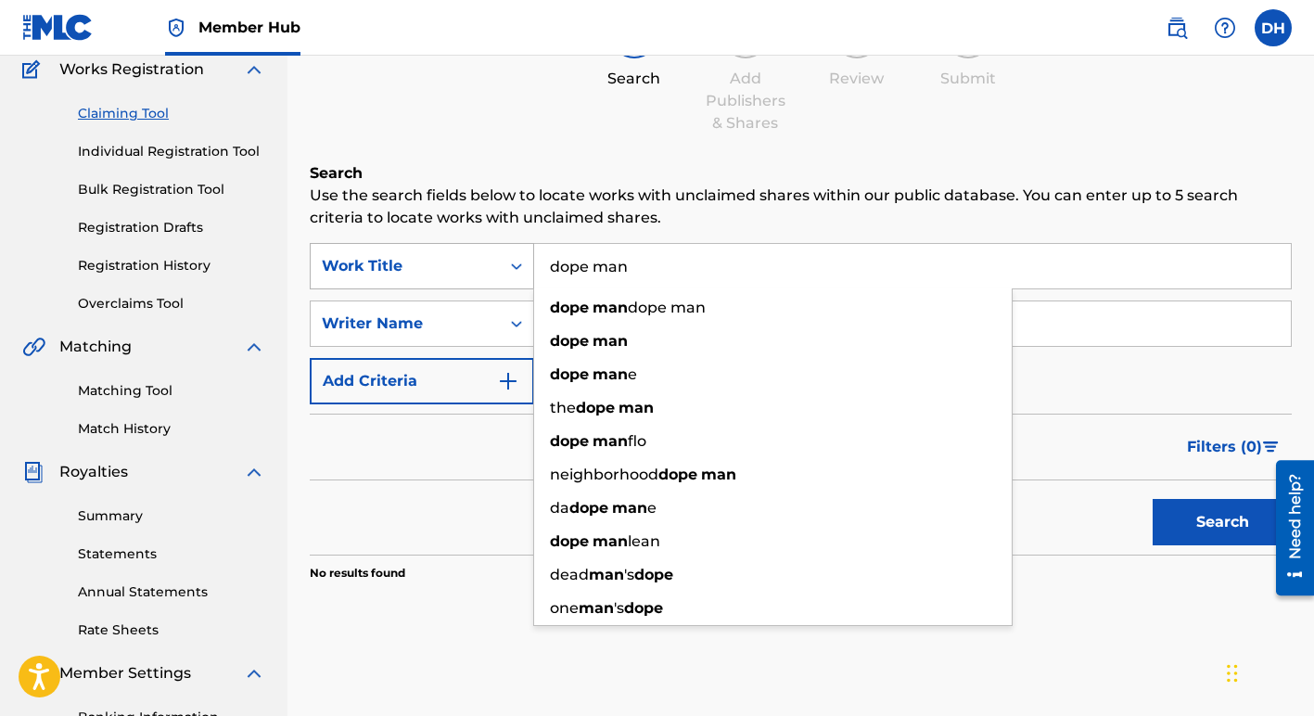
type input "dope man"
click at [1153, 499] on button "Search" at bounding box center [1222, 522] width 139 height 46
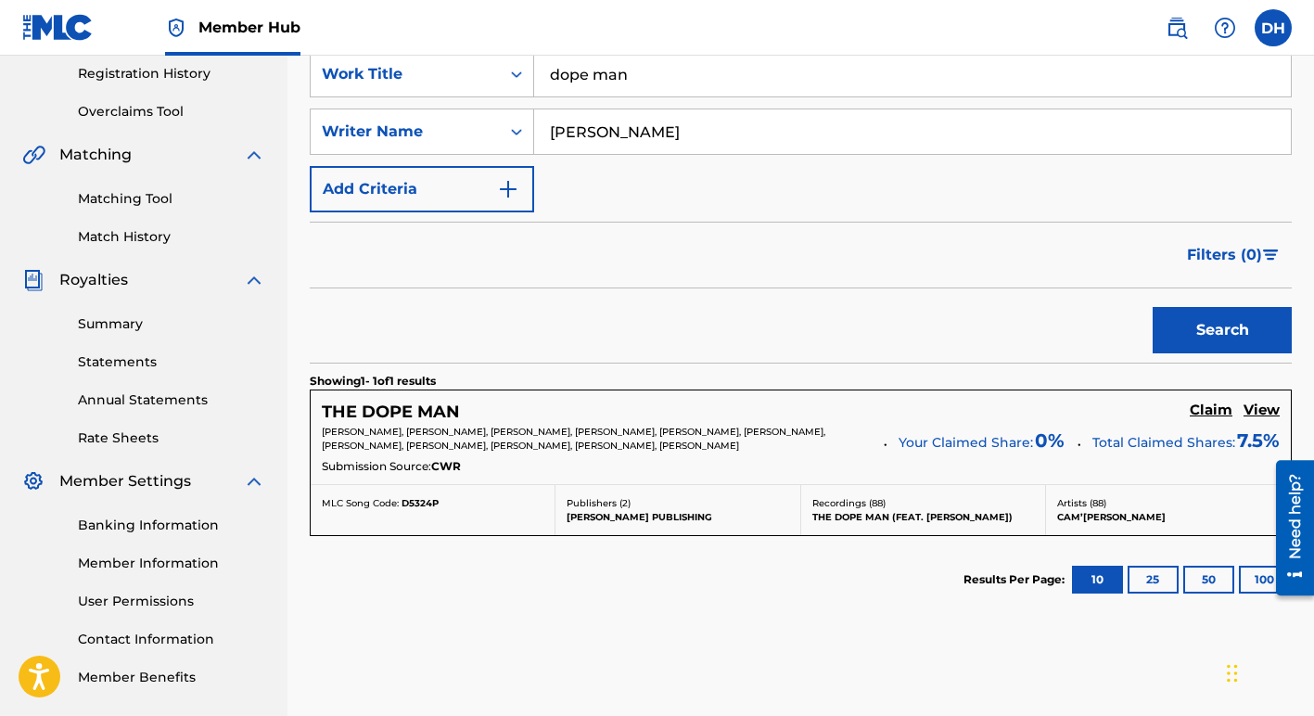
scroll to position [353, 0]
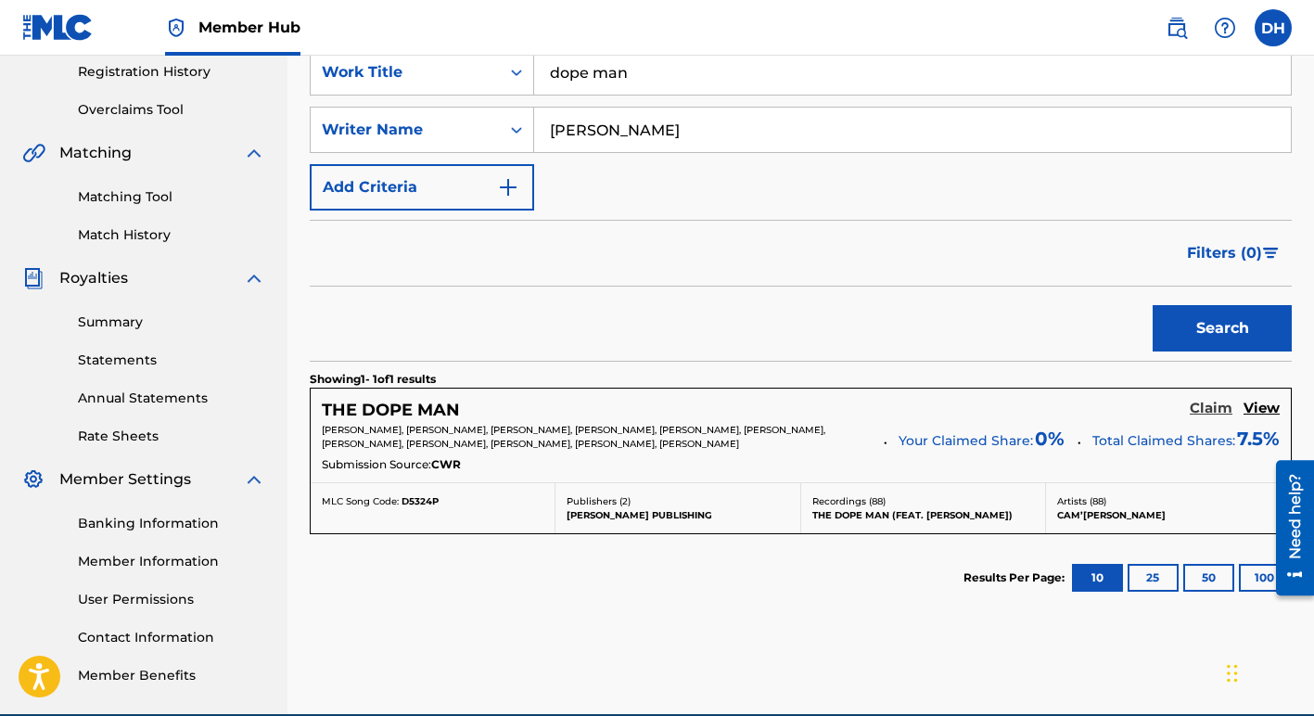
click at [1196, 410] on h5 "Claim" at bounding box center [1211, 409] width 43 height 18
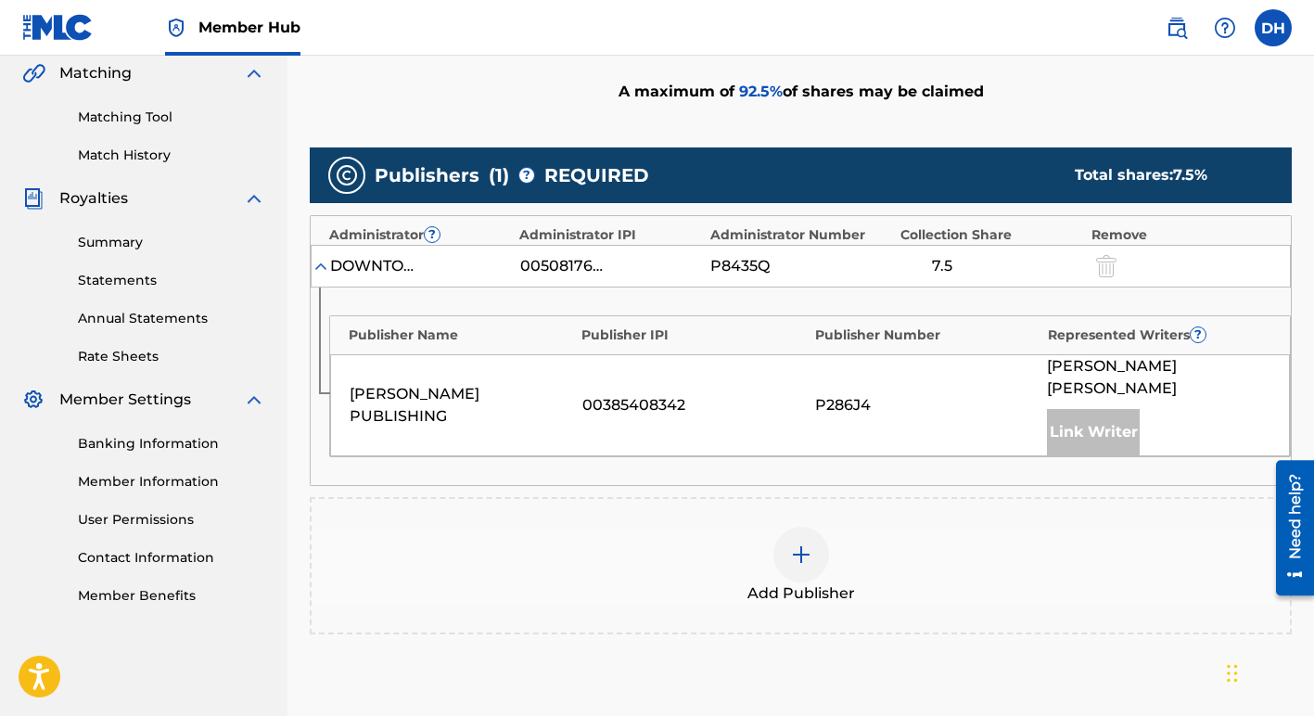
scroll to position [436, 0]
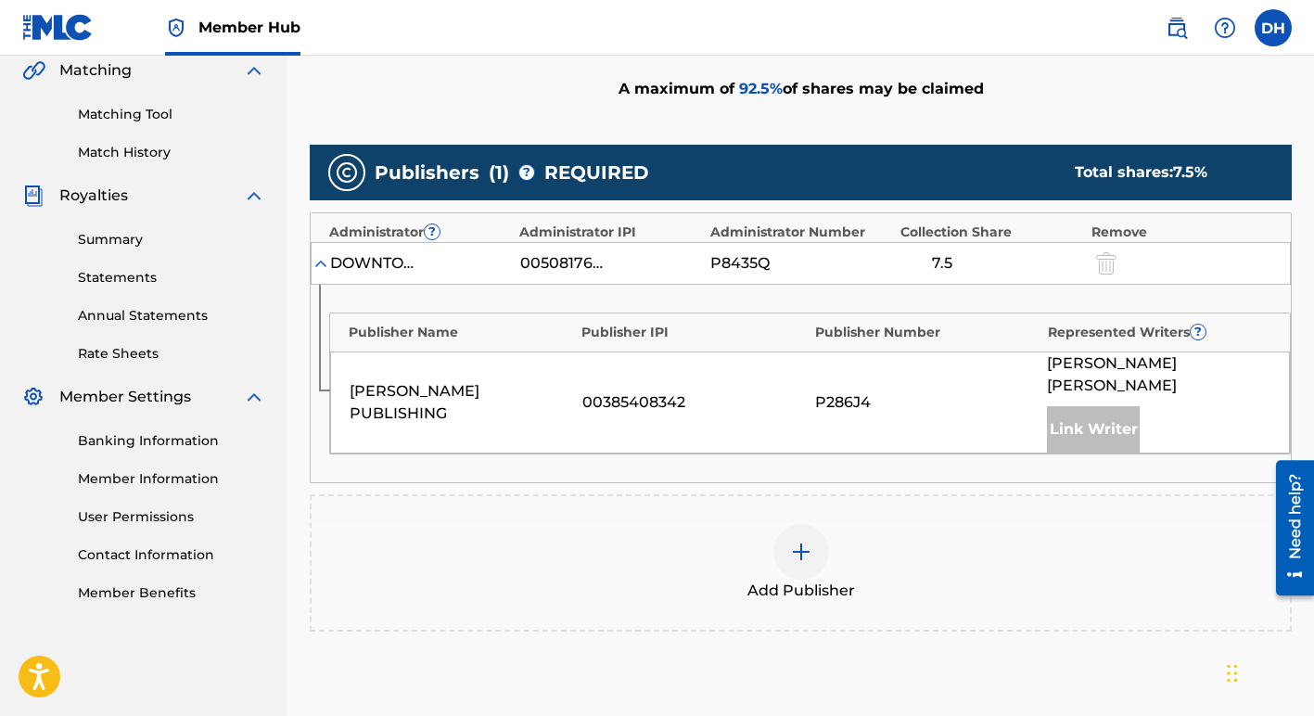
click at [799, 541] on img at bounding box center [801, 552] width 22 height 22
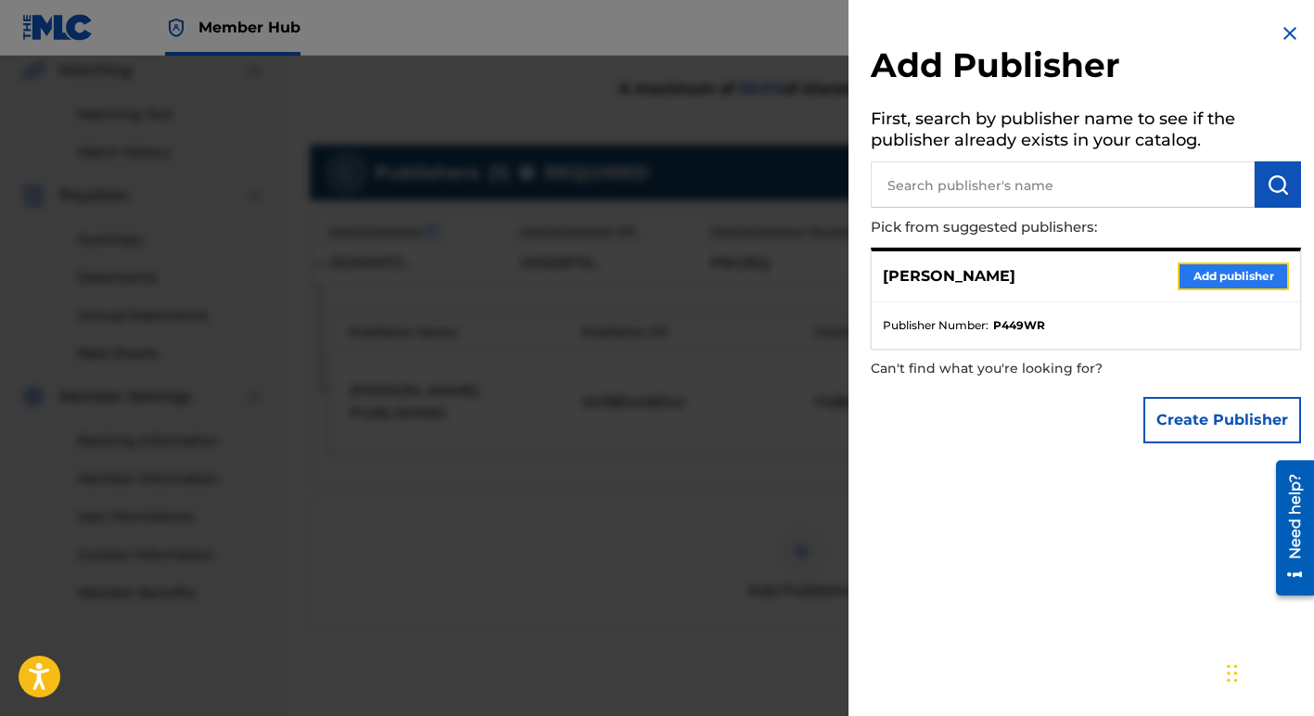
click at [1219, 273] on button "Add publisher" at bounding box center [1233, 277] width 111 height 28
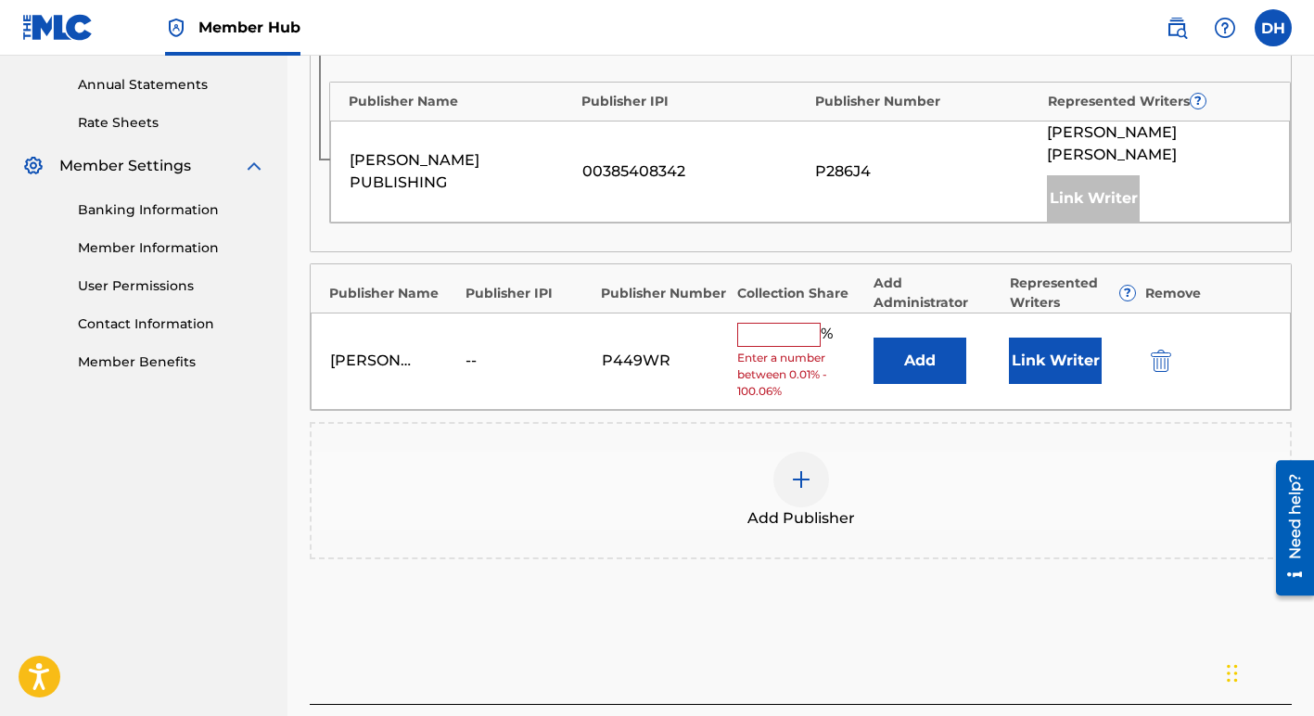
scroll to position [673, 0]
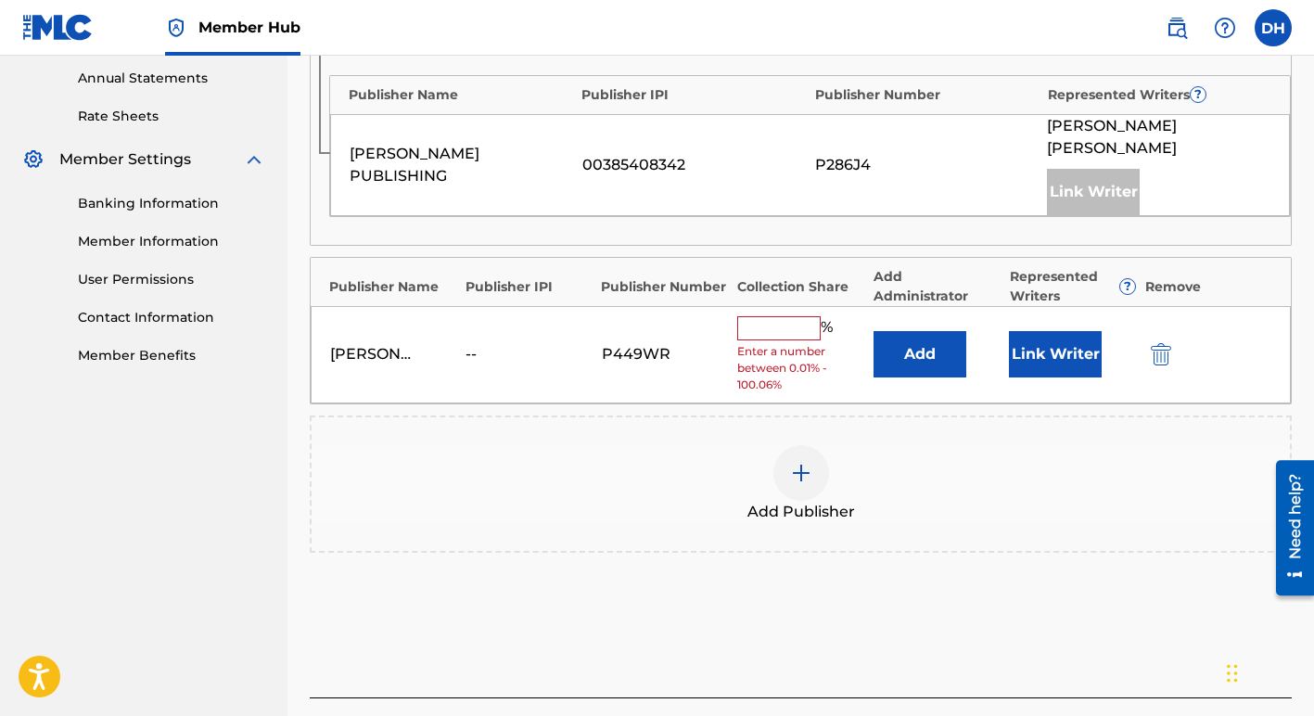
click at [792, 316] on input "text" at bounding box center [778, 328] width 83 height 24
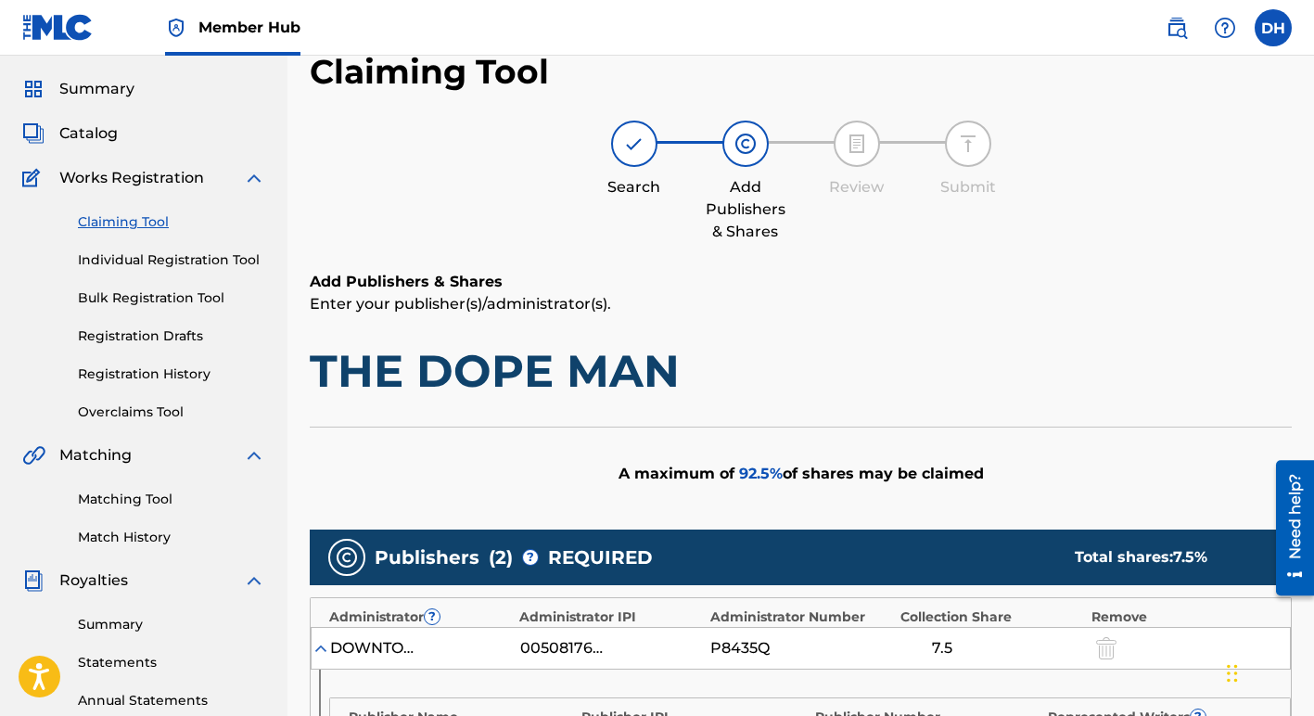
scroll to position [44, 0]
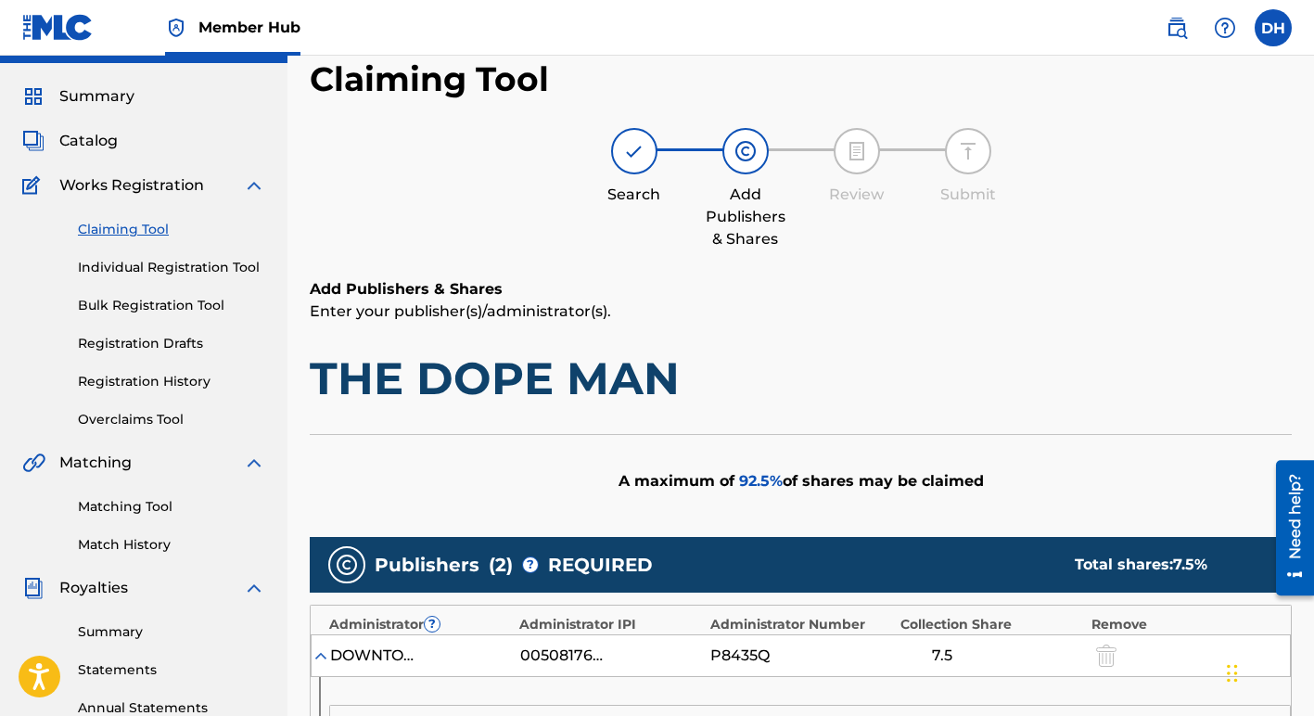
click at [146, 230] on link "Claiming Tool" at bounding box center [171, 229] width 187 height 19
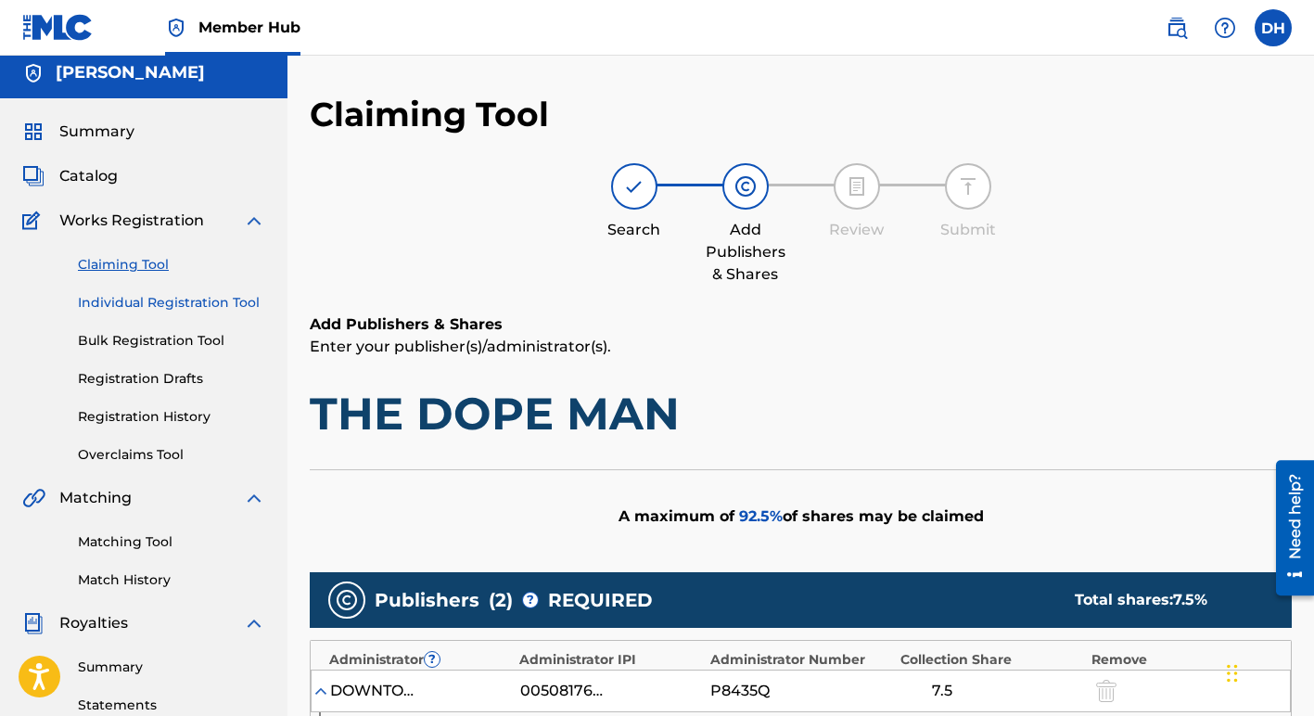
scroll to position [0, 0]
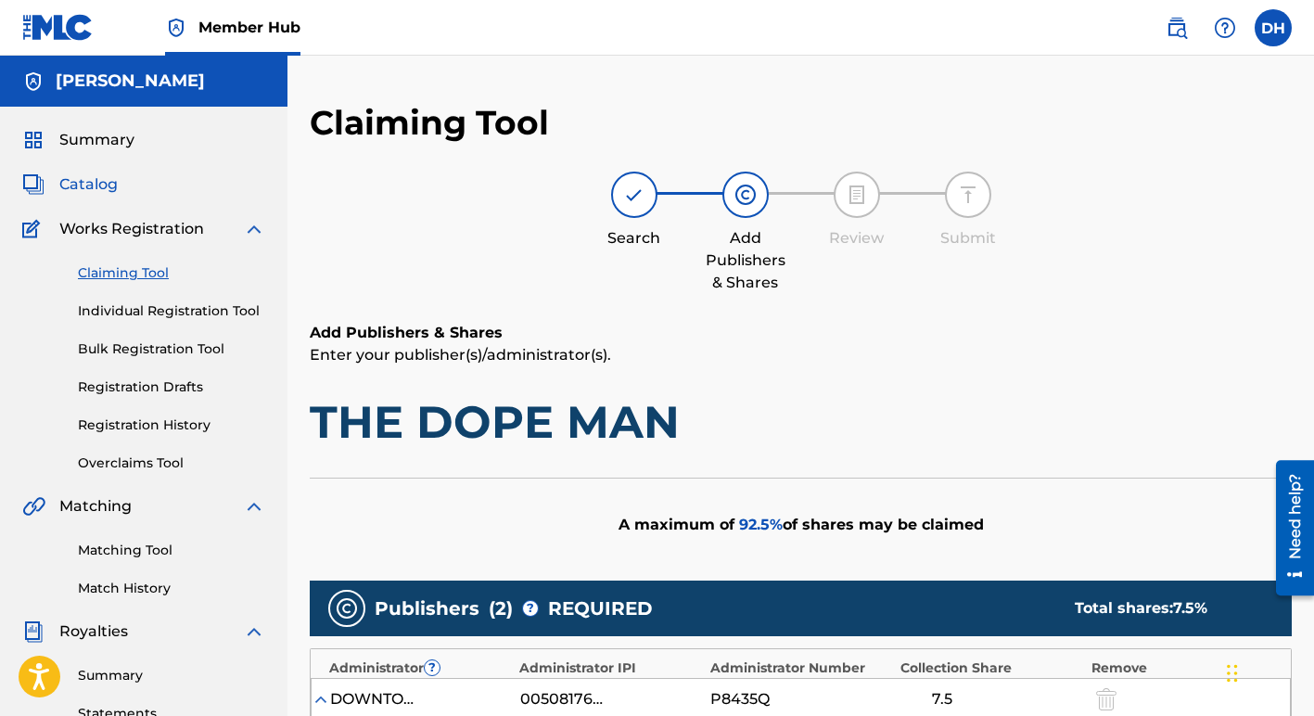
click at [106, 182] on span "Catalog" at bounding box center [88, 184] width 58 height 22
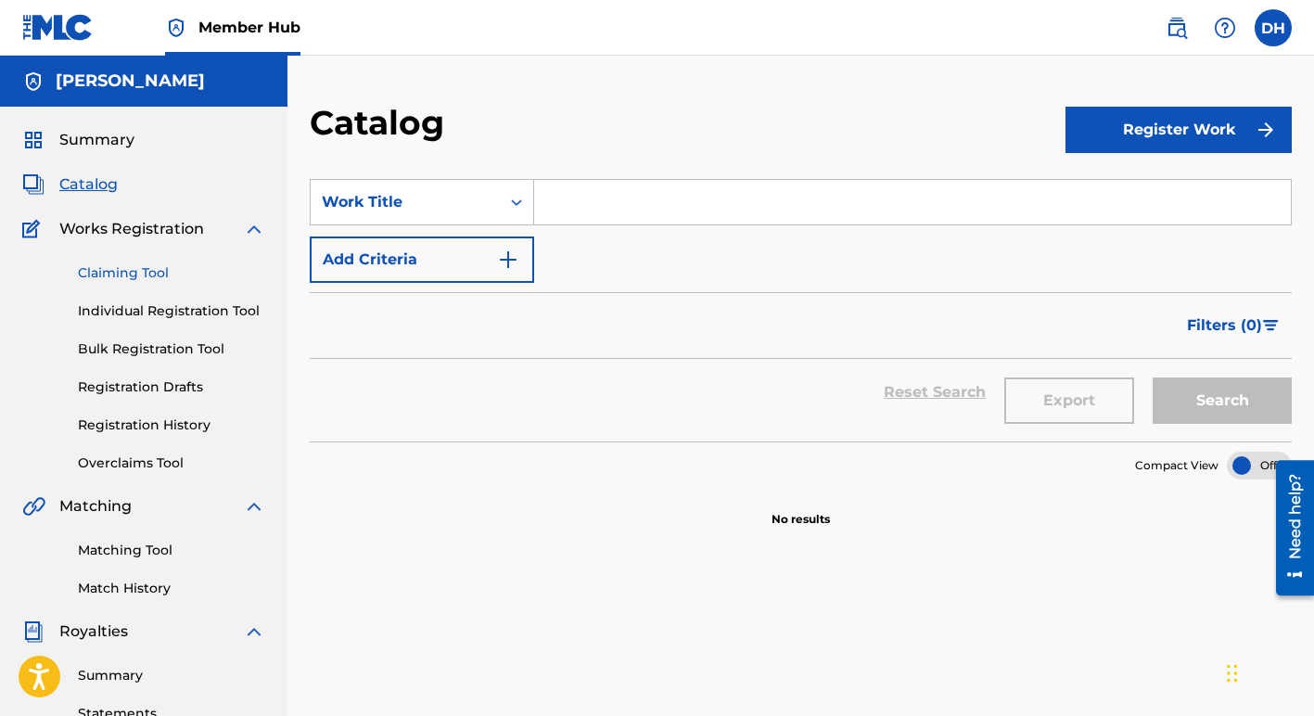
click at [159, 270] on link "Claiming Tool" at bounding box center [171, 272] width 187 height 19
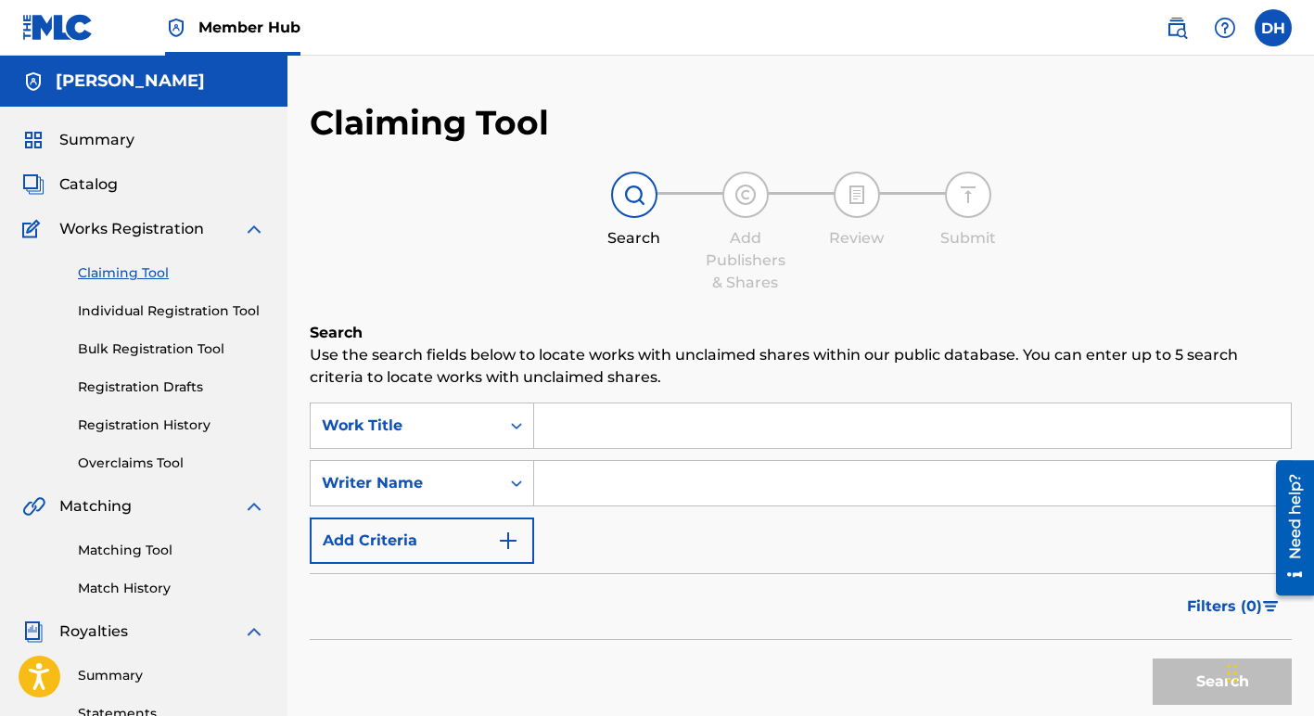
click at [586, 430] on input "Search Form" at bounding box center [912, 425] width 757 height 45
click at [557, 493] on input "Search Form" at bounding box center [912, 483] width 757 height 45
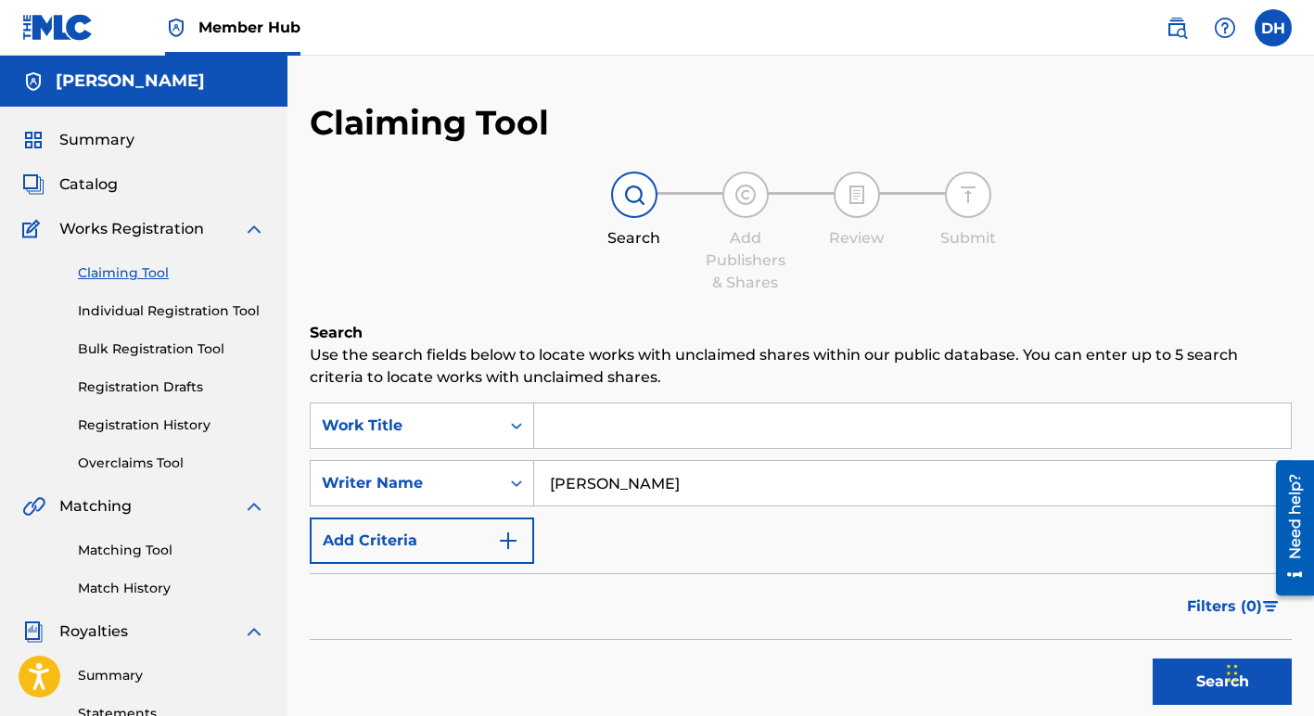
type input "joseph jones"
click at [549, 427] on input "Search Form" at bounding box center [912, 425] width 757 height 45
click at [1190, 672] on button "Search" at bounding box center [1222, 682] width 139 height 46
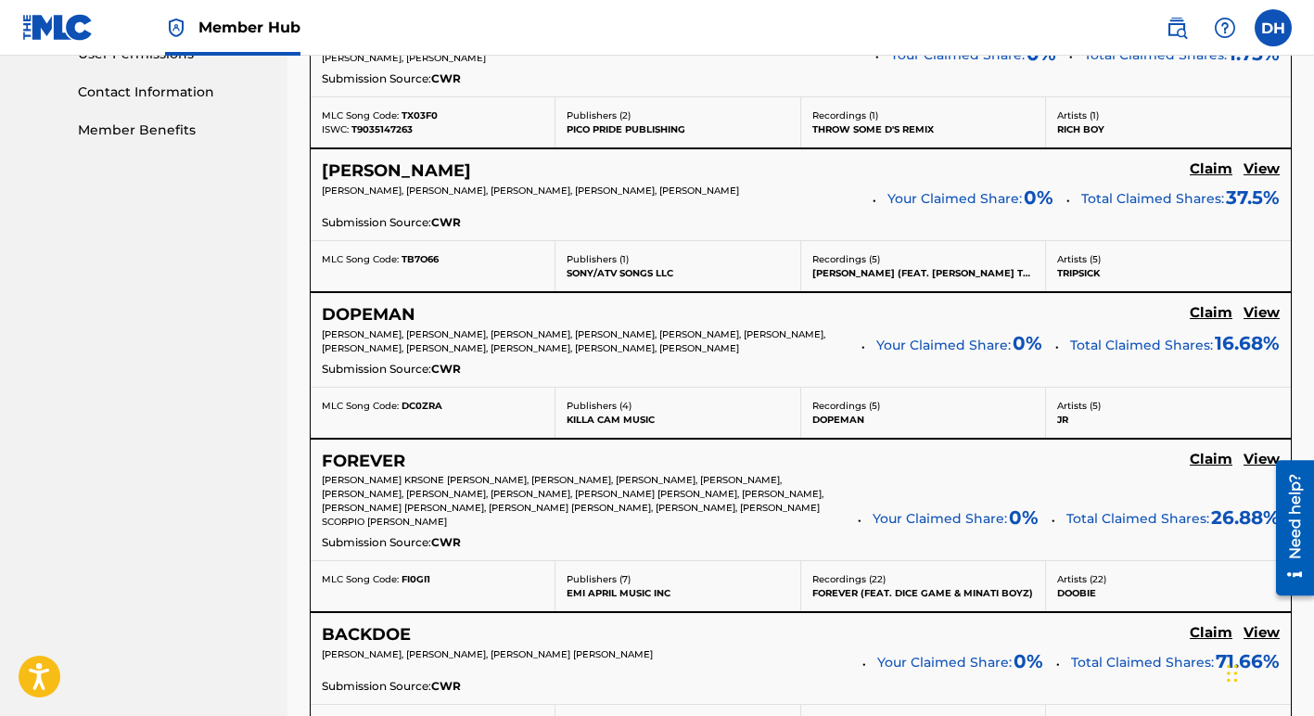
scroll to position [895, 0]
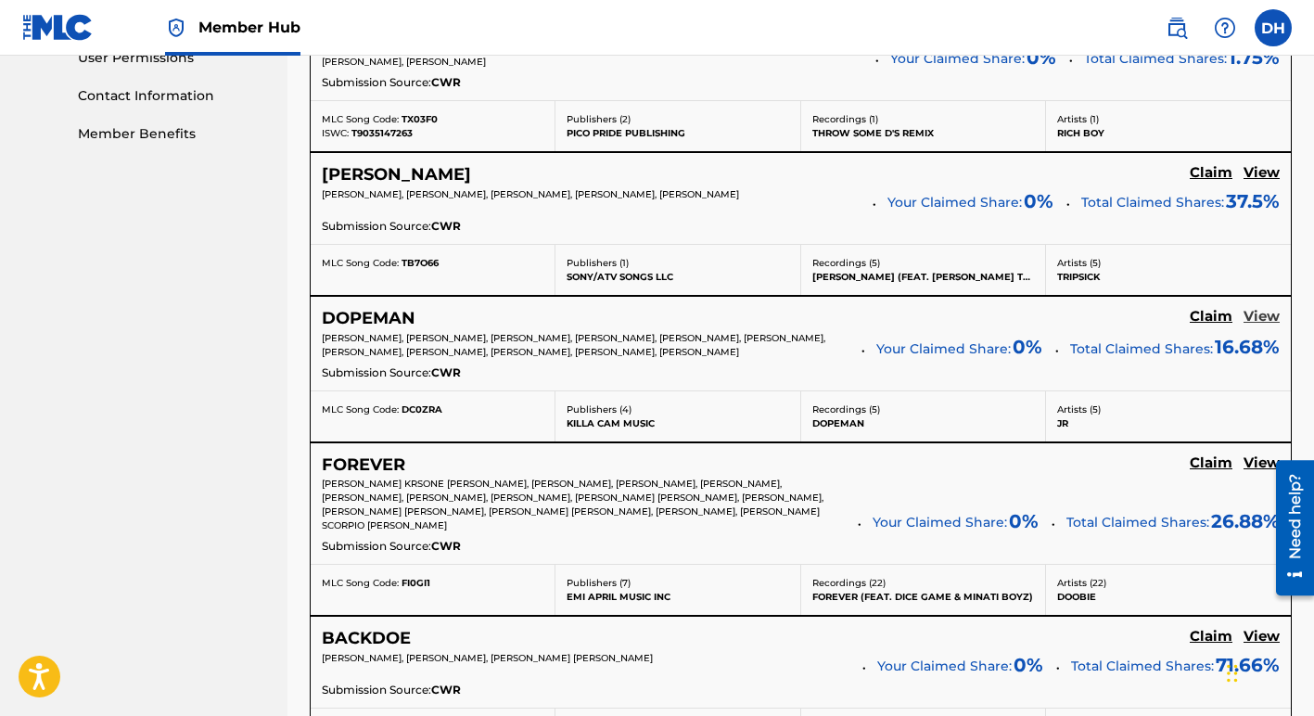
click at [1259, 317] on h5 "View" at bounding box center [1262, 317] width 36 height 18
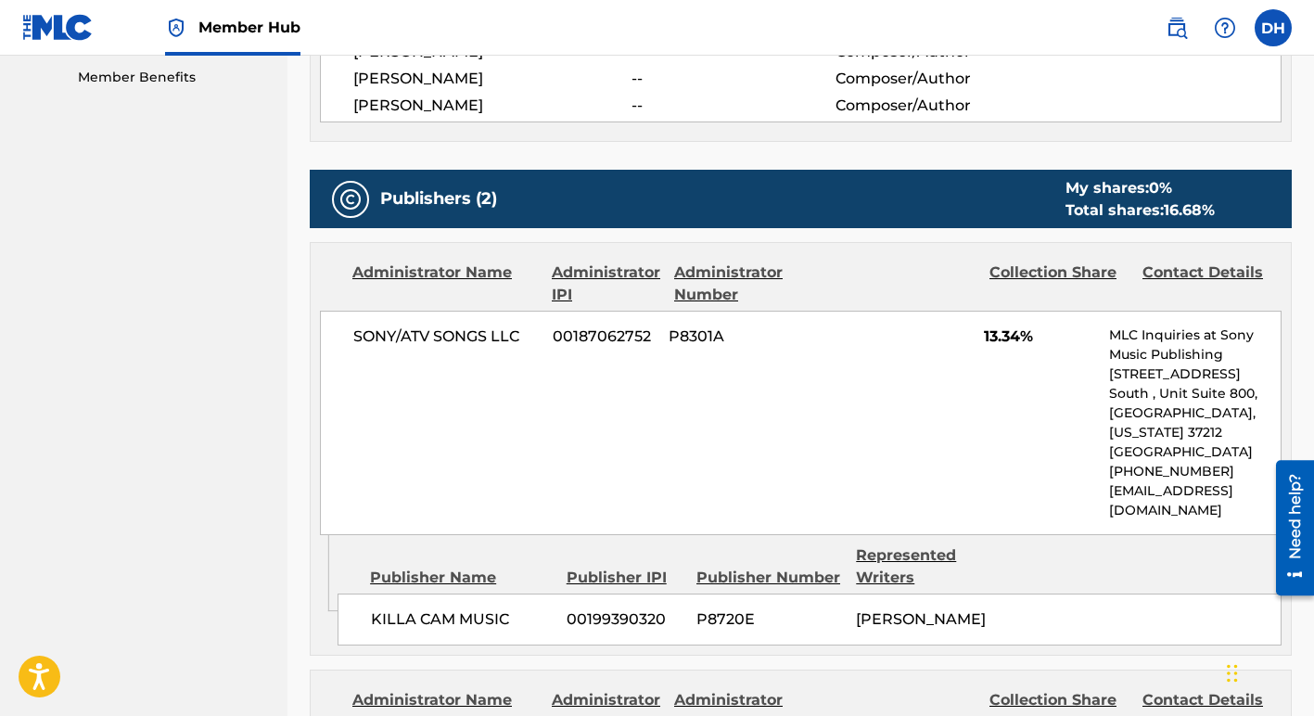
scroll to position [951, 0]
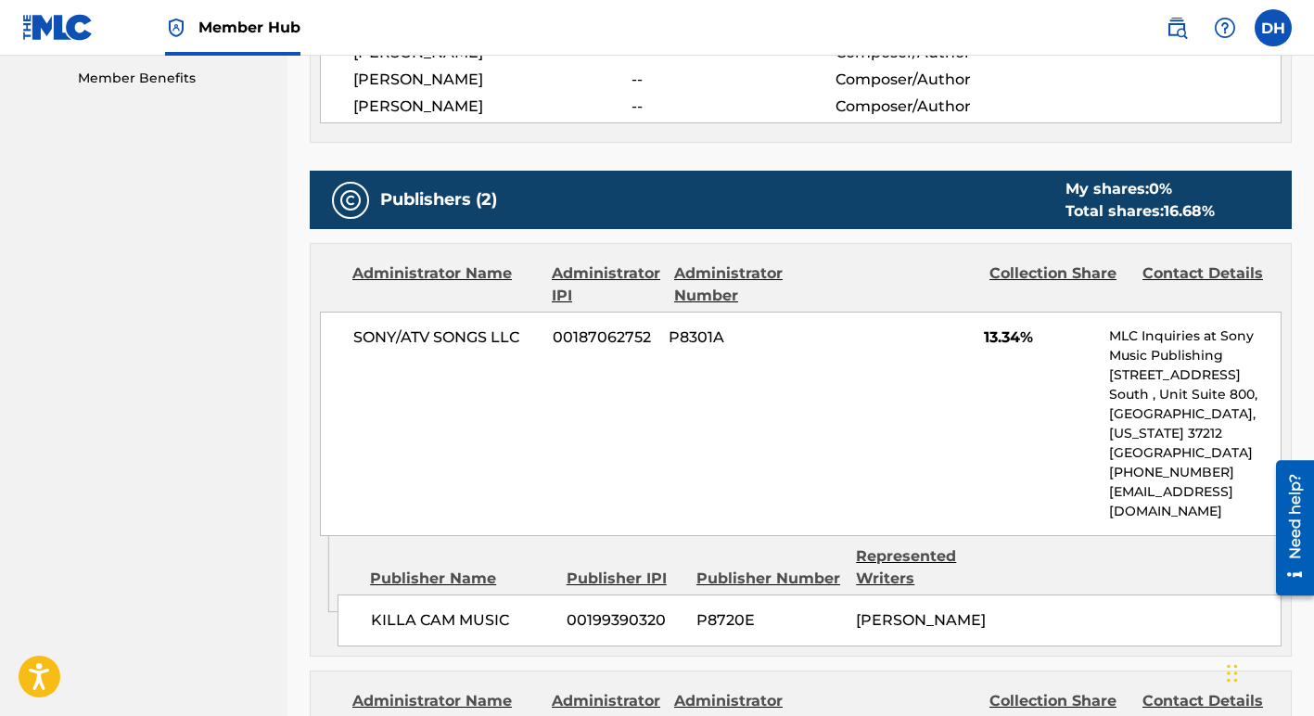
click at [936, 401] on div "SONY/ATV SONGS LLC 00187062752 P8301A 13.34% MLC Inquiries at Sony Music Publis…" at bounding box center [801, 424] width 962 height 224
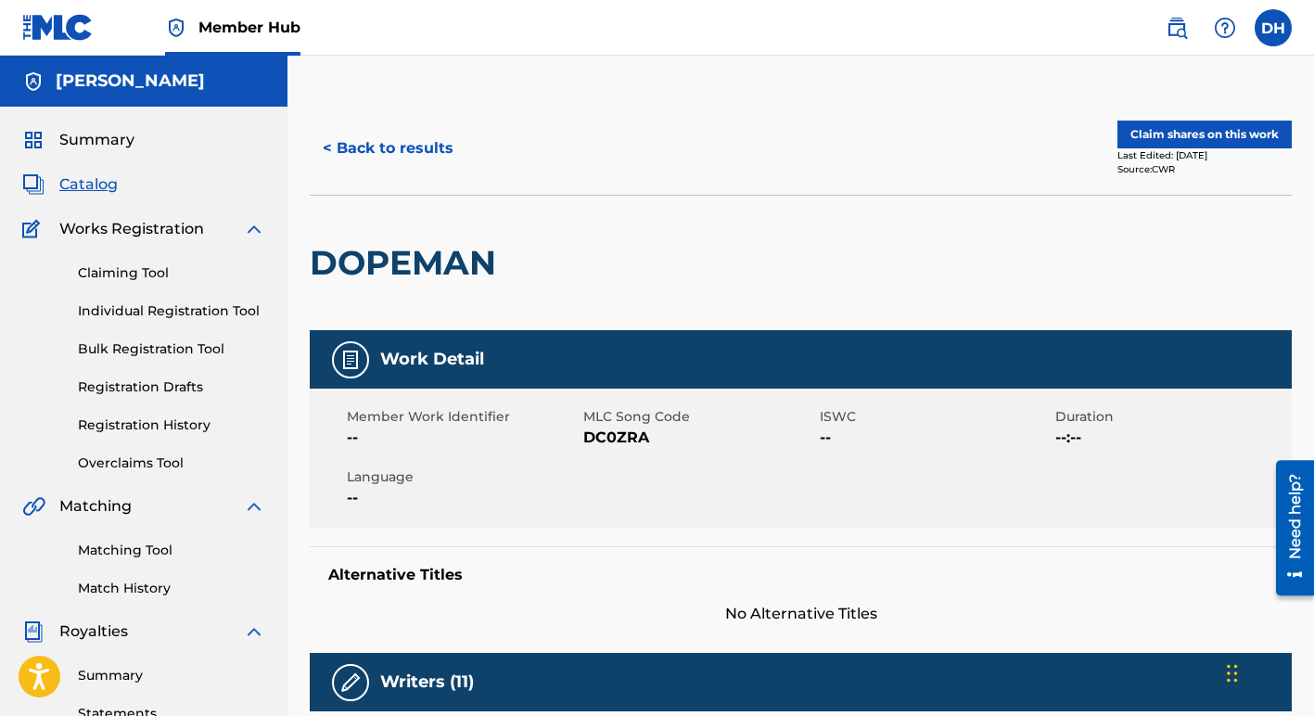
scroll to position [0, 0]
click at [154, 275] on link "Claiming Tool" at bounding box center [171, 272] width 187 height 19
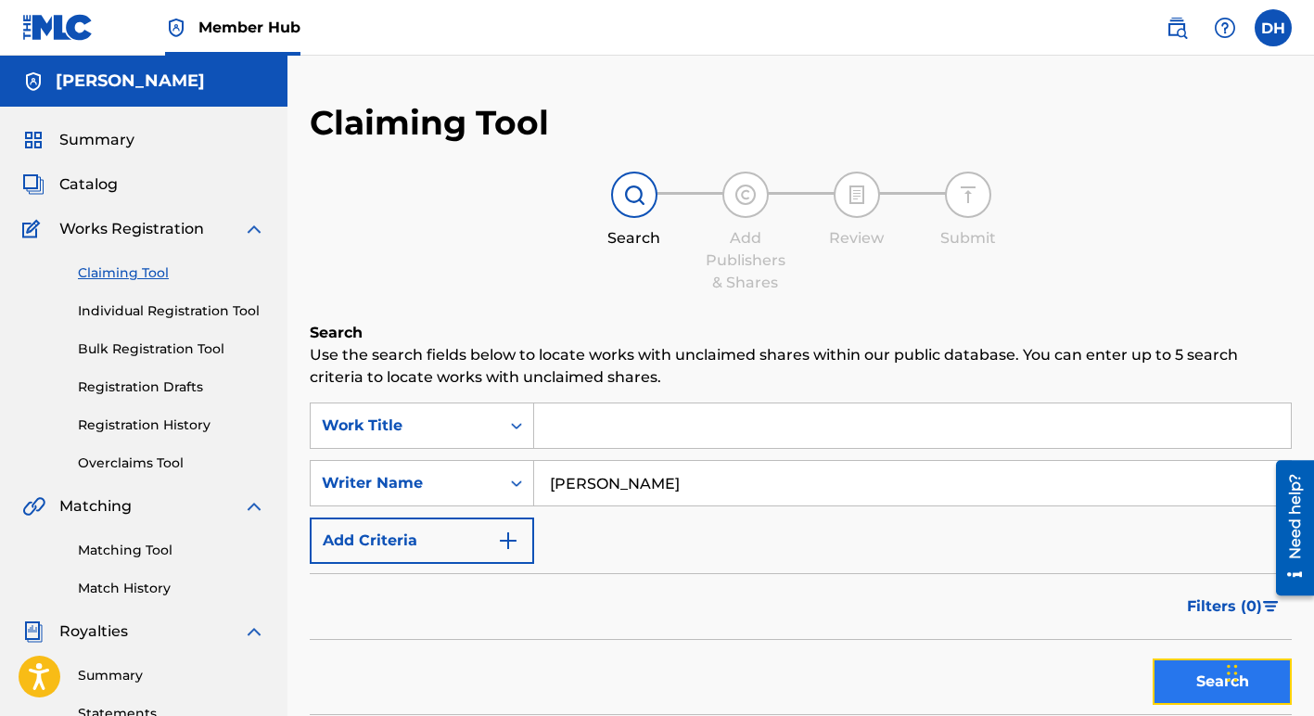
click at [1194, 681] on button "Search" at bounding box center [1222, 682] width 139 height 46
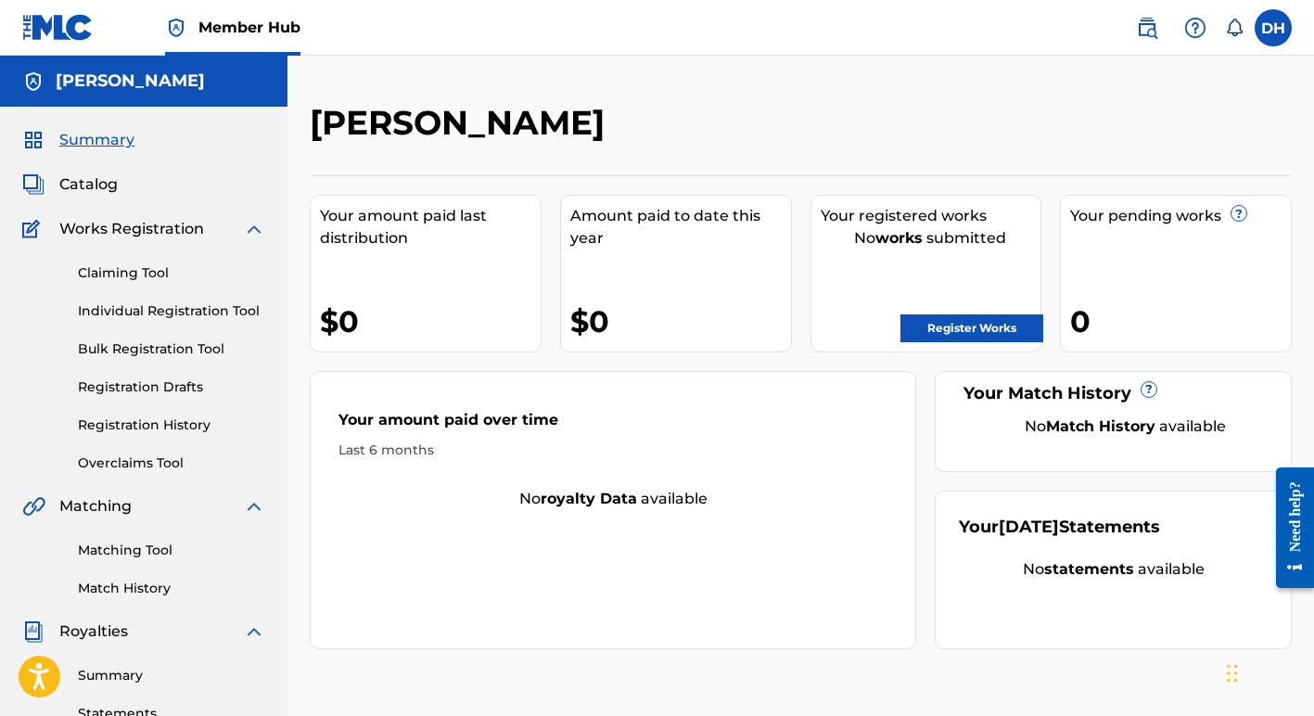
click at [62, 29] on img at bounding box center [57, 27] width 71 height 27
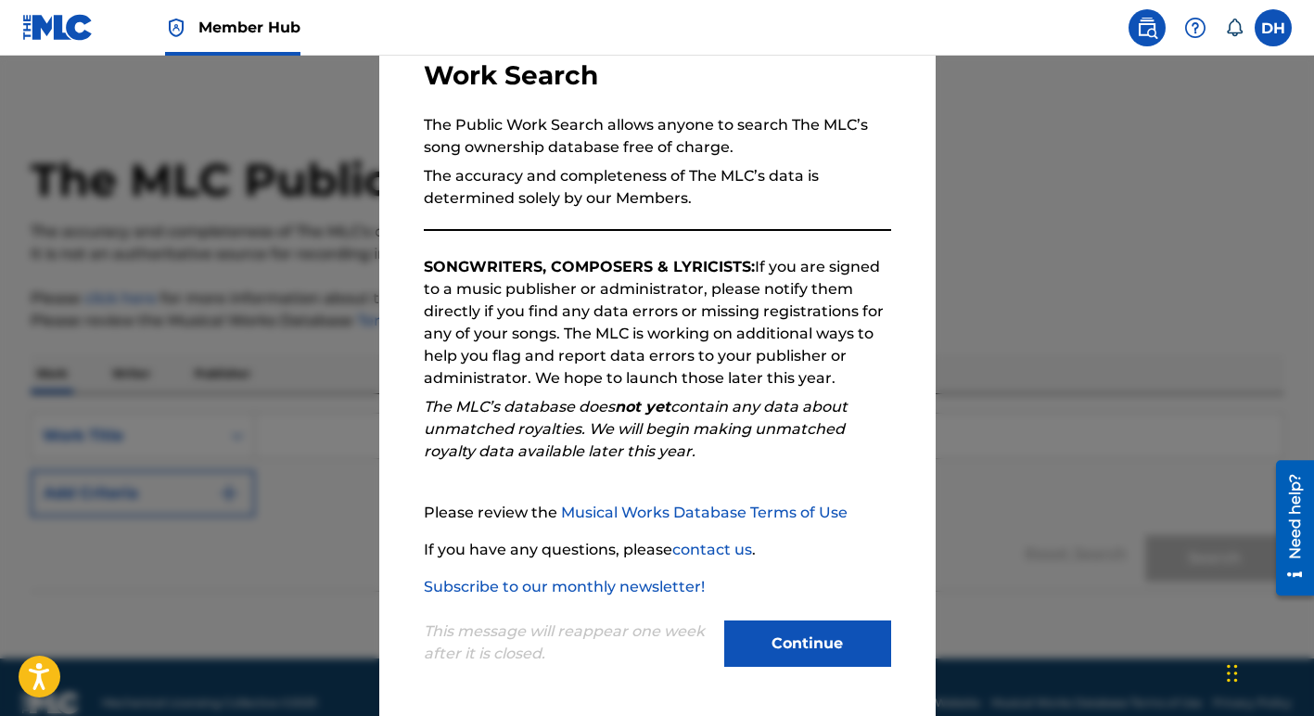
scroll to position [132, 0]
click at [793, 652] on button "Continue" at bounding box center [807, 644] width 167 height 46
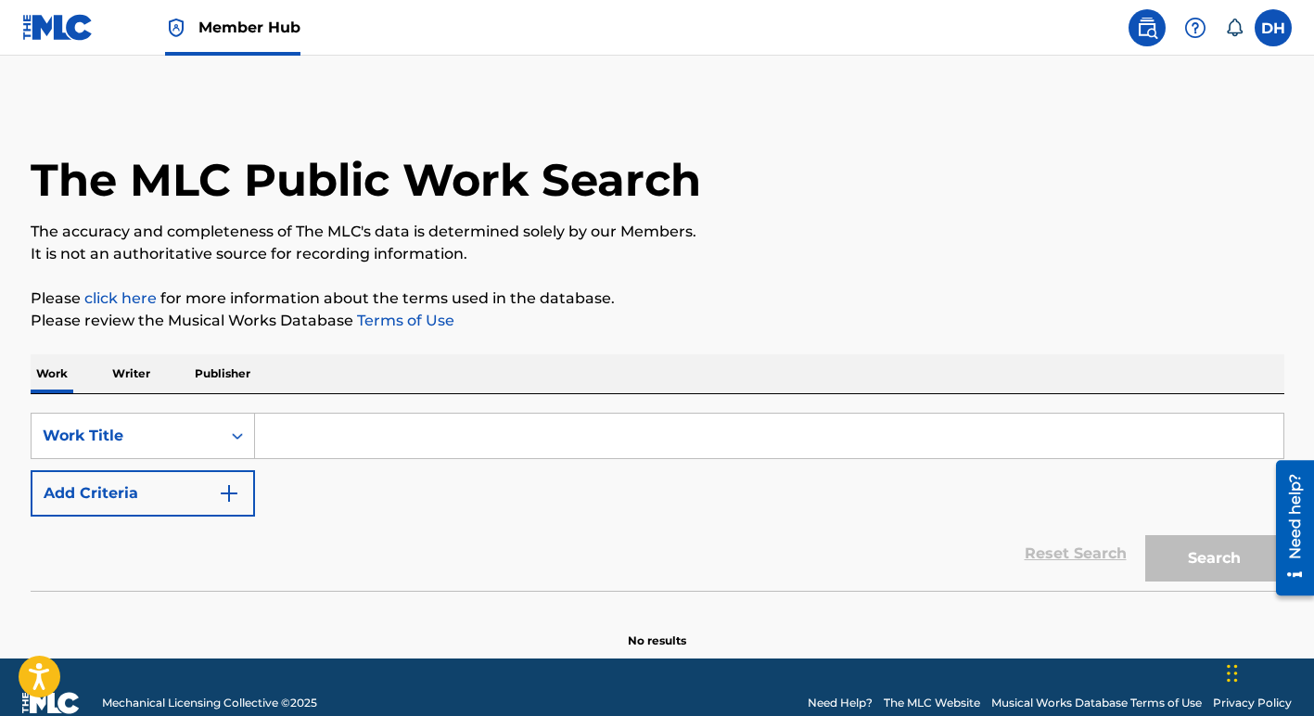
click at [319, 432] on input "Search Form" at bounding box center [769, 436] width 1029 height 45
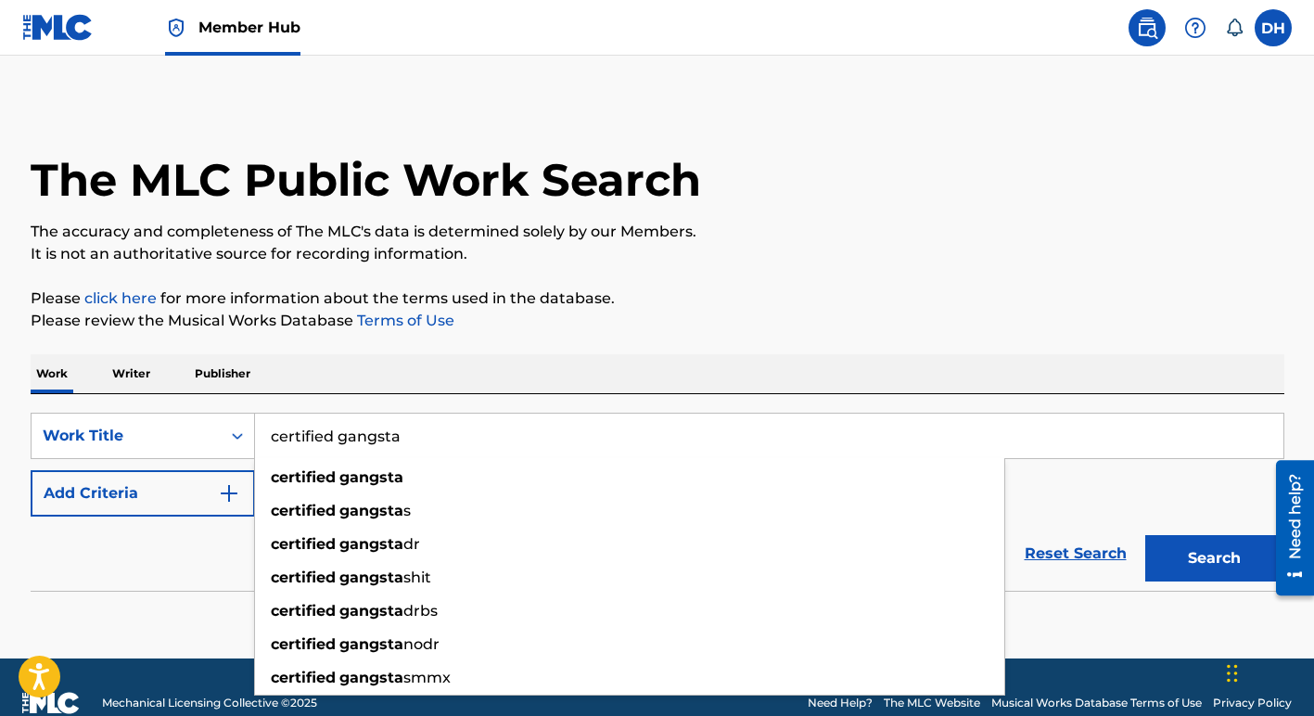
type input "certified gangsta"
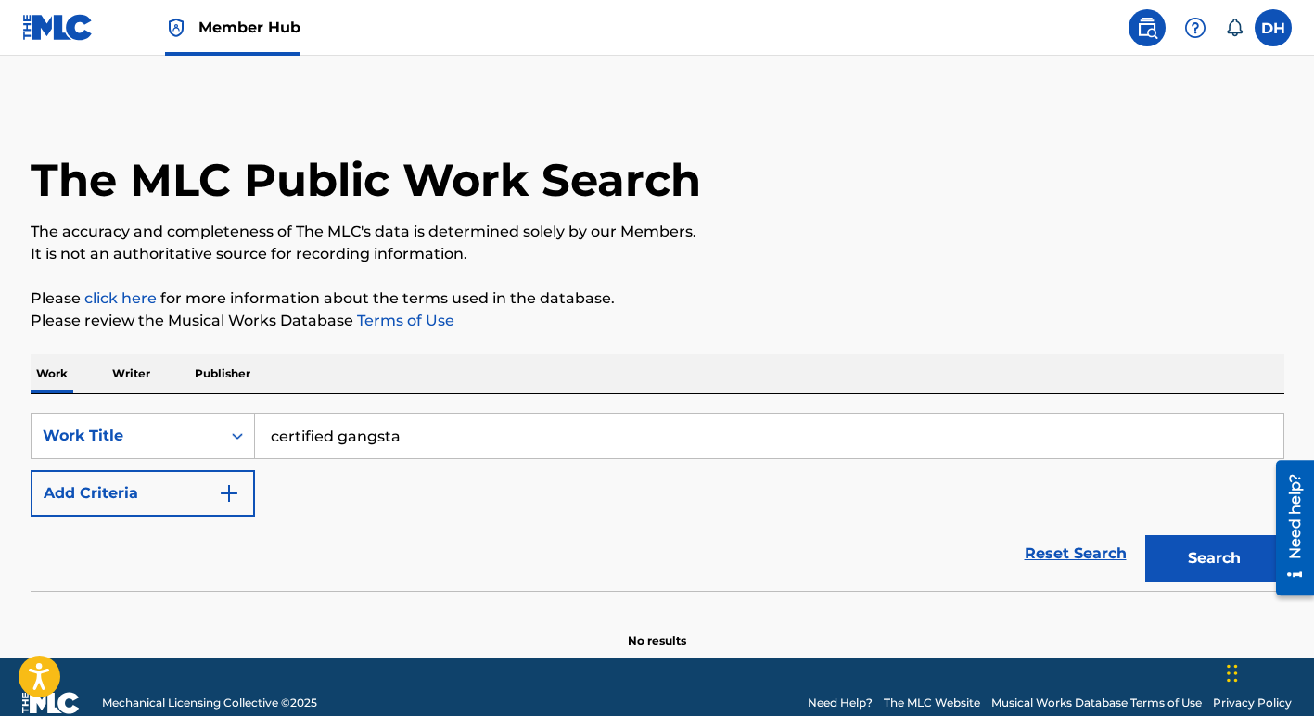
click at [160, 545] on div "Reset Search Search" at bounding box center [658, 554] width 1254 height 74
click at [226, 493] on img "Search Form" at bounding box center [229, 493] width 22 height 22
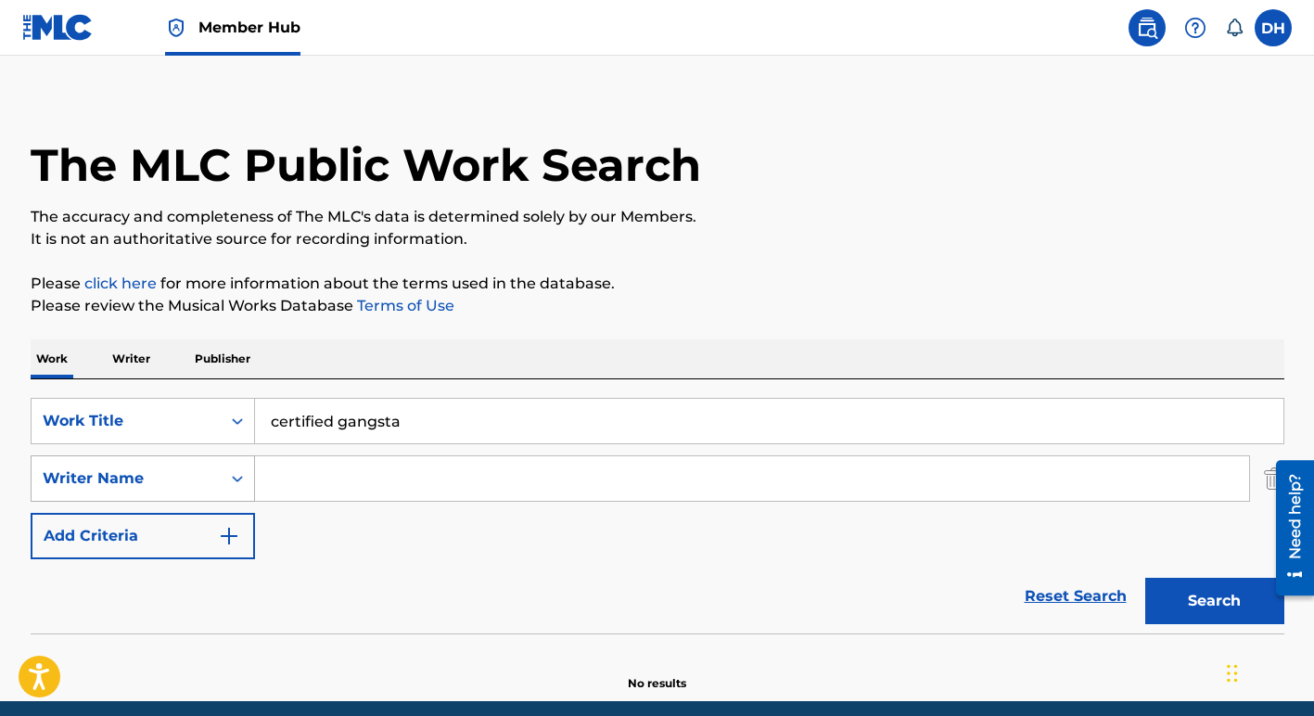
click at [237, 495] on div "Search Form" at bounding box center [237, 478] width 33 height 45
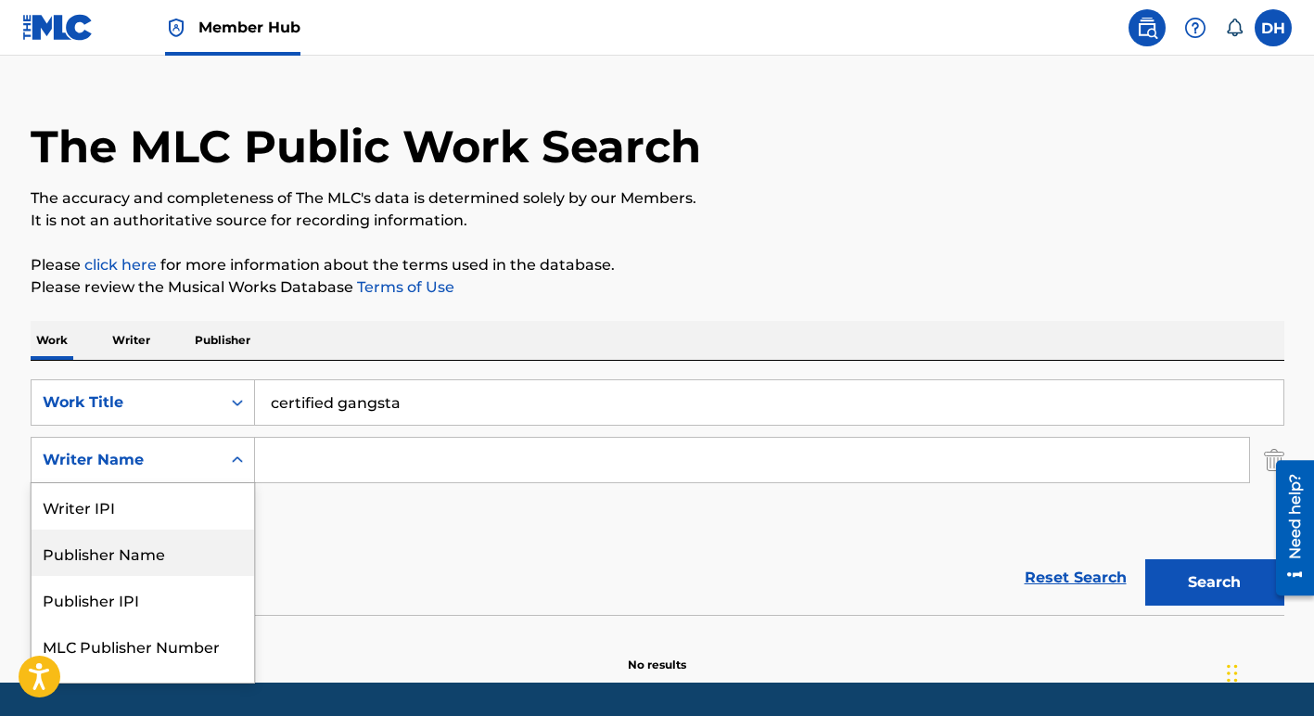
scroll to position [32, 0]
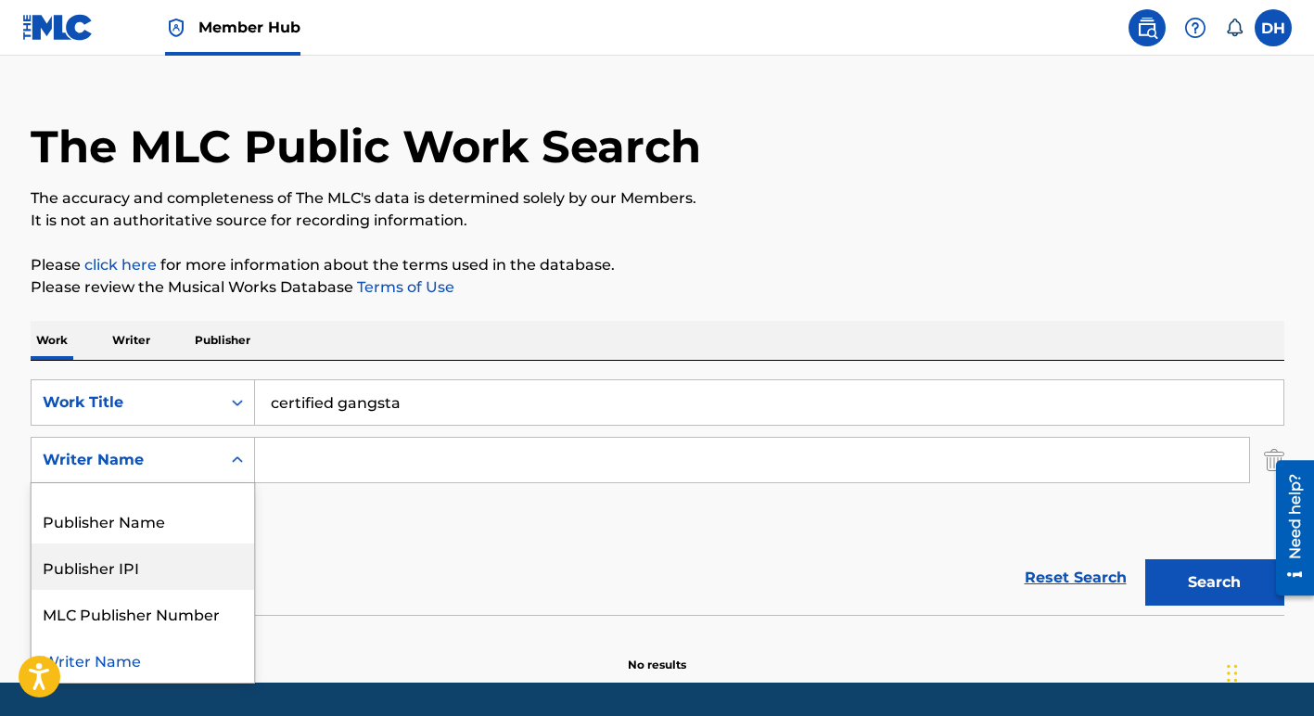
click at [239, 461] on icon "Search Form" at bounding box center [237, 460] width 19 height 19
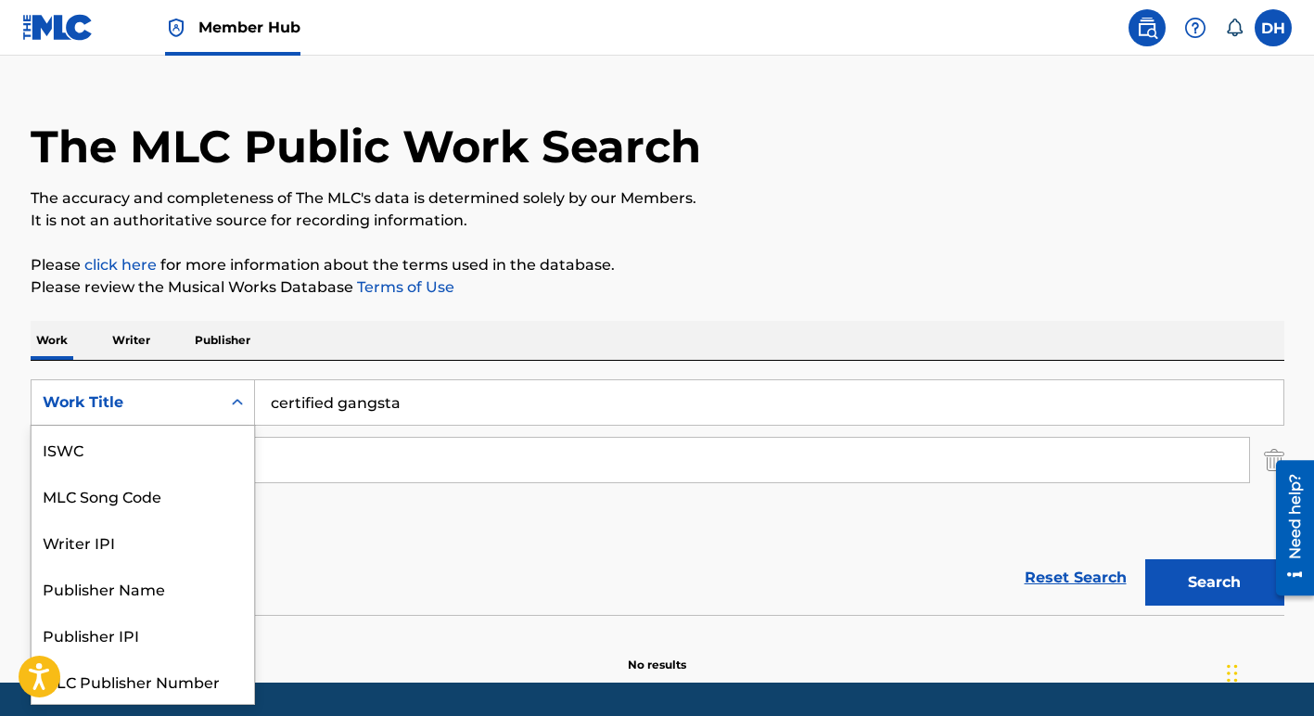
click at [237, 399] on icon "Search Form" at bounding box center [237, 402] width 19 height 19
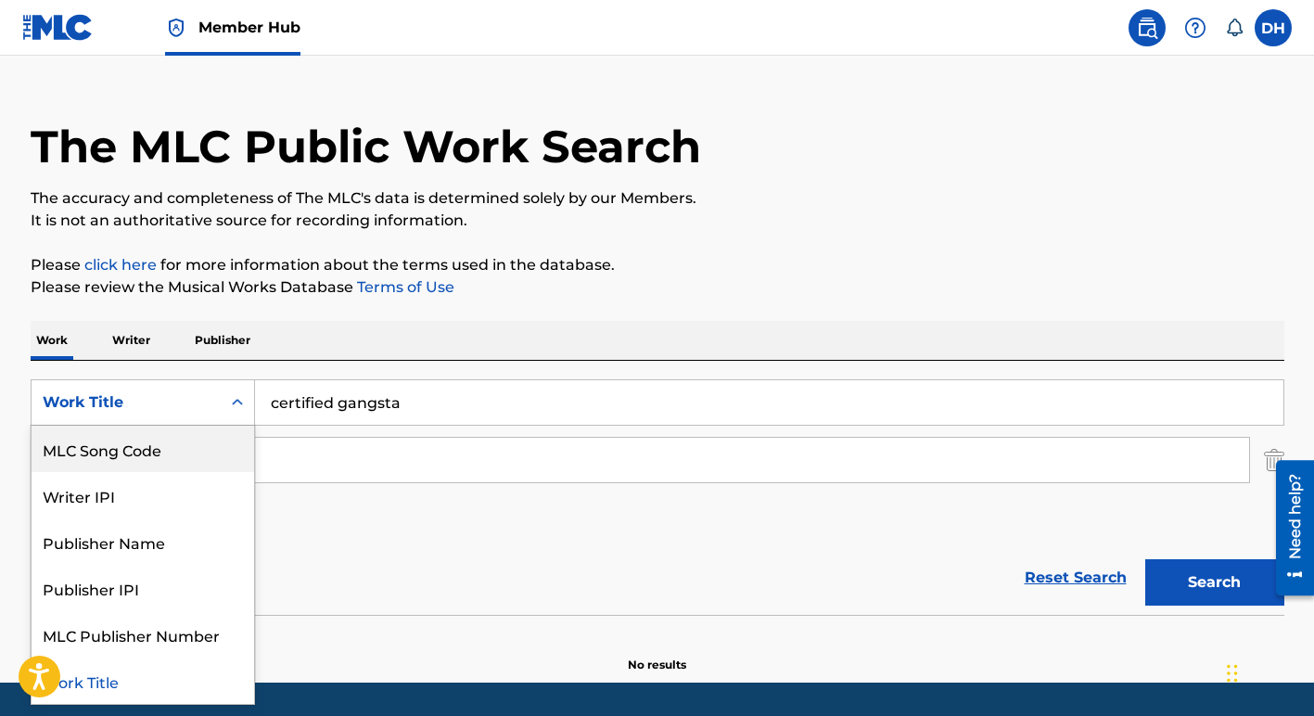
click at [162, 454] on div "MLC Song Code" at bounding box center [143, 449] width 223 height 46
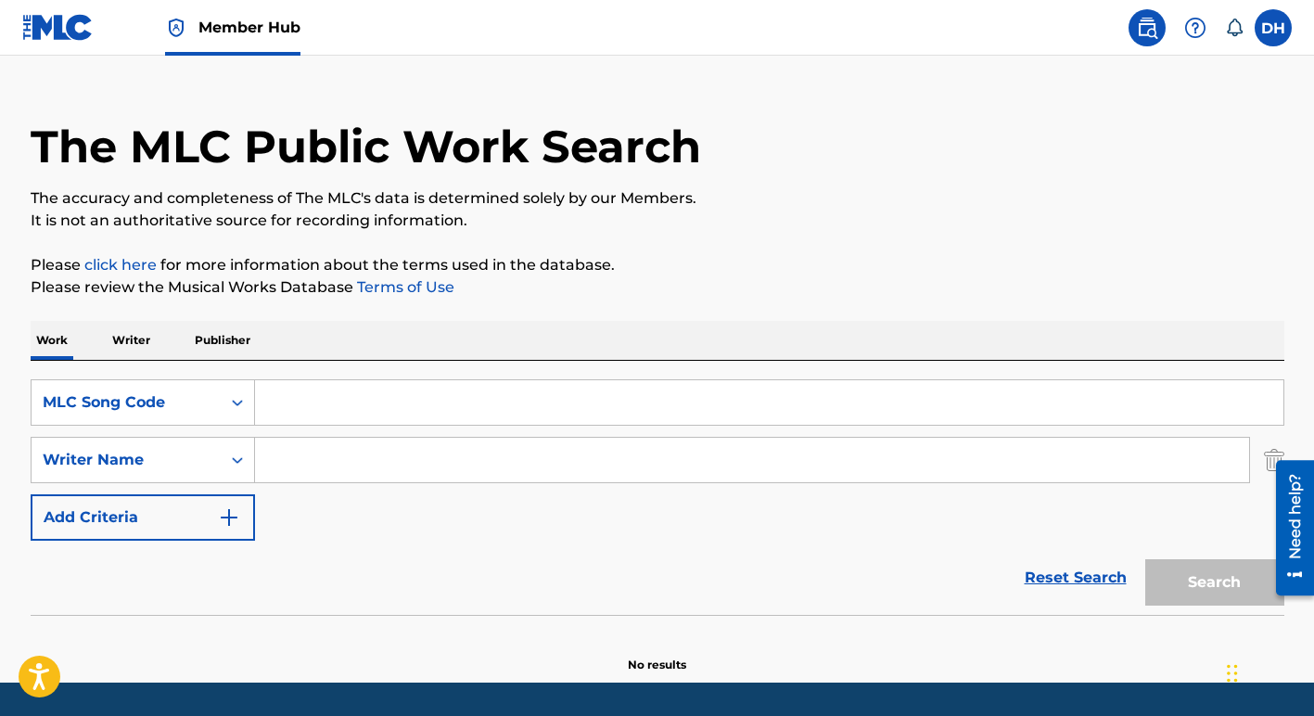
click at [356, 401] on input "Search Form" at bounding box center [769, 402] width 1029 height 45
click at [282, 407] on input "c2768K" at bounding box center [769, 402] width 1029 height 45
type input "C2768K"
click at [1146, 559] on button "Search" at bounding box center [1215, 582] width 139 height 46
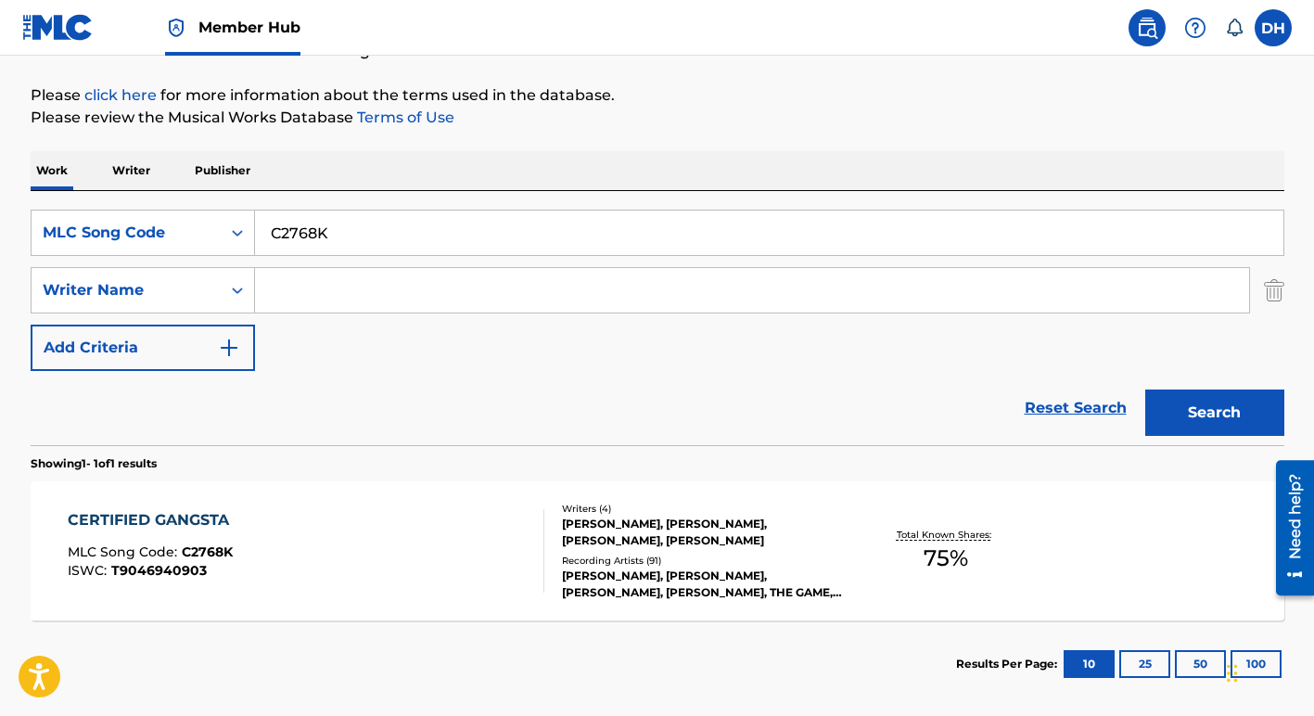
scroll to position [293, 0]
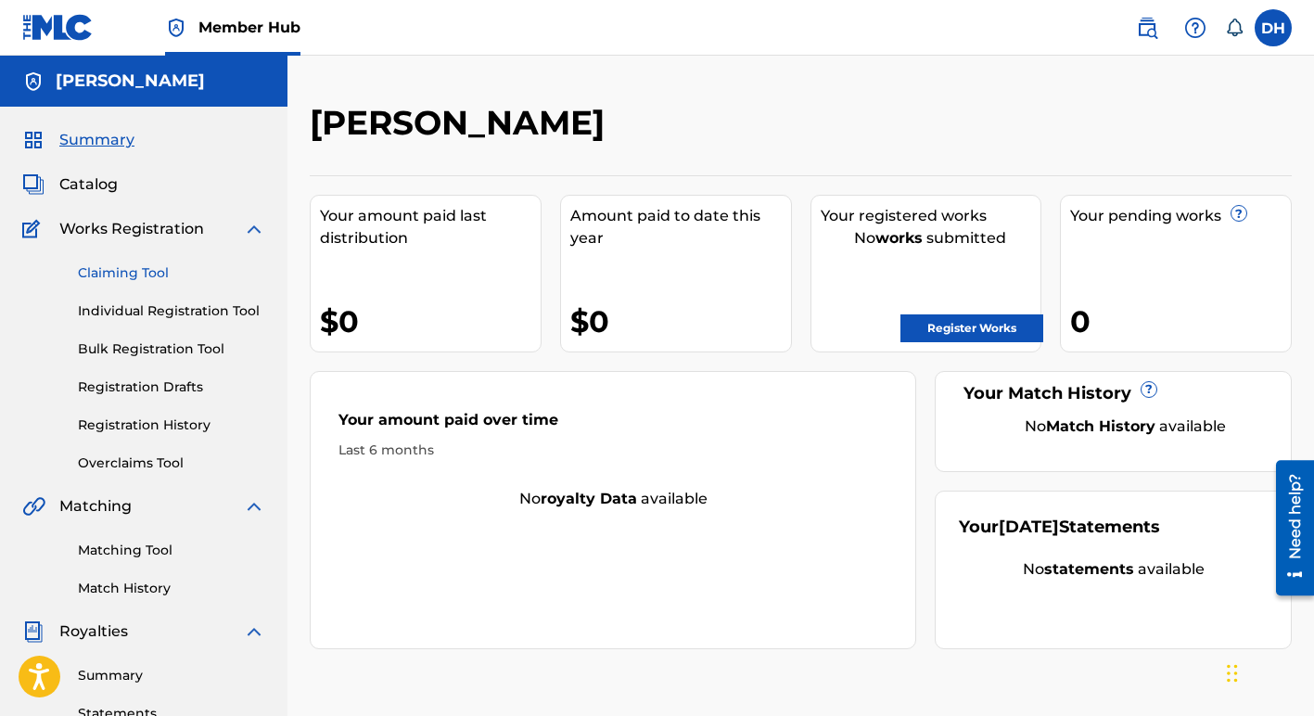
click at [133, 273] on link "Claiming Tool" at bounding box center [171, 272] width 187 height 19
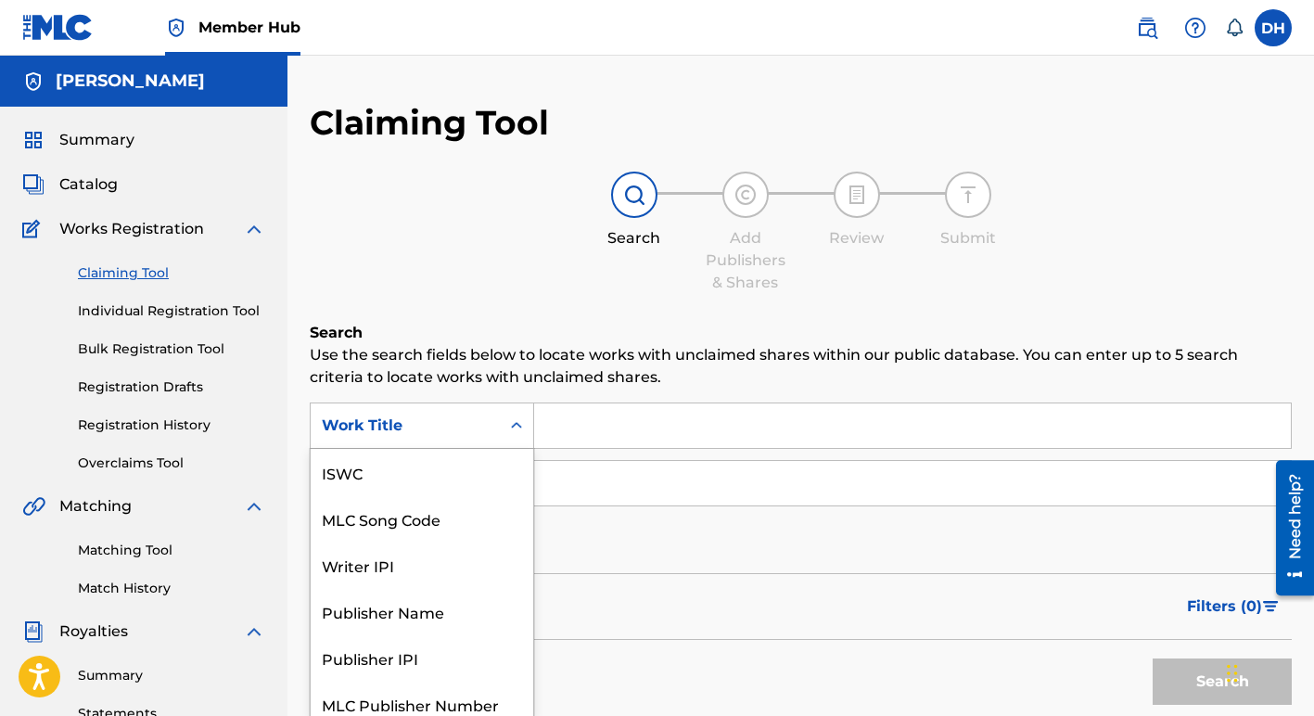
click at [514, 423] on icon "Search Form" at bounding box center [516, 425] width 19 height 19
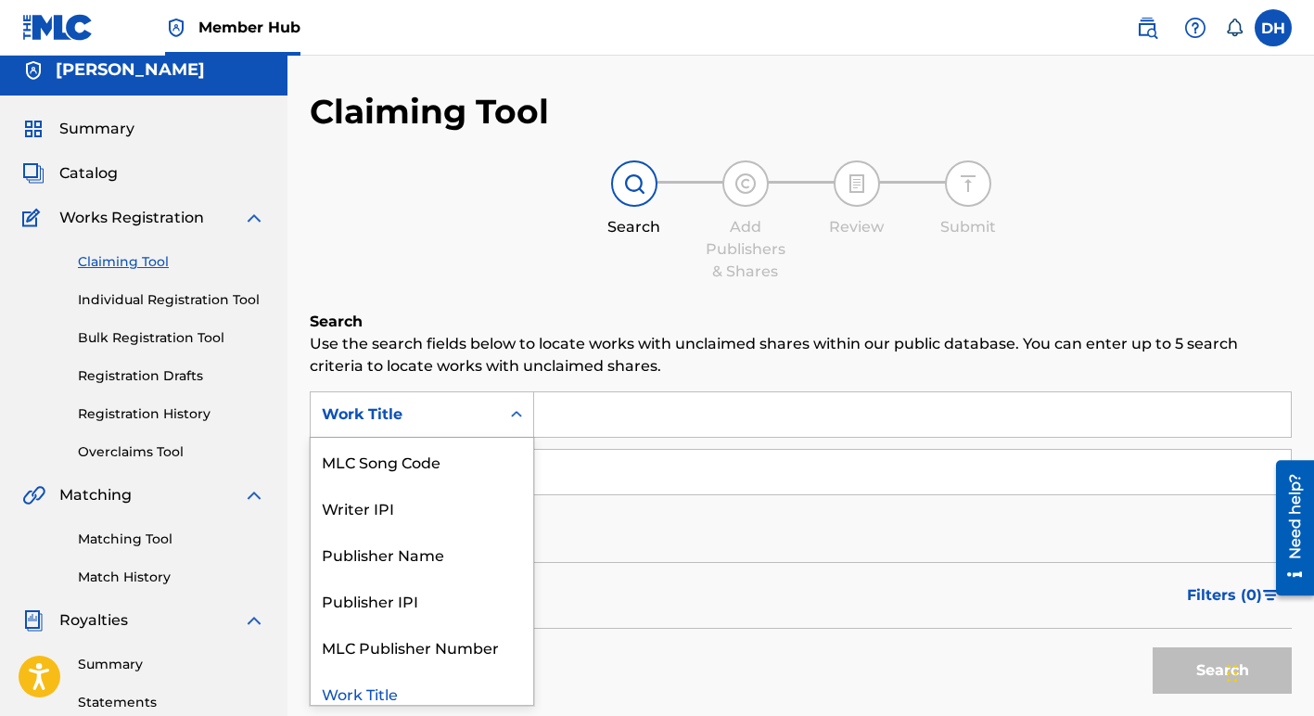
scroll to position [12, 0]
click at [472, 468] on div "MLC Song Code" at bounding box center [422, 460] width 223 height 46
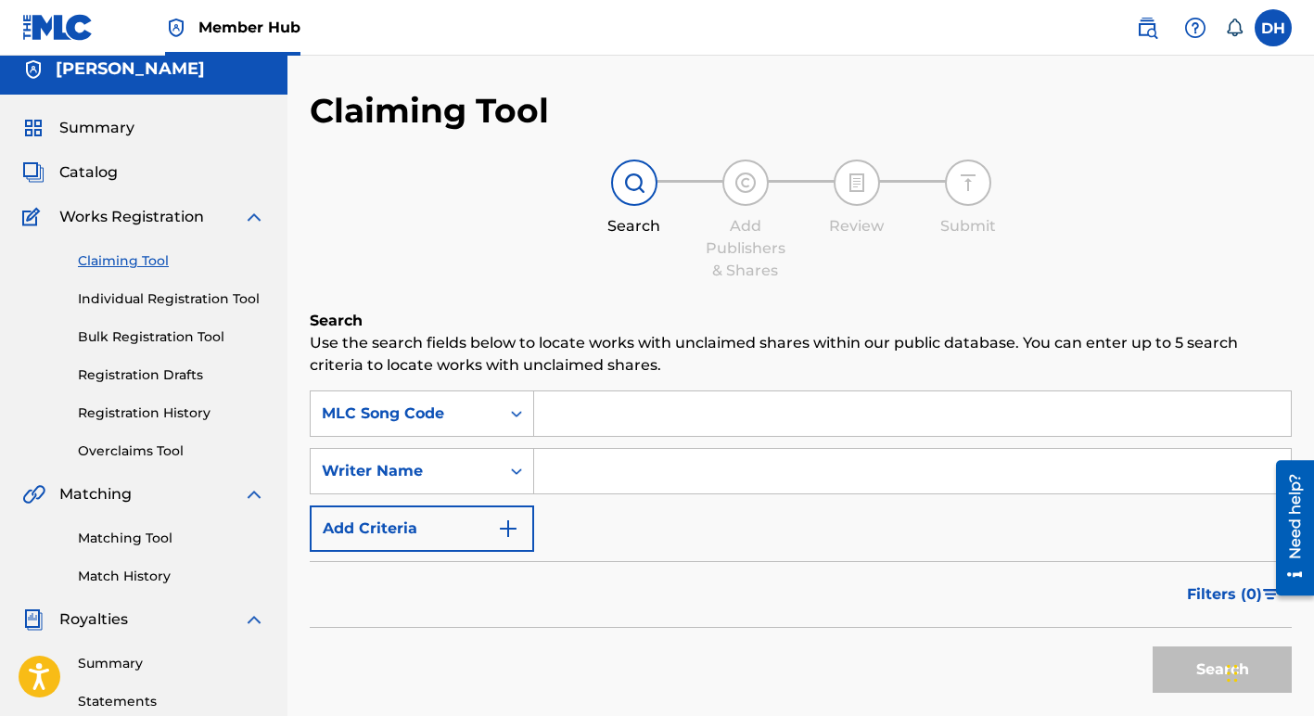
click at [563, 415] on input "Search Form" at bounding box center [912, 413] width 757 height 45
type input "C2768K"
click at [1173, 662] on button "Search" at bounding box center [1222, 670] width 139 height 46
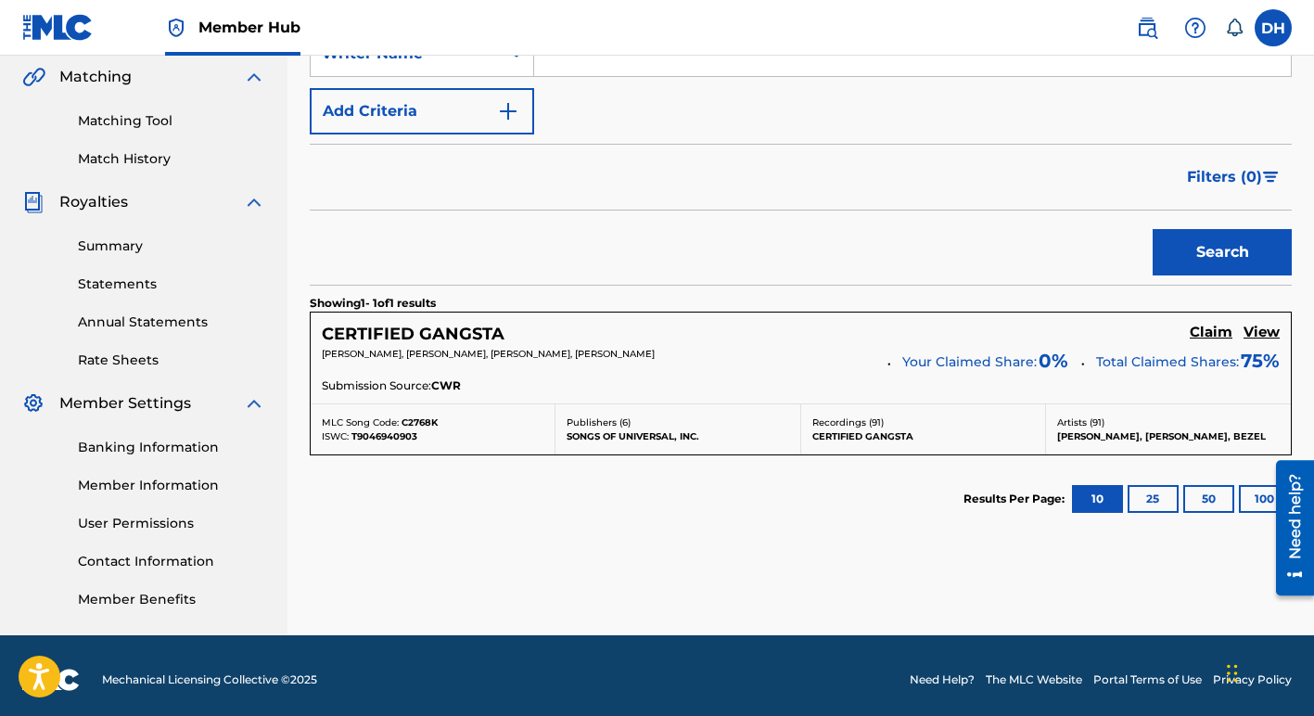
scroll to position [438, 0]
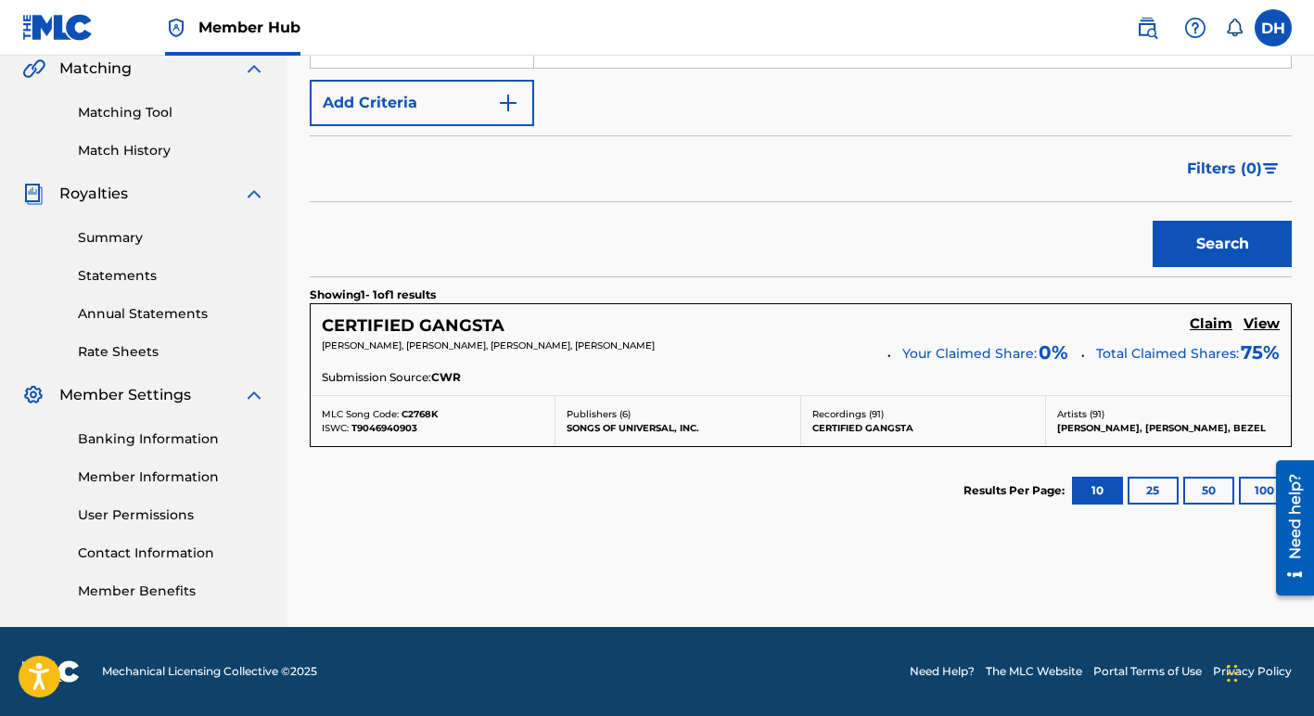
click at [621, 425] on p "SONGS OF UNIVERSAL, INC." at bounding box center [678, 428] width 222 height 14
click at [1262, 323] on h5 "View" at bounding box center [1262, 324] width 36 height 18
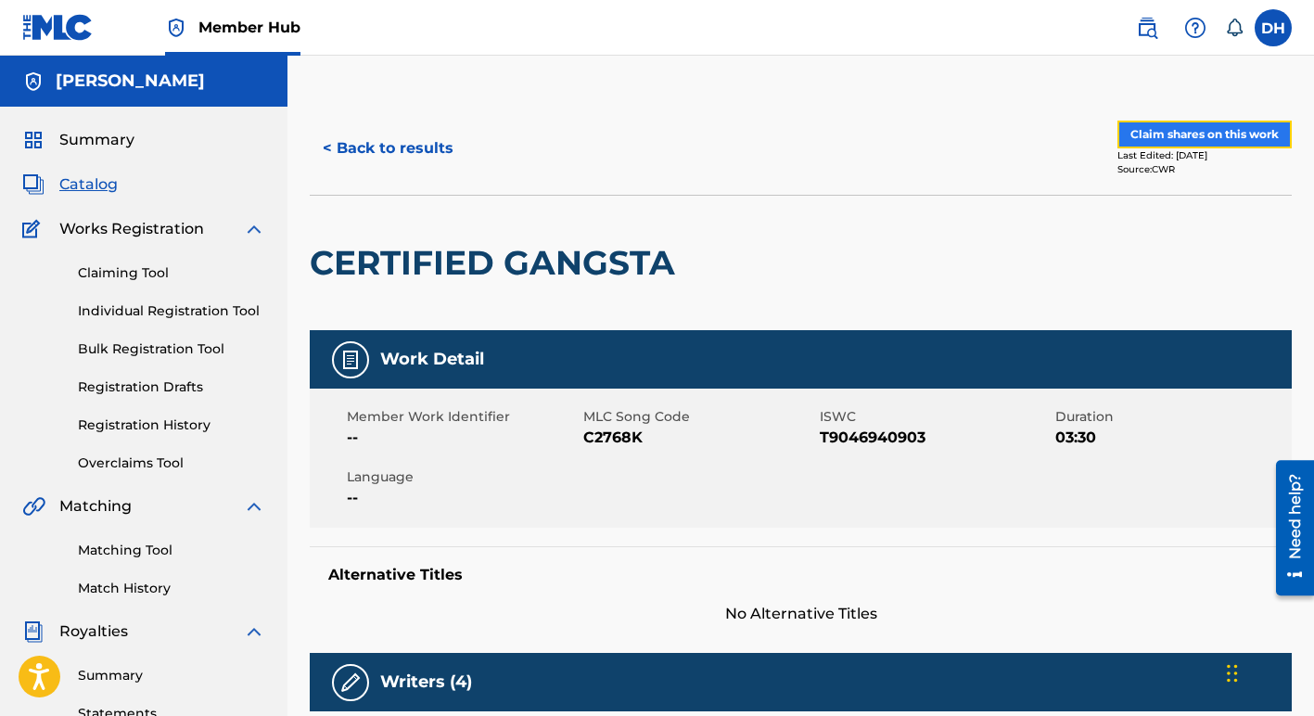
click at [1180, 137] on button "Claim shares on this work" at bounding box center [1205, 135] width 174 height 28
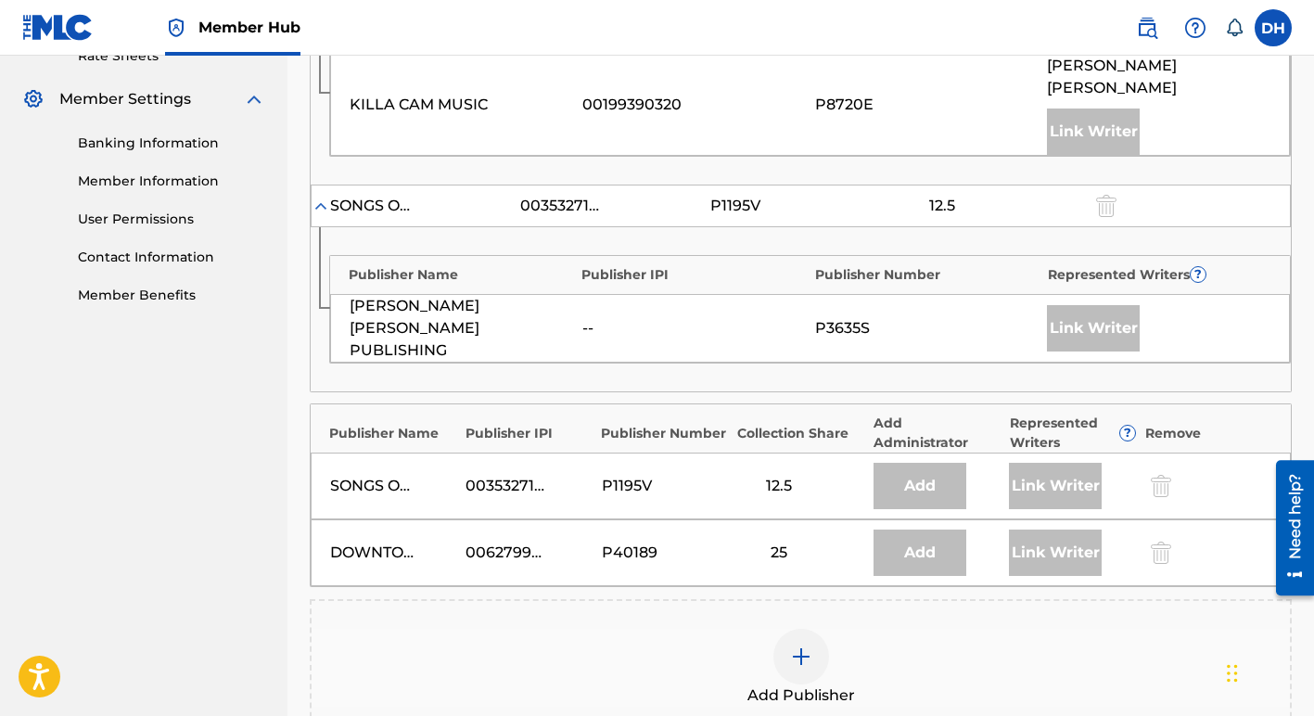
scroll to position [788, 0]
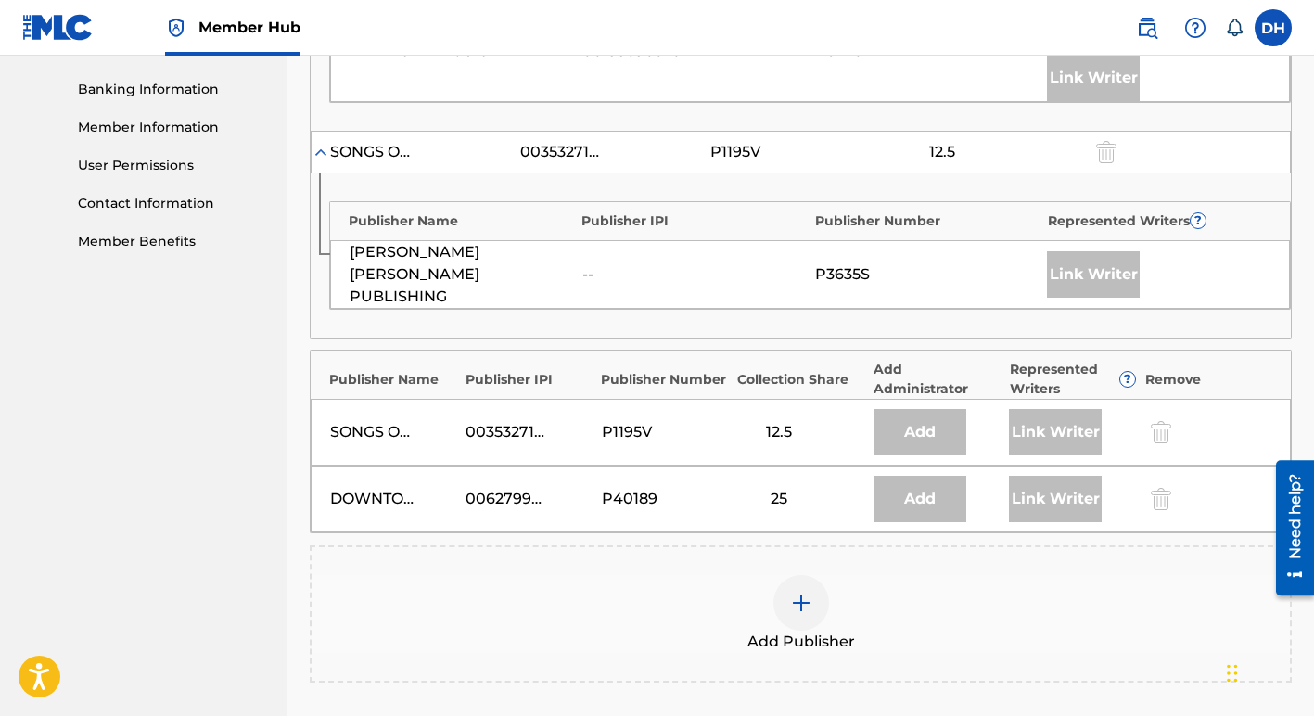
click at [791, 592] on img at bounding box center [801, 603] width 22 height 22
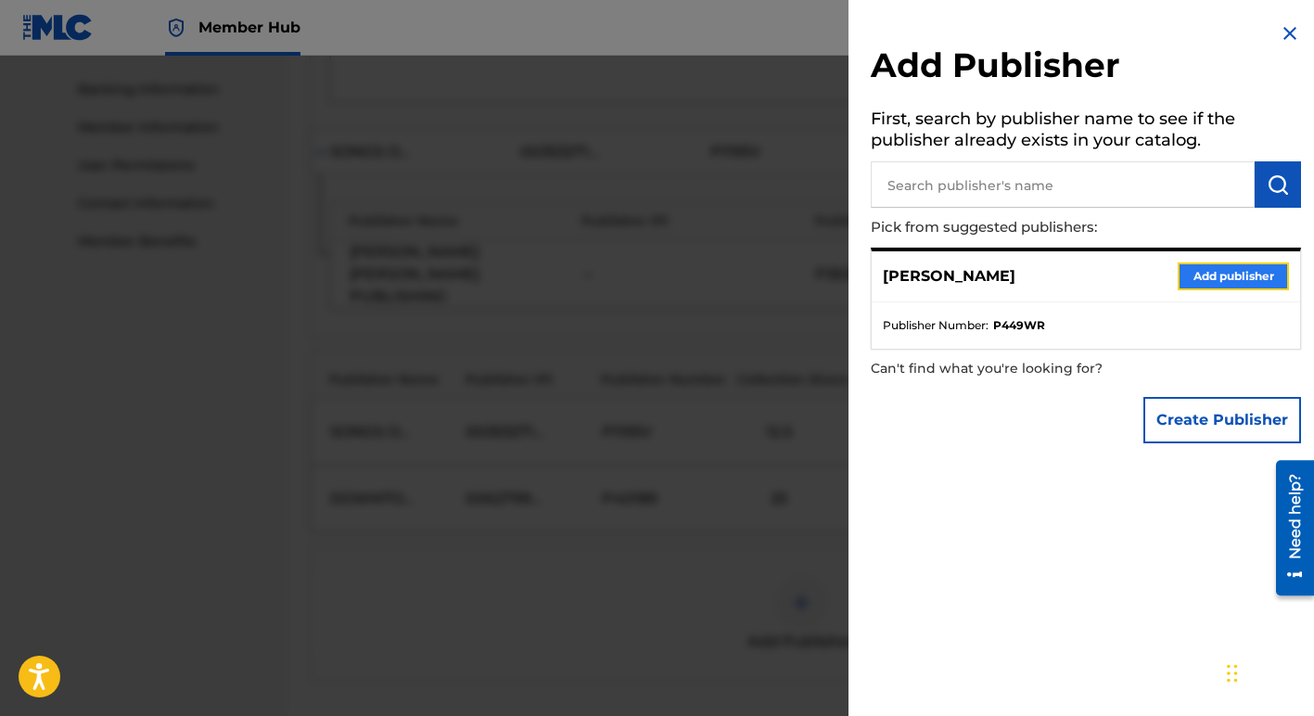
click at [1187, 275] on button "Add publisher" at bounding box center [1233, 277] width 111 height 28
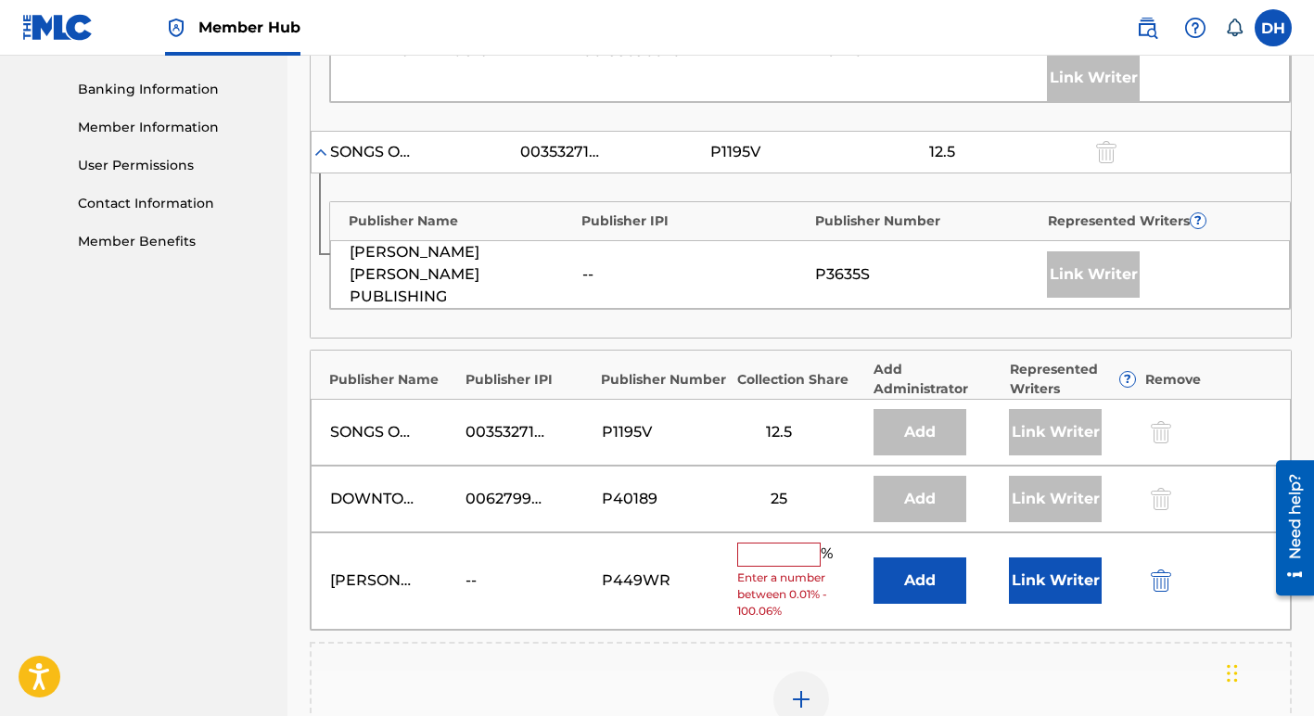
click at [794, 543] on input "text" at bounding box center [778, 555] width 83 height 24
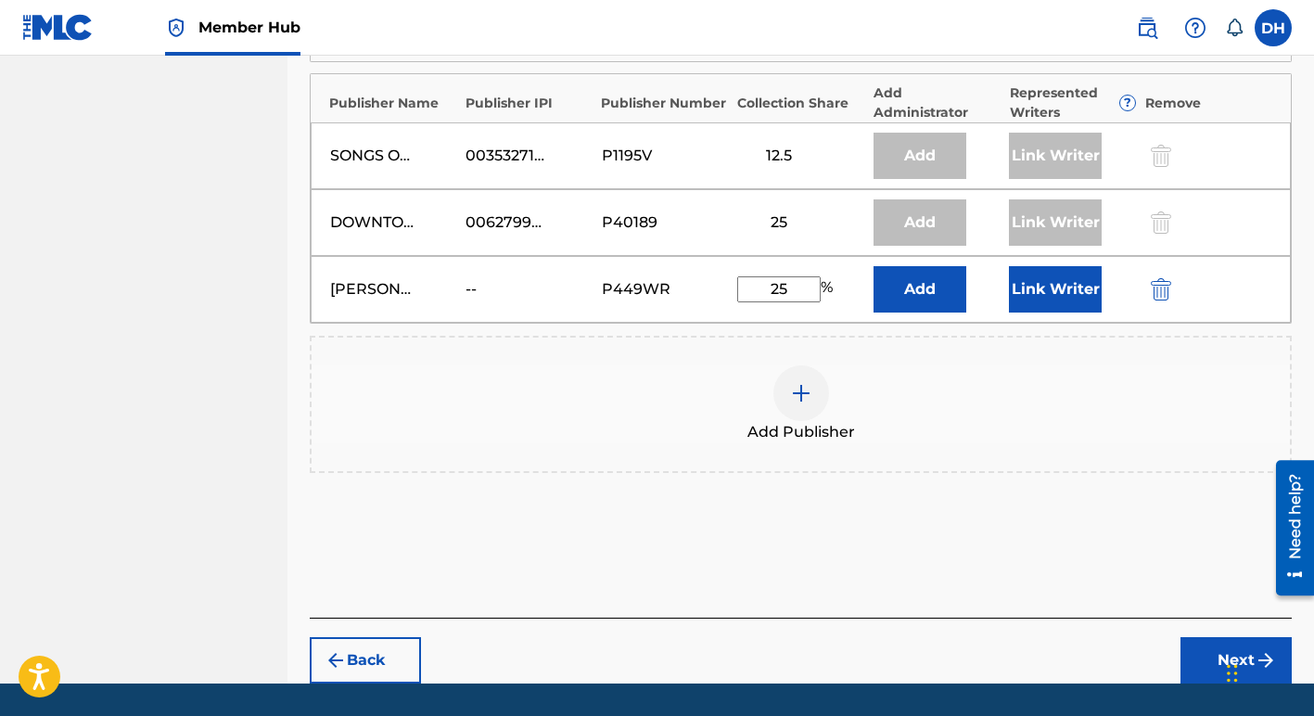
scroll to position [1072, 0]
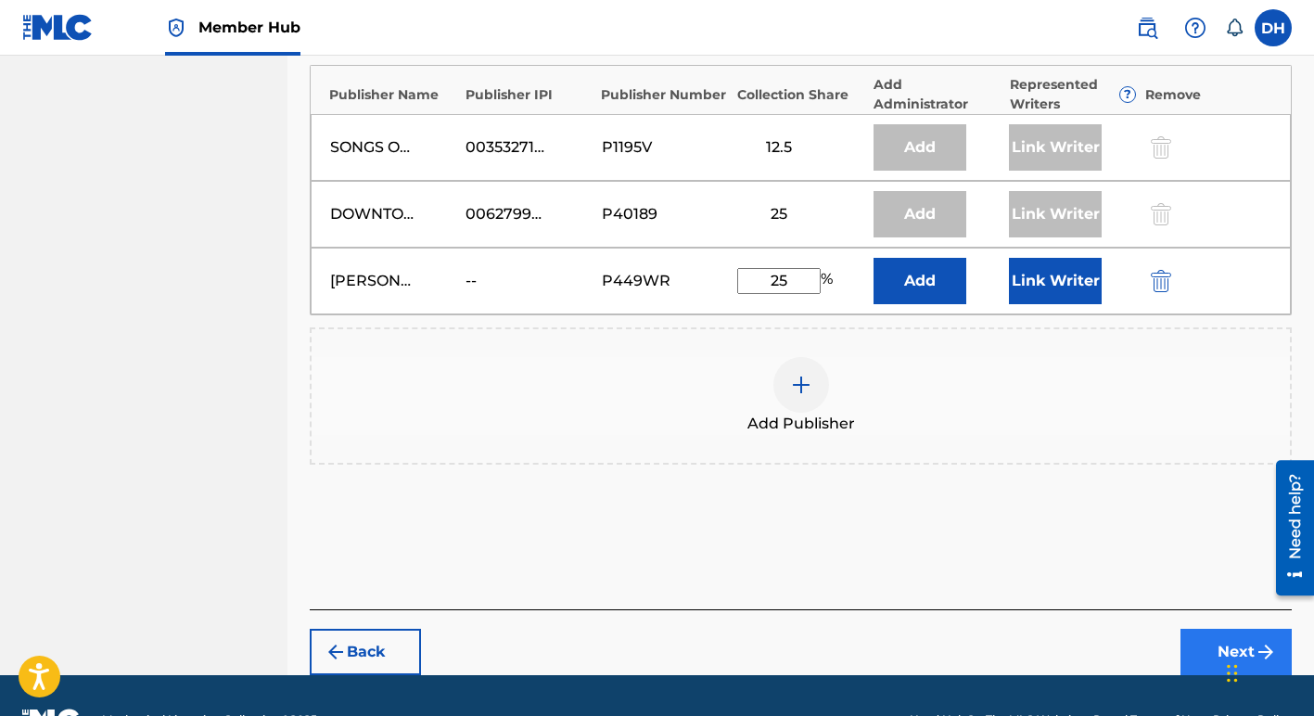
type input "25"
click at [1236, 629] on button "Next" at bounding box center [1236, 652] width 111 height 46
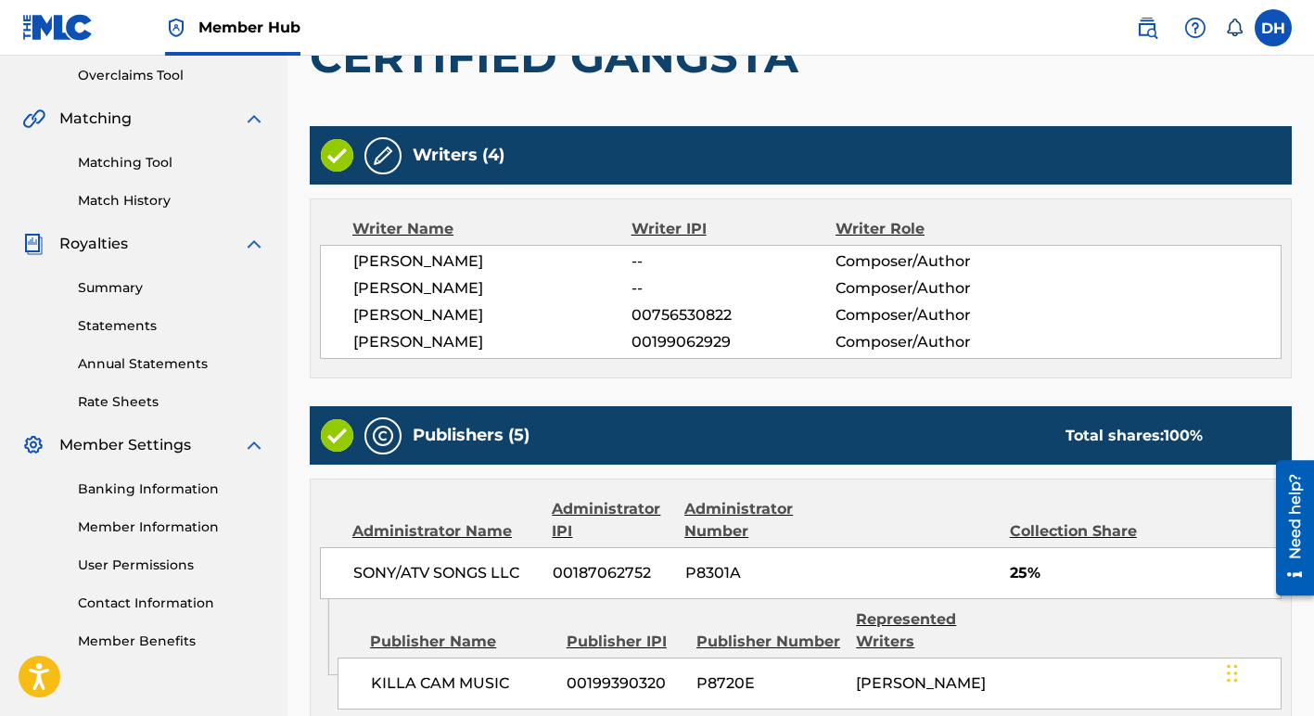
scroll to position [379, 0]
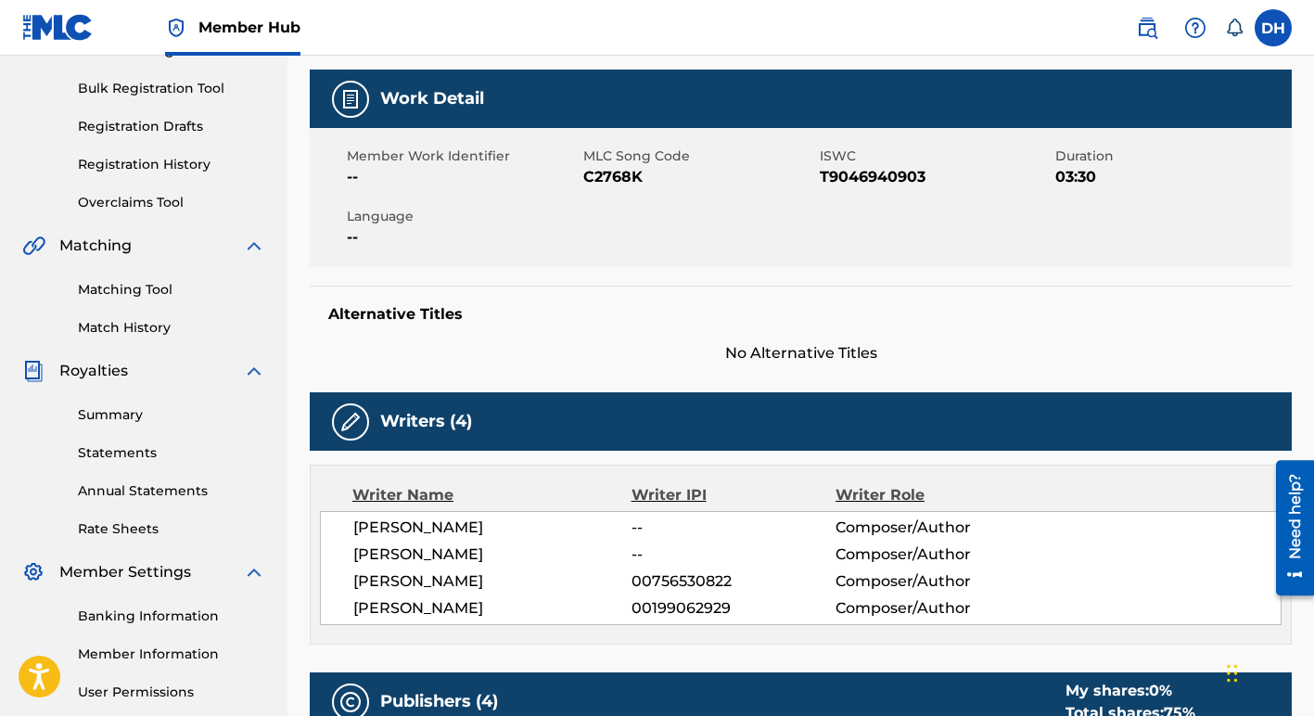
scroll to position [236, 0]
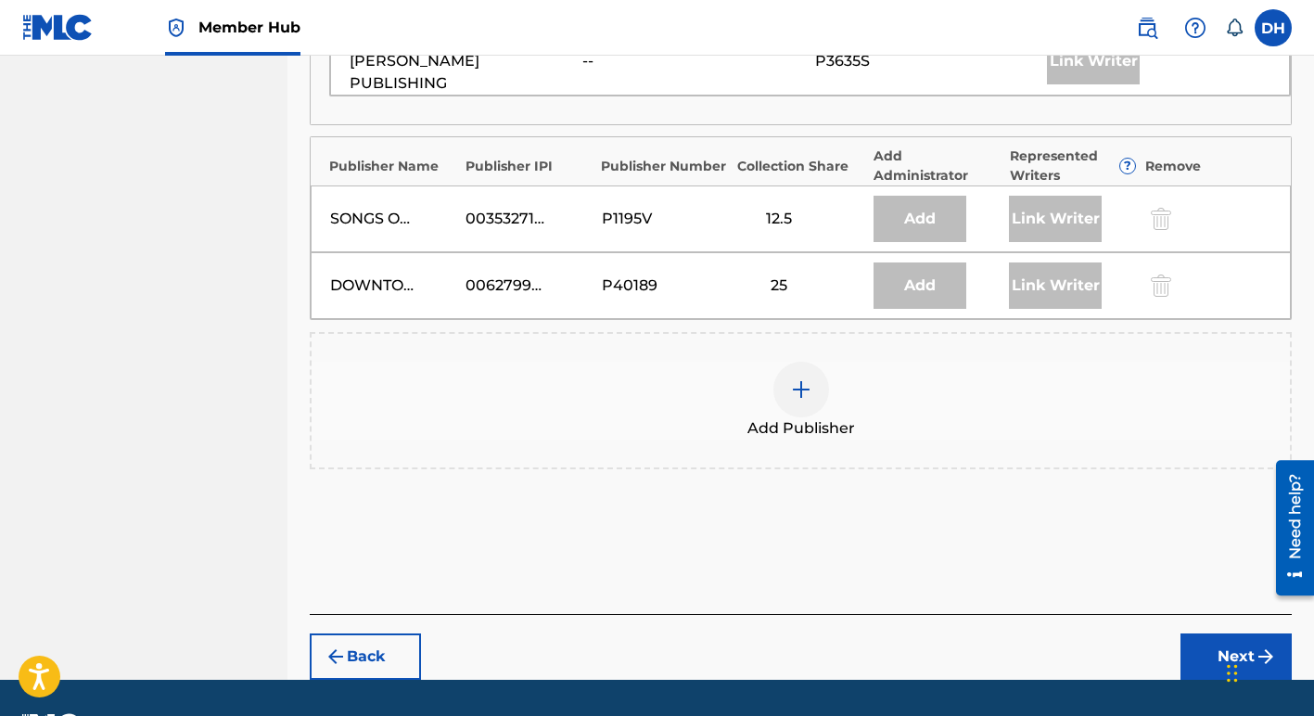
scroll to position [1010, 0]
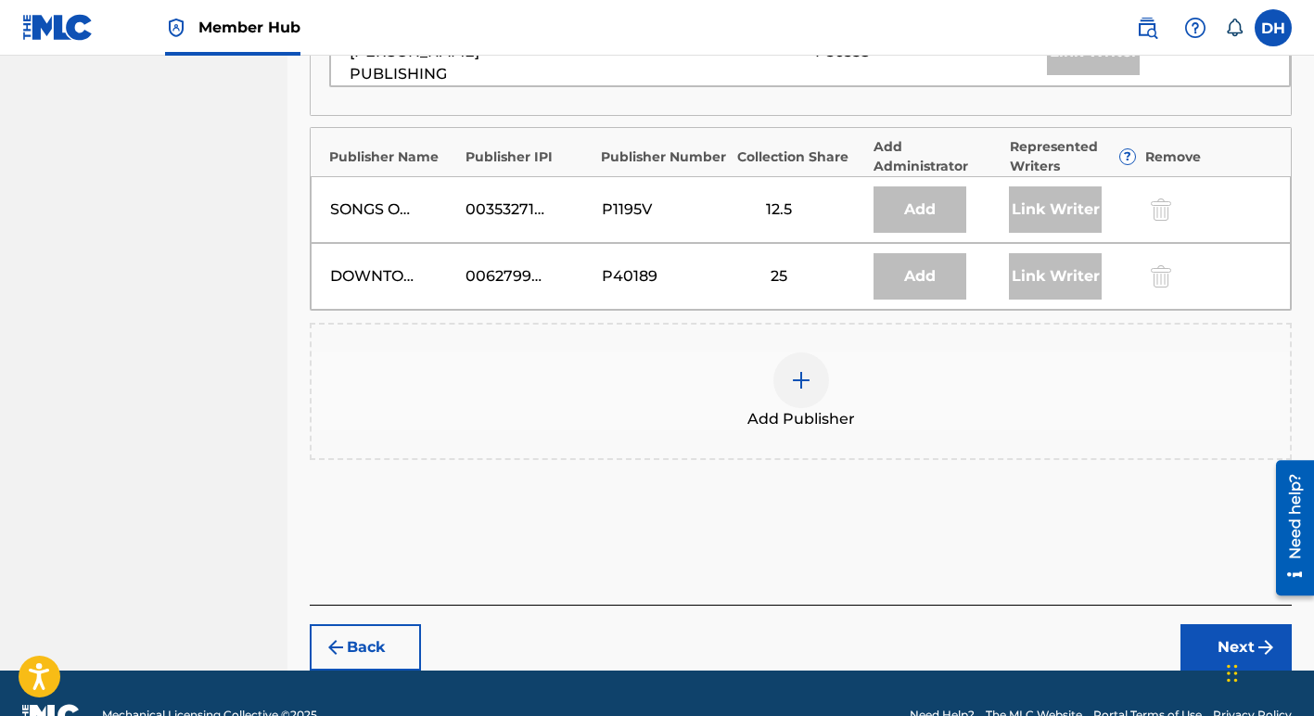
click at [805, 369] on img at bounding box center [801, 380] width 22 height 22
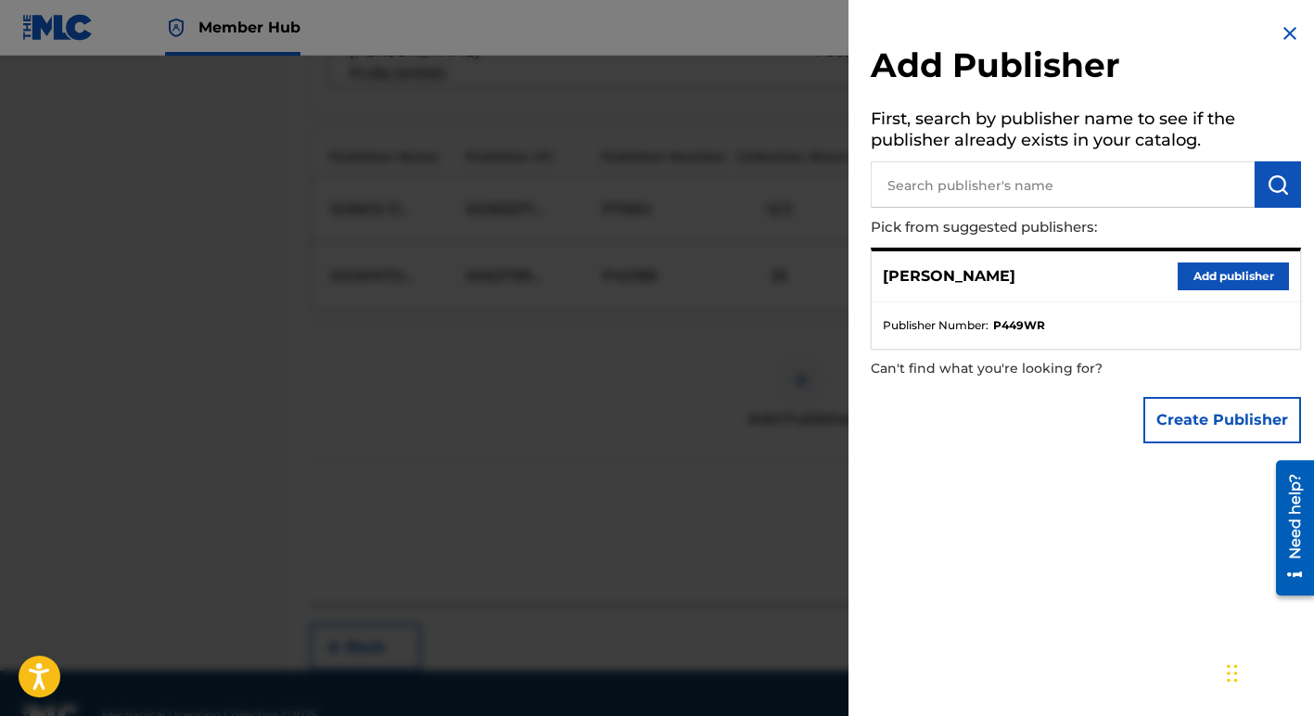
click at [1282, 28] on img at bounding box center [1290, 33] width 22 height 22
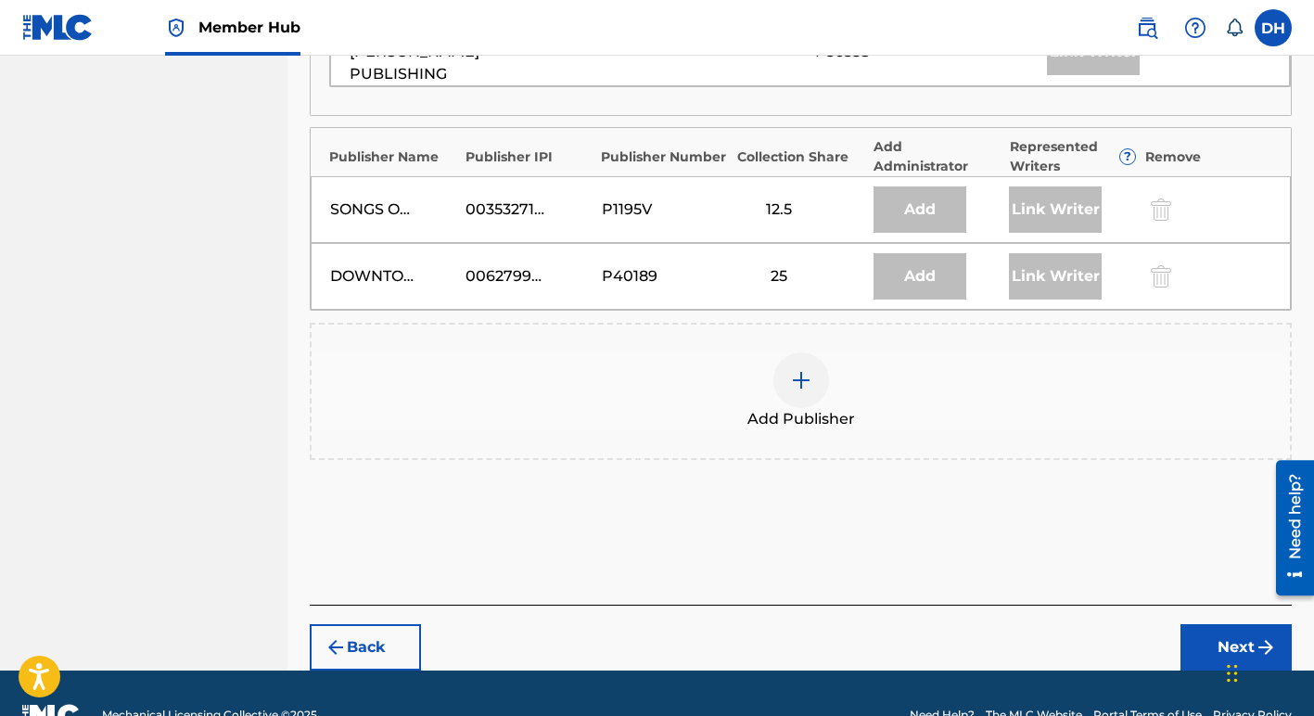
click at [1063, 253] on div "Link Writer" at bounding box center [1055, 276] width 93 height 46
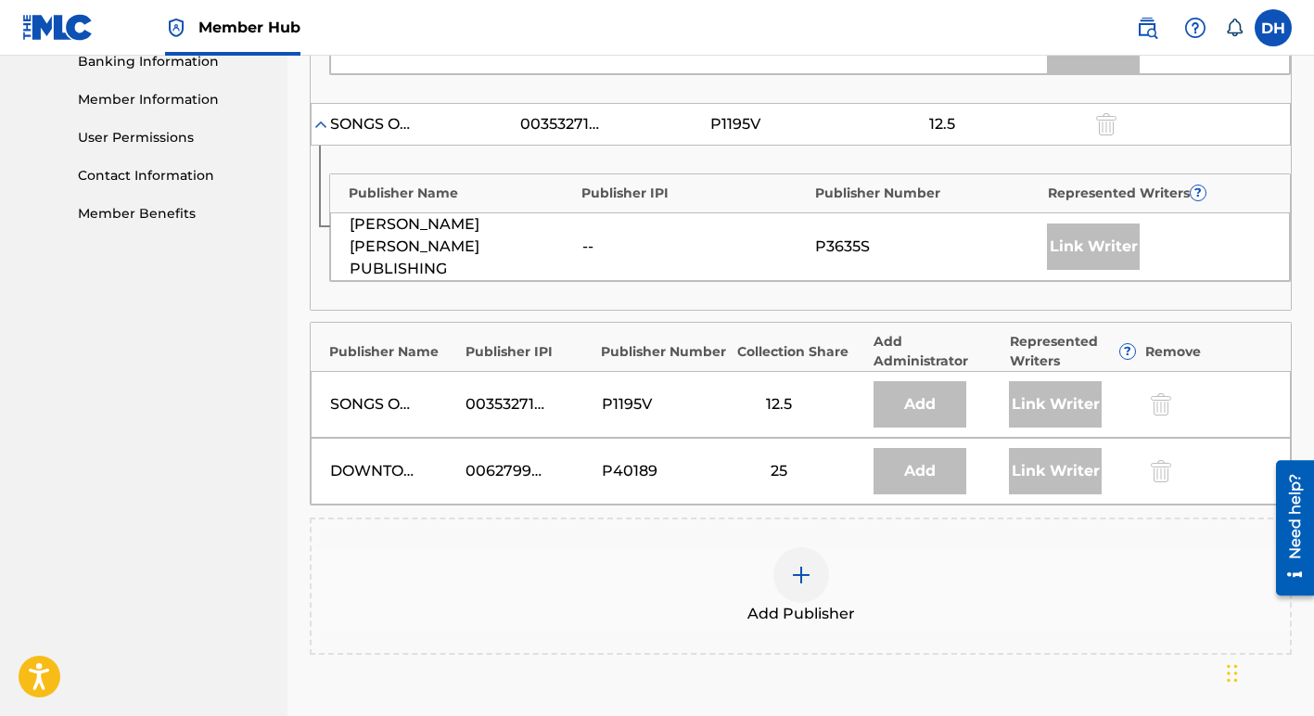
scroll to position [831, 0]
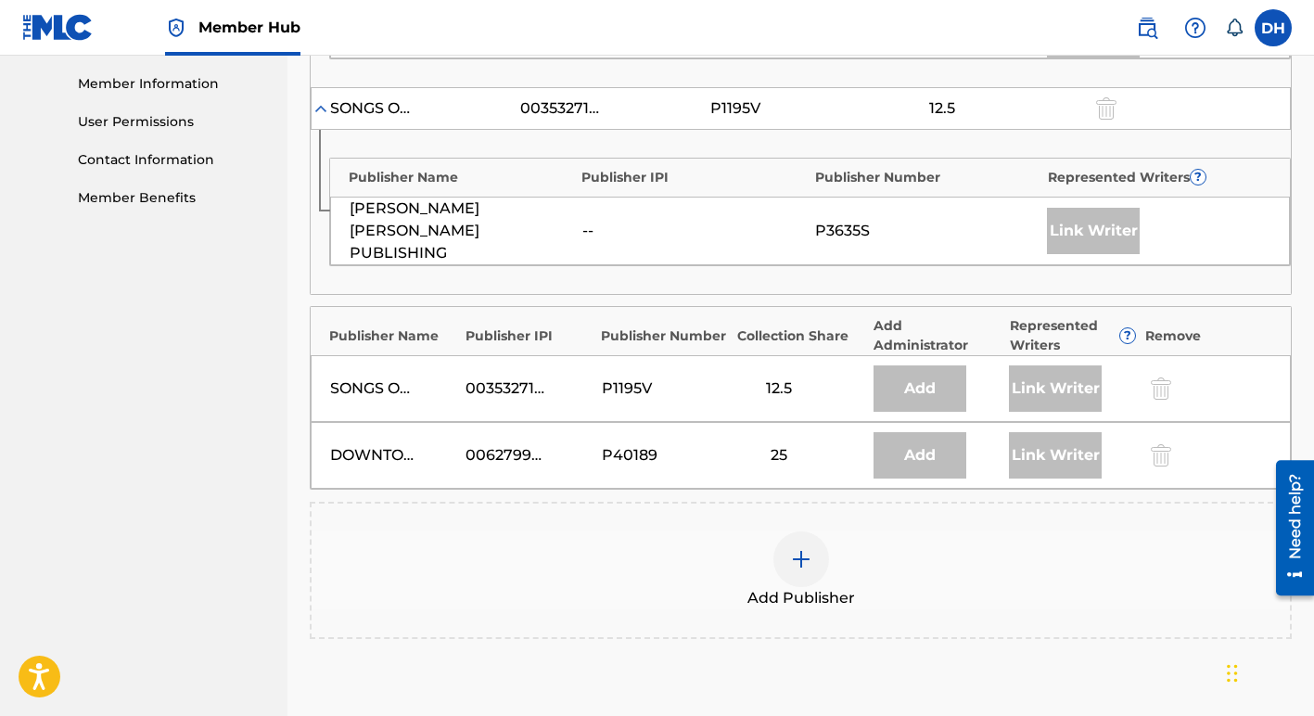
click at [800, 531] on div at bounding box center [802, 559] width 56 height 56
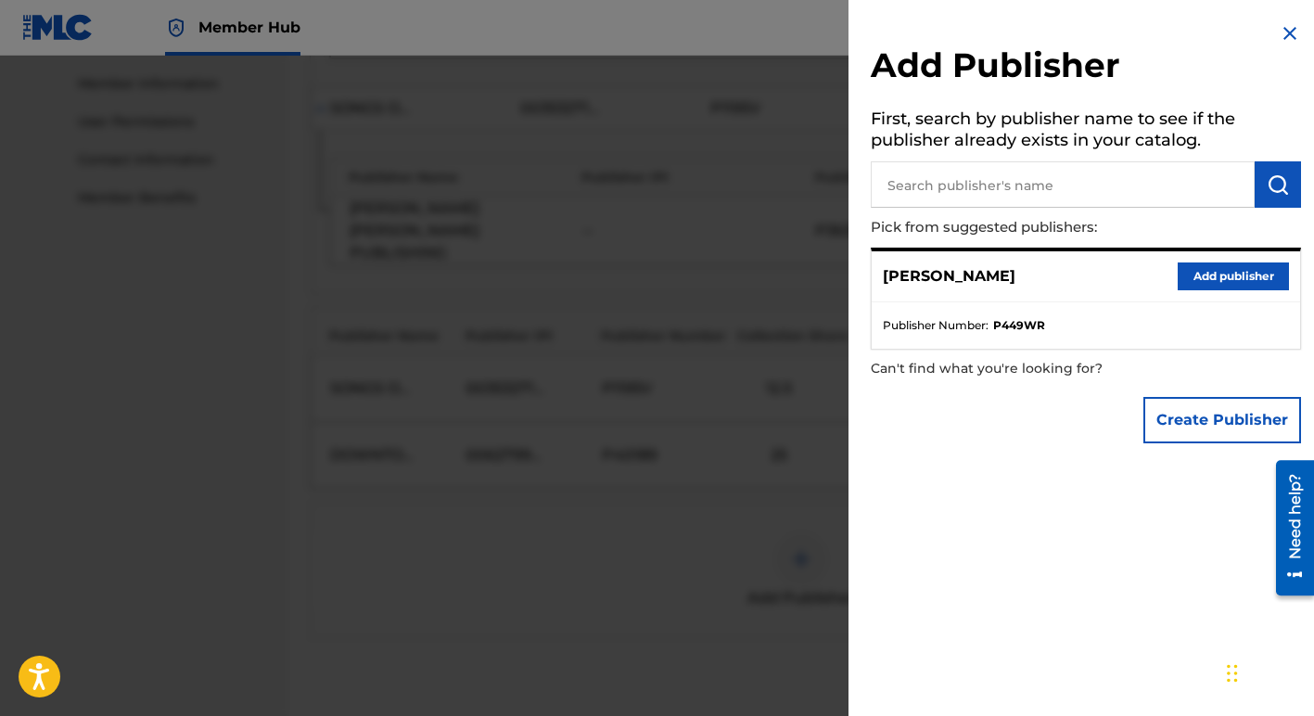
click at [1284, 33] on img at bounding box center [1290, 33] width 22 height 22
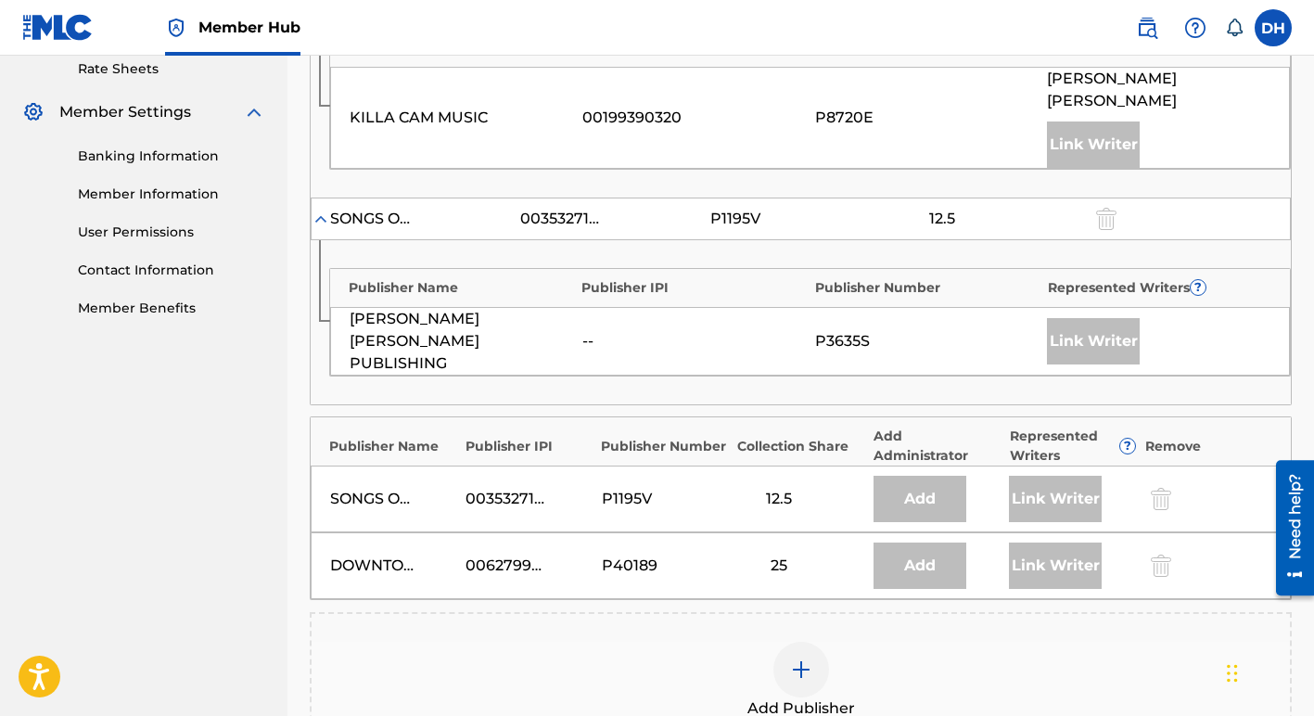
scroll to position [751, 0]
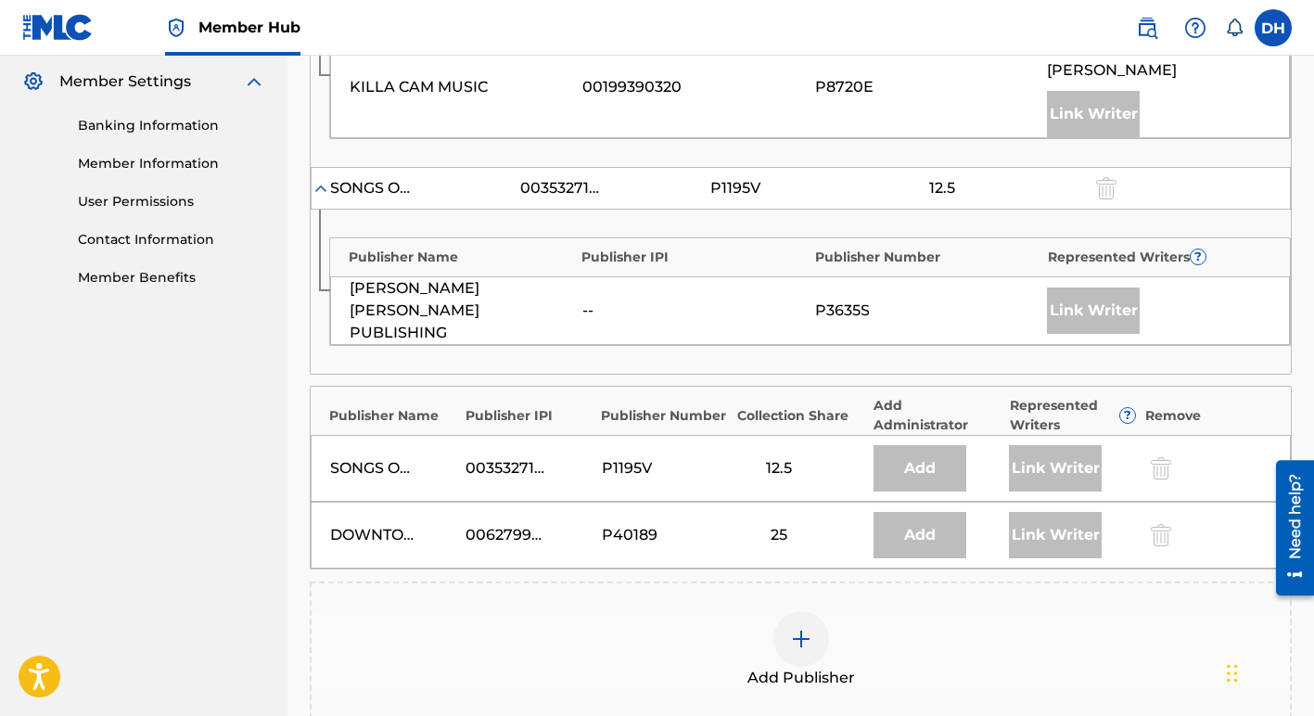
click at [796, 628] on img at bounding box center [801, 639] width 22 height 22
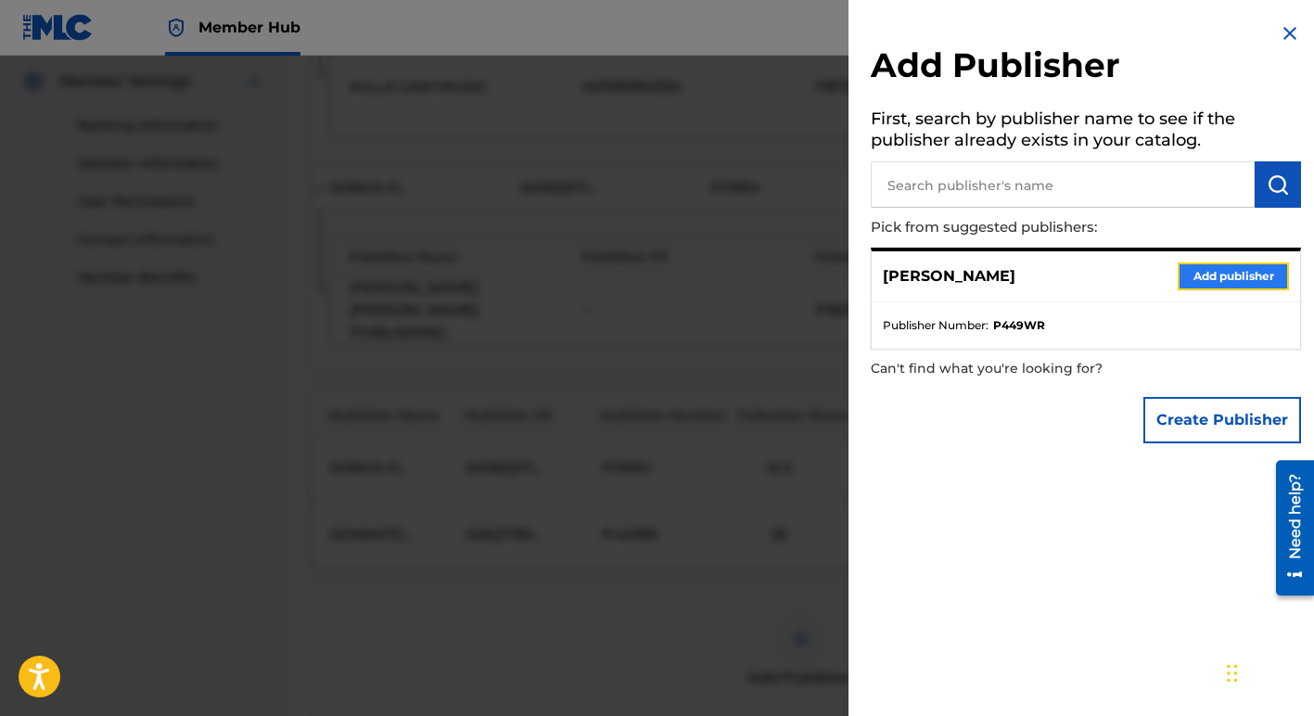
click at [1196, 282] on button "Add publisher" at bounding box center [1233, 277] width 111 height 28
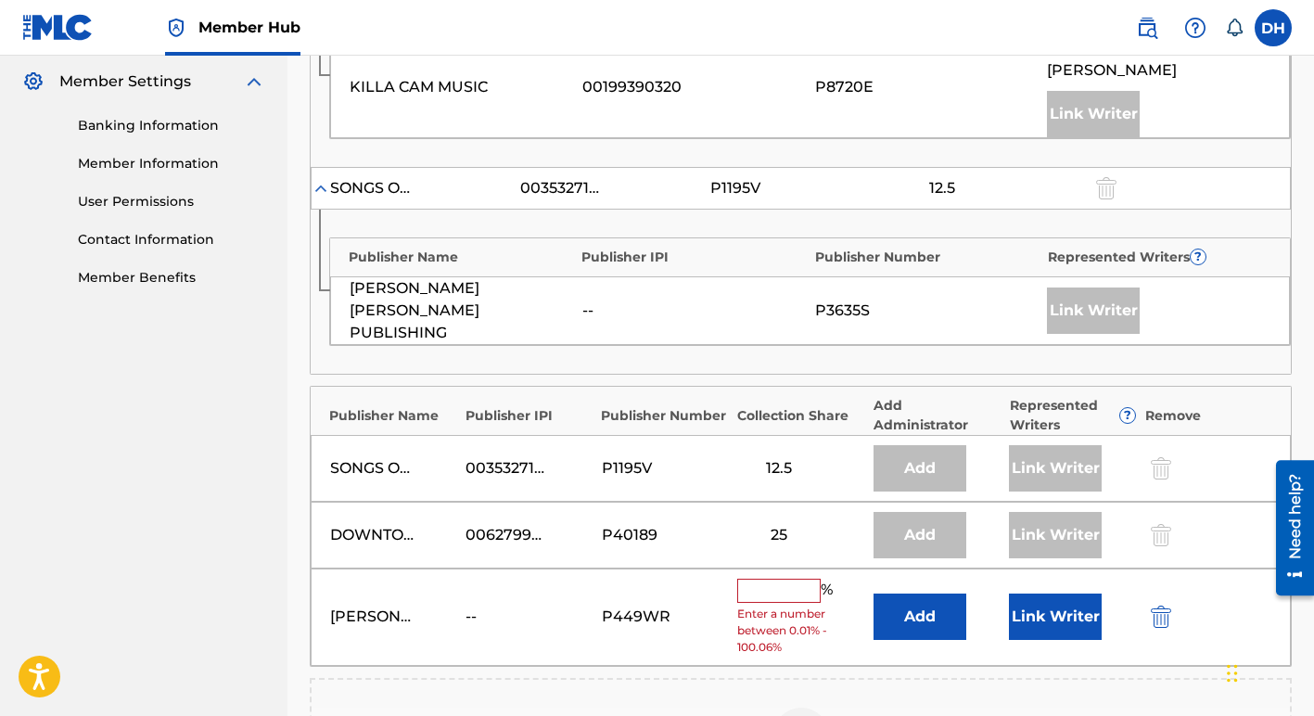
click at [775, 579] on input "text" at bounding box center [778, 591] width 83 height 24
type input "25"
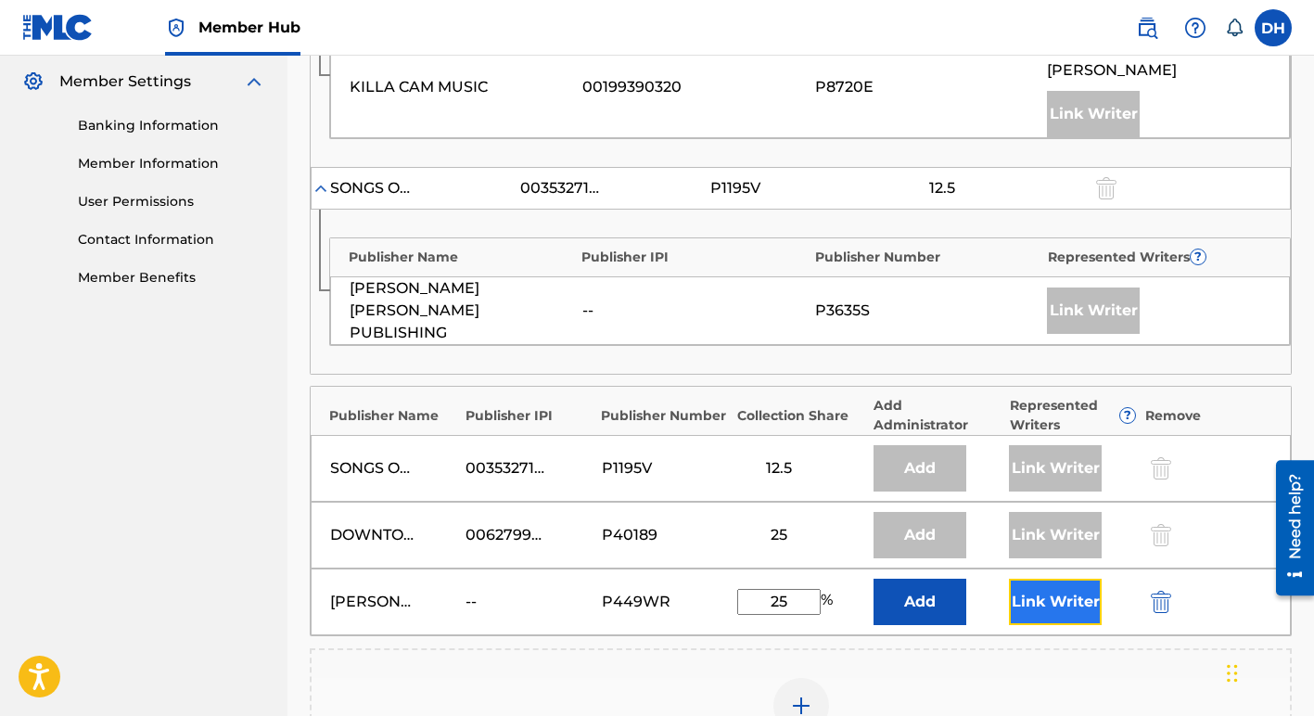
click at [1086, 579] on button "Link Writer" at bounding box center [1055, 602] width 93 height 46
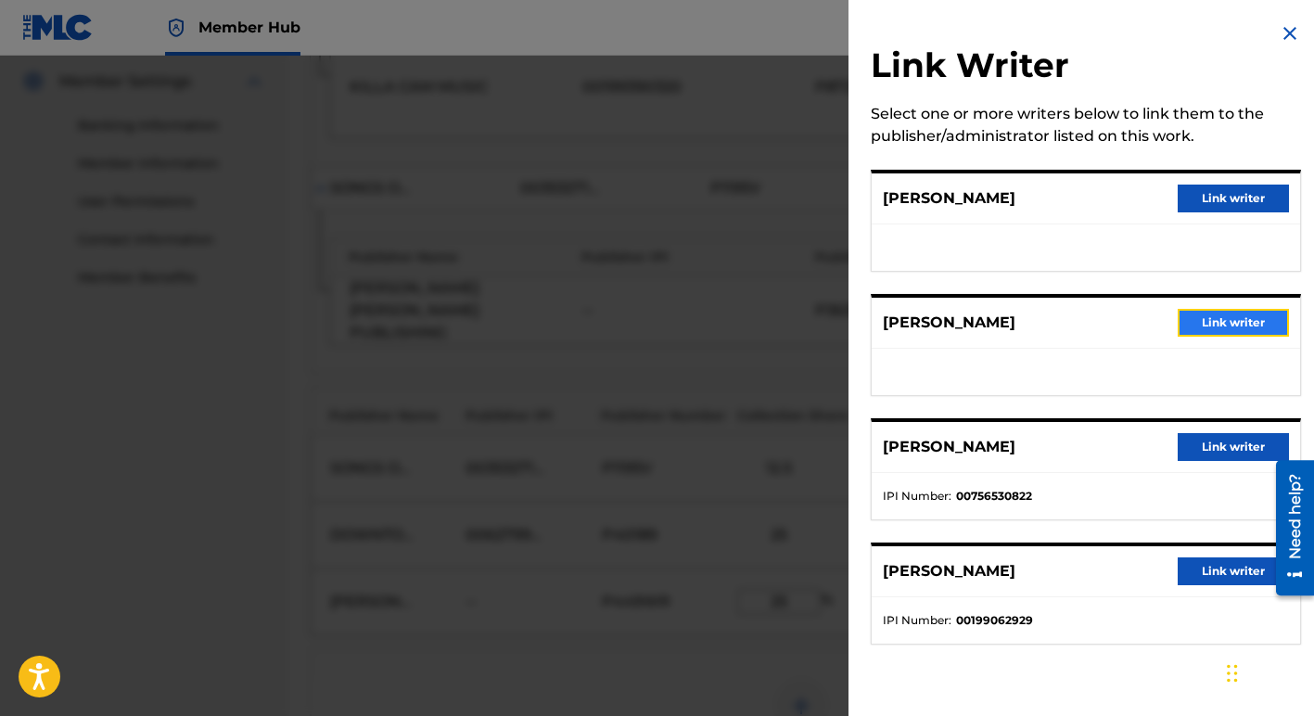
click at [1212, 322] on button "Link writer" at bounding box center [1233, 323] width 111 height 28
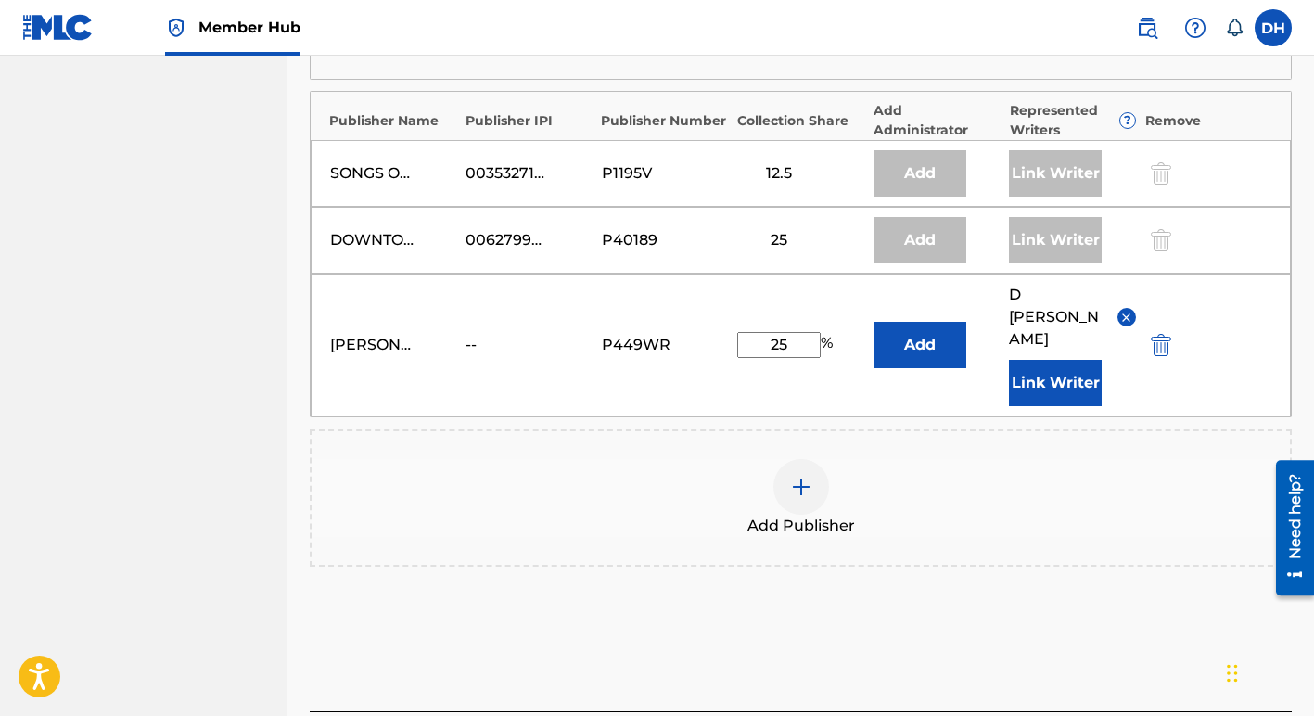
scroll to position [1108, 0]
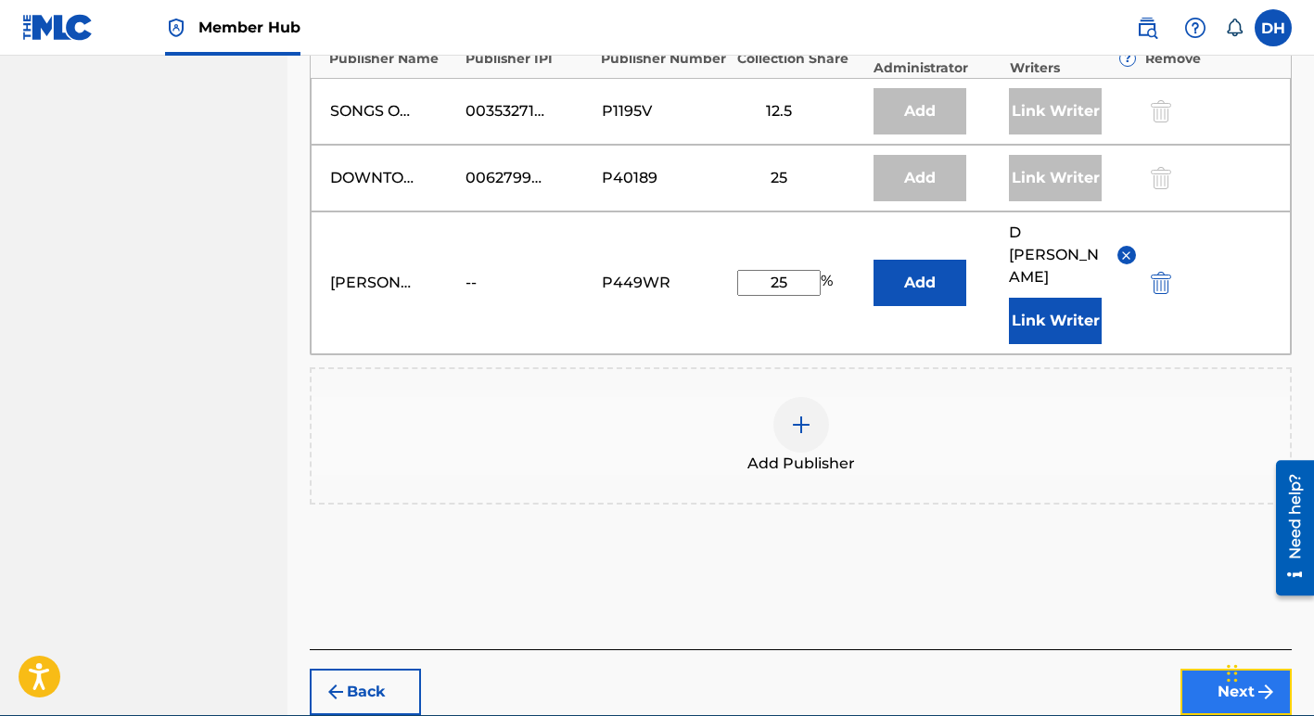
click at [1210, 669] on button "Next" at bounding box center [1236, 692] width 111 height 46
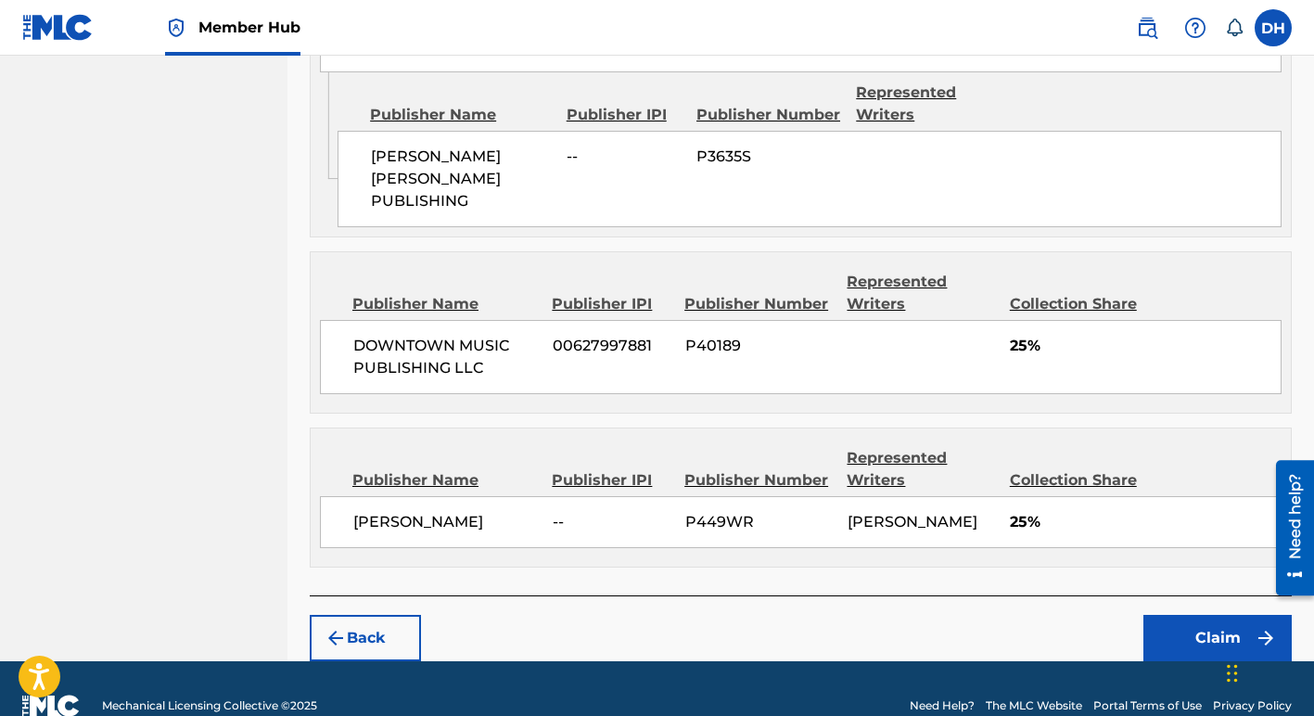
scroll to position [1373, 0]
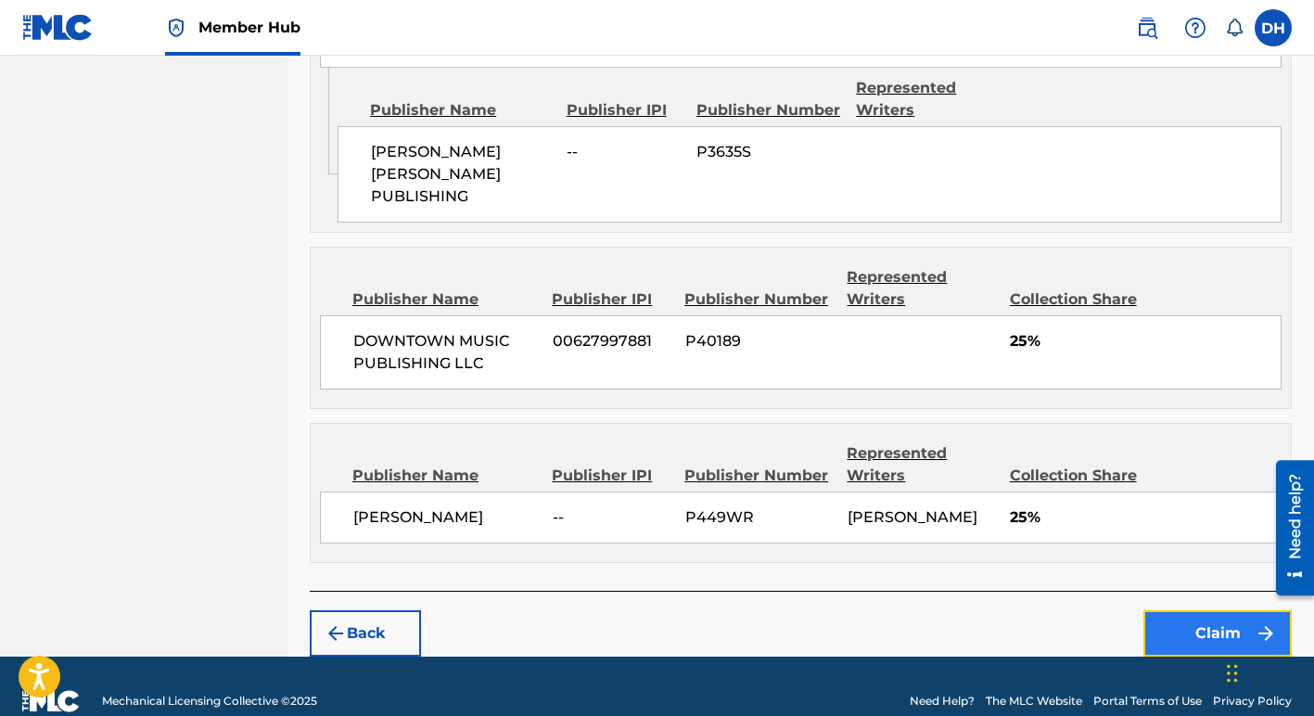
click at [1193, 610] on button "Claim" at bounding box center [1218, 633] width 148 height 46
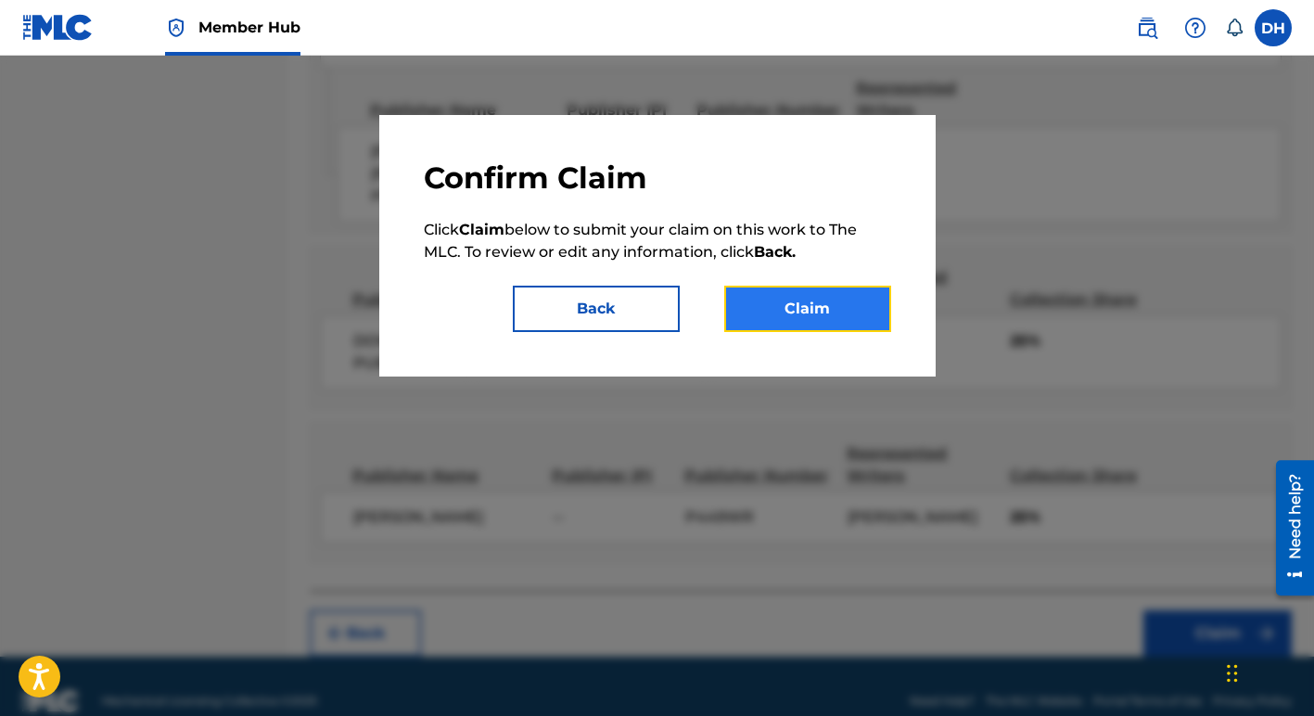
click at [809, 304] on button "Claim" at bounding box center [807, 309] width 167 height 46
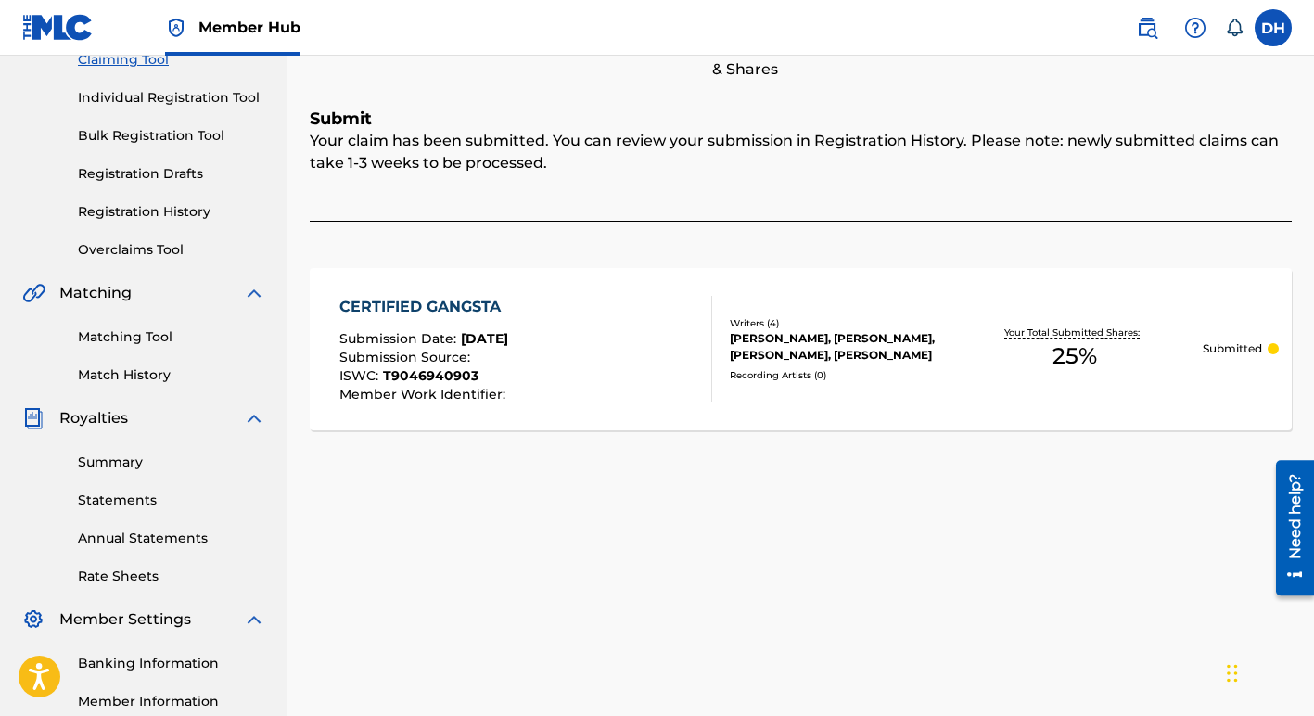
scroll to position [197, 0]
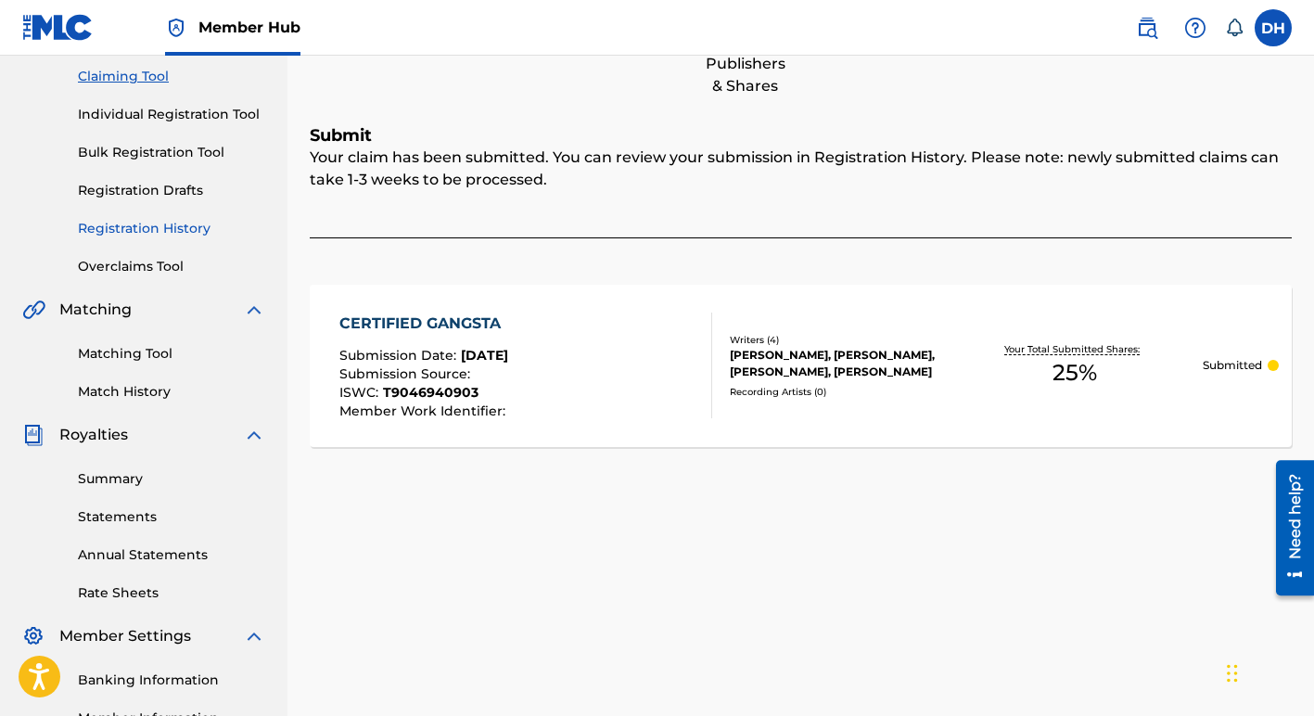
click at [157, 229] on link "Registration History" at bounding box center [171, 228] width 187 height 19
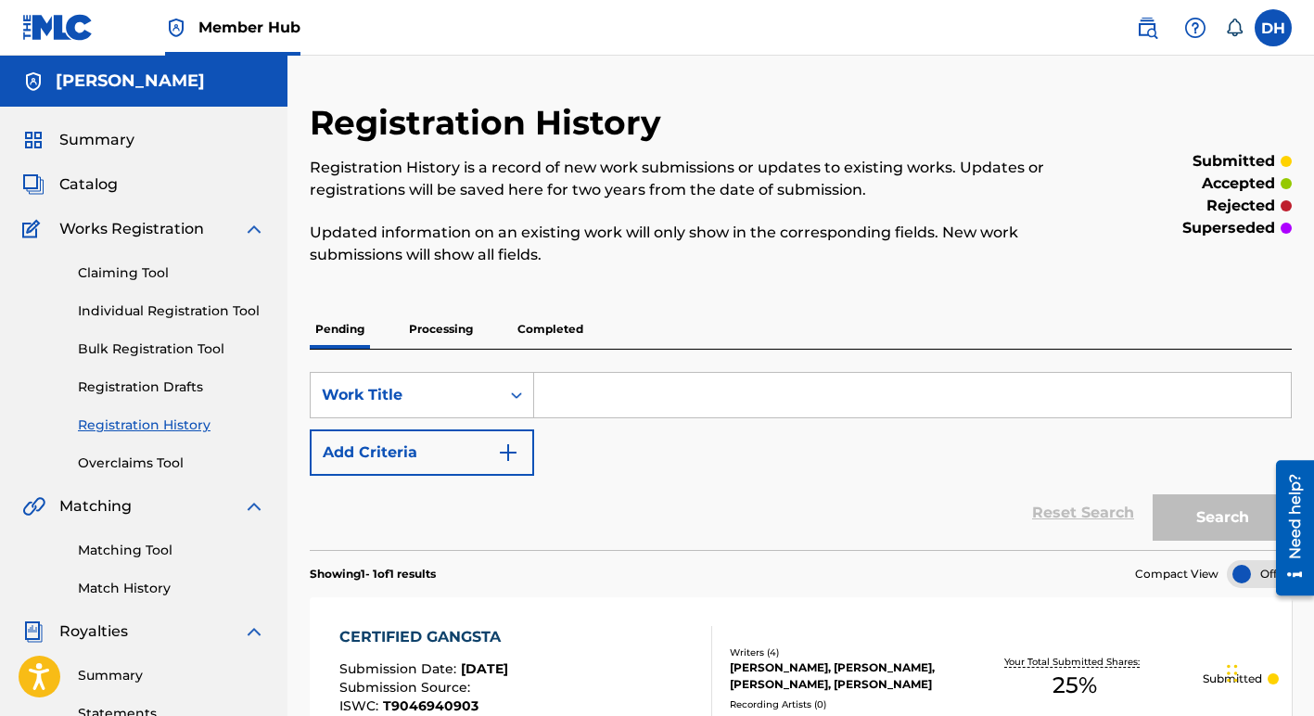
click at [440, 325] on p "Processing" at bounding box center [440, 329] width 75 height 39
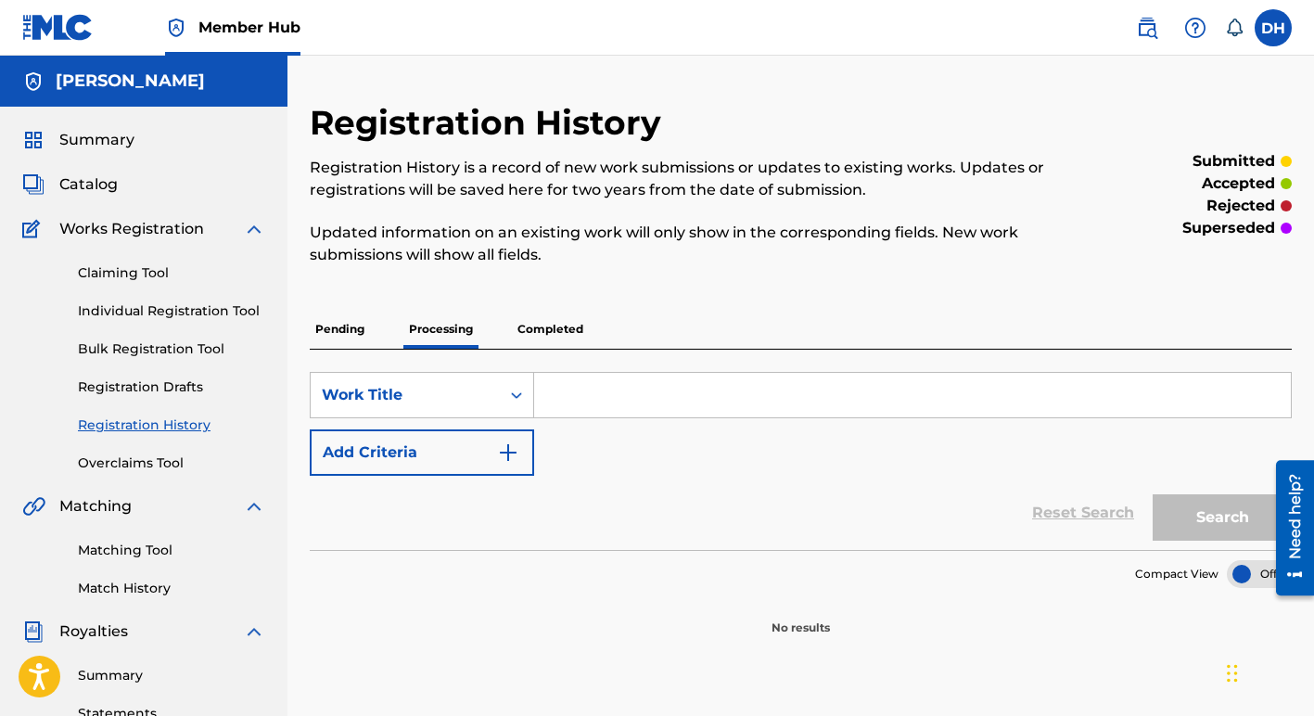
click at [557, 326] on p "Completed" at bounding box center [550, 329] width 77 height 39
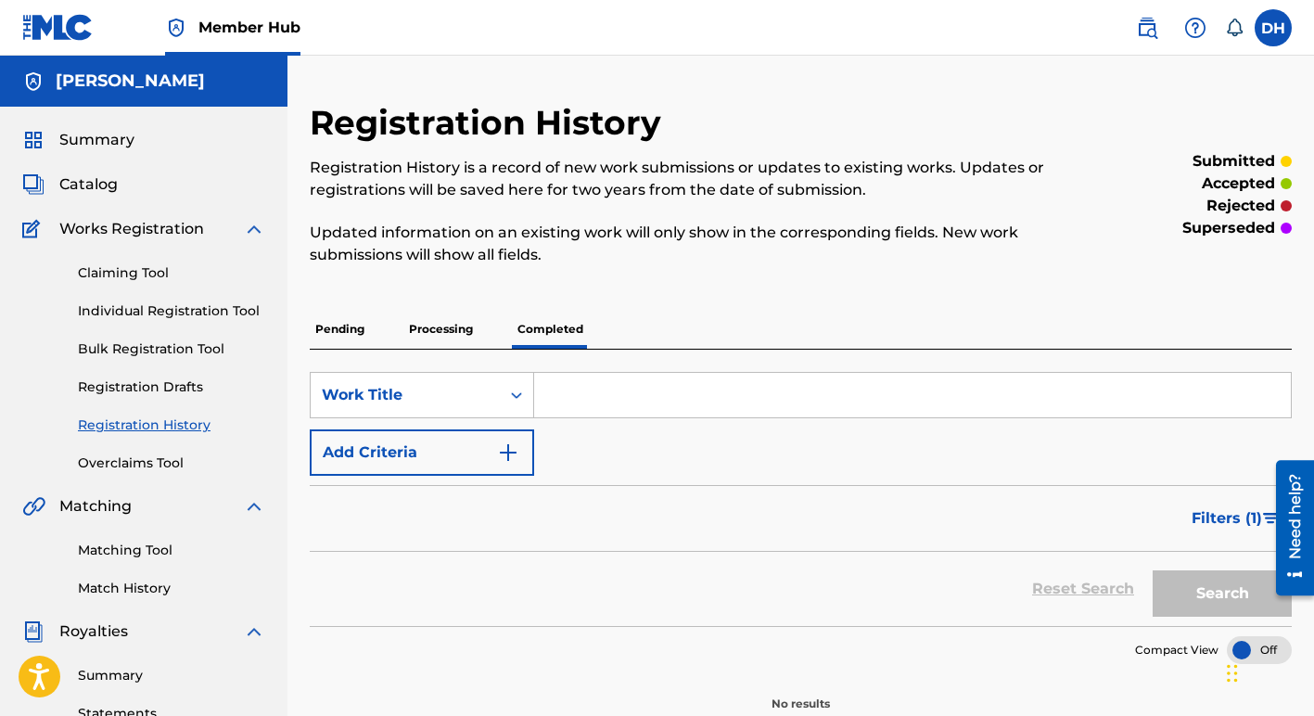
click at [343, 329] on p "Pending" at bounding box center [340, 329] width 60 height 39
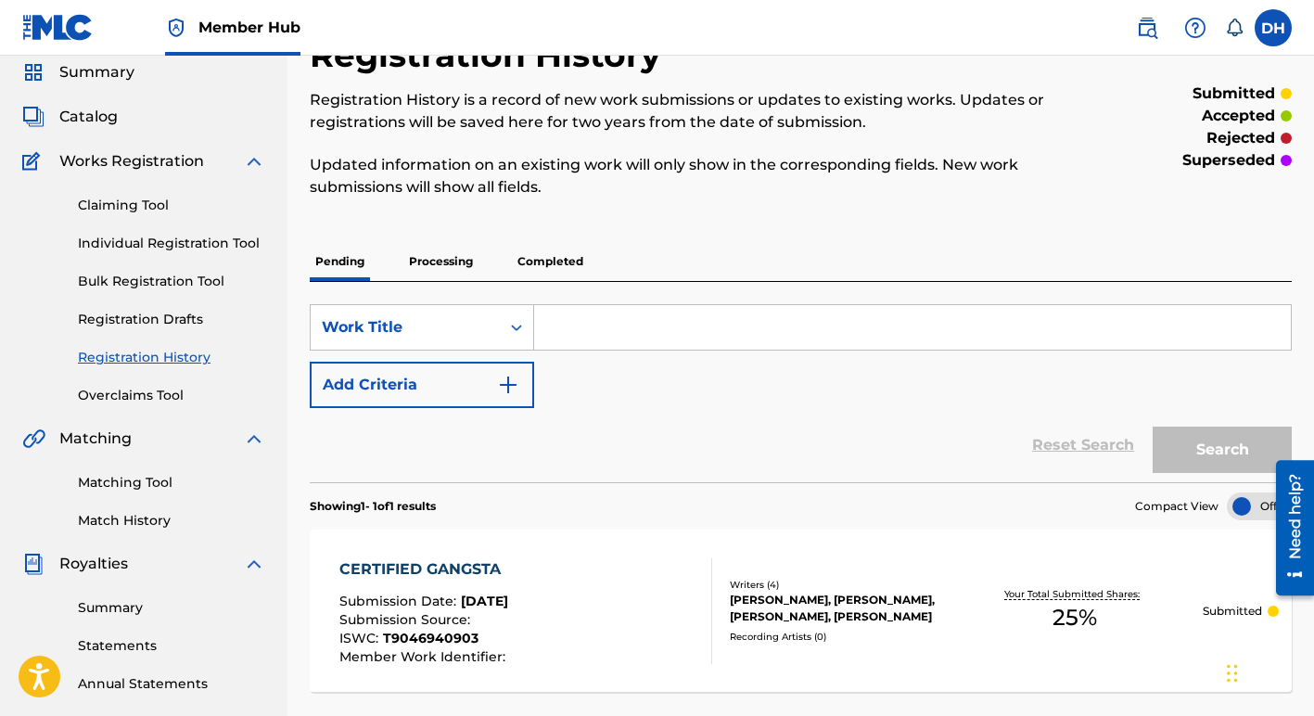
scroll to position [63, 0]
